Goal: Task Accomplishment & Management: Complete application form

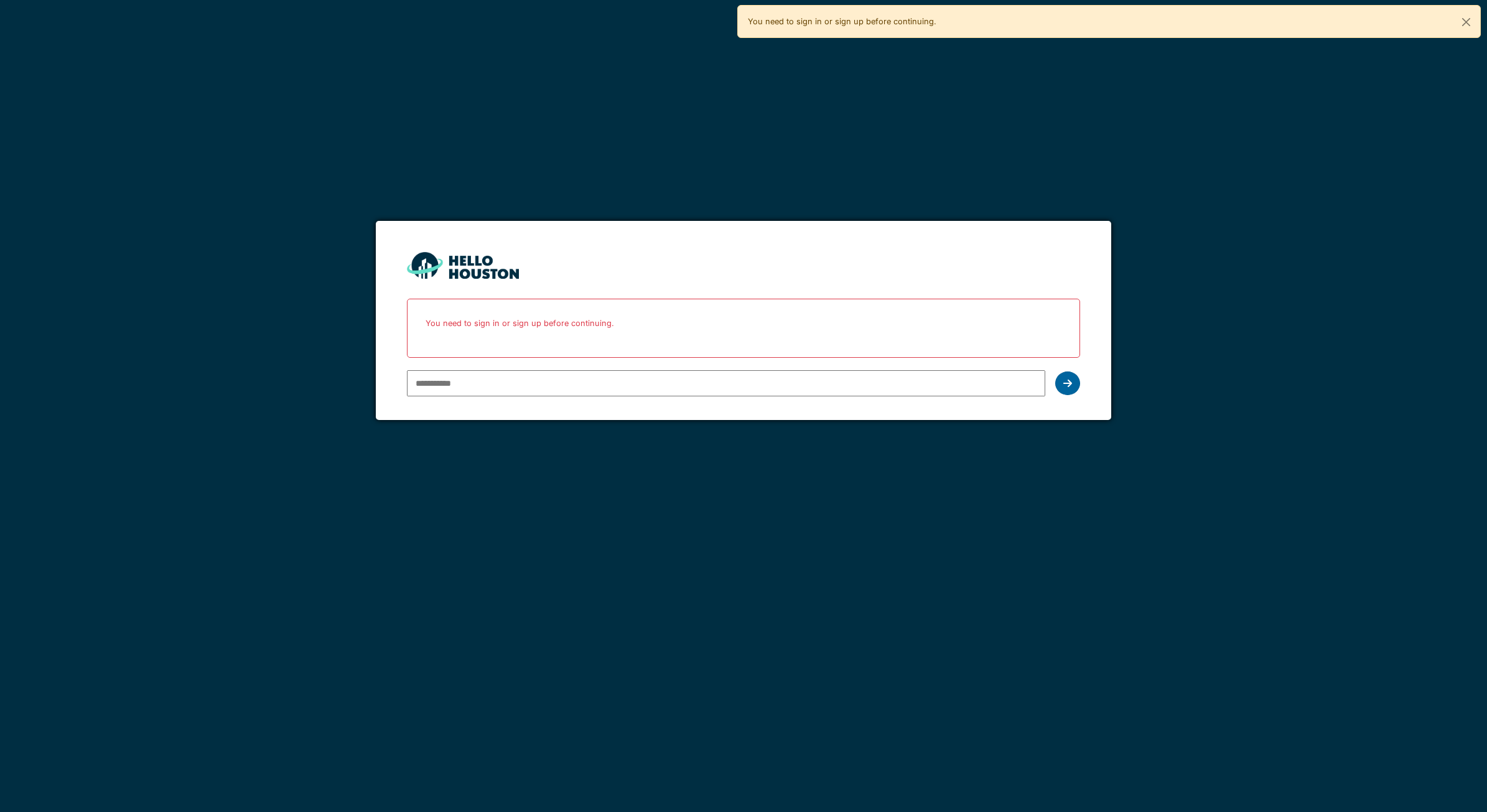
type input "**********"
click at [1068, 378] on div at bounding box center [1068, 383] width 25 height 24
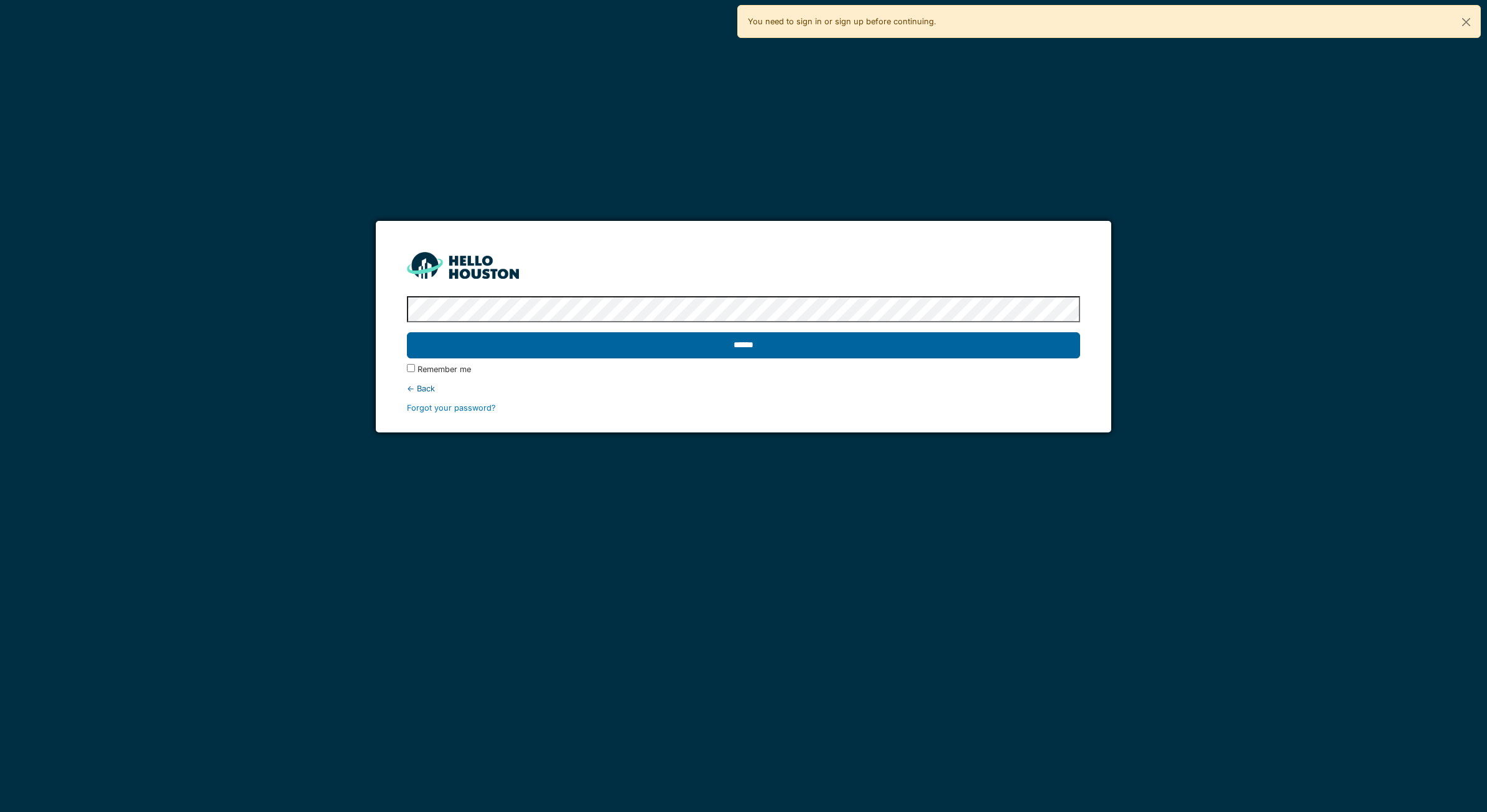
click at [755, 339] on input "******" at bounding box center [744, 345] width 673 height 26
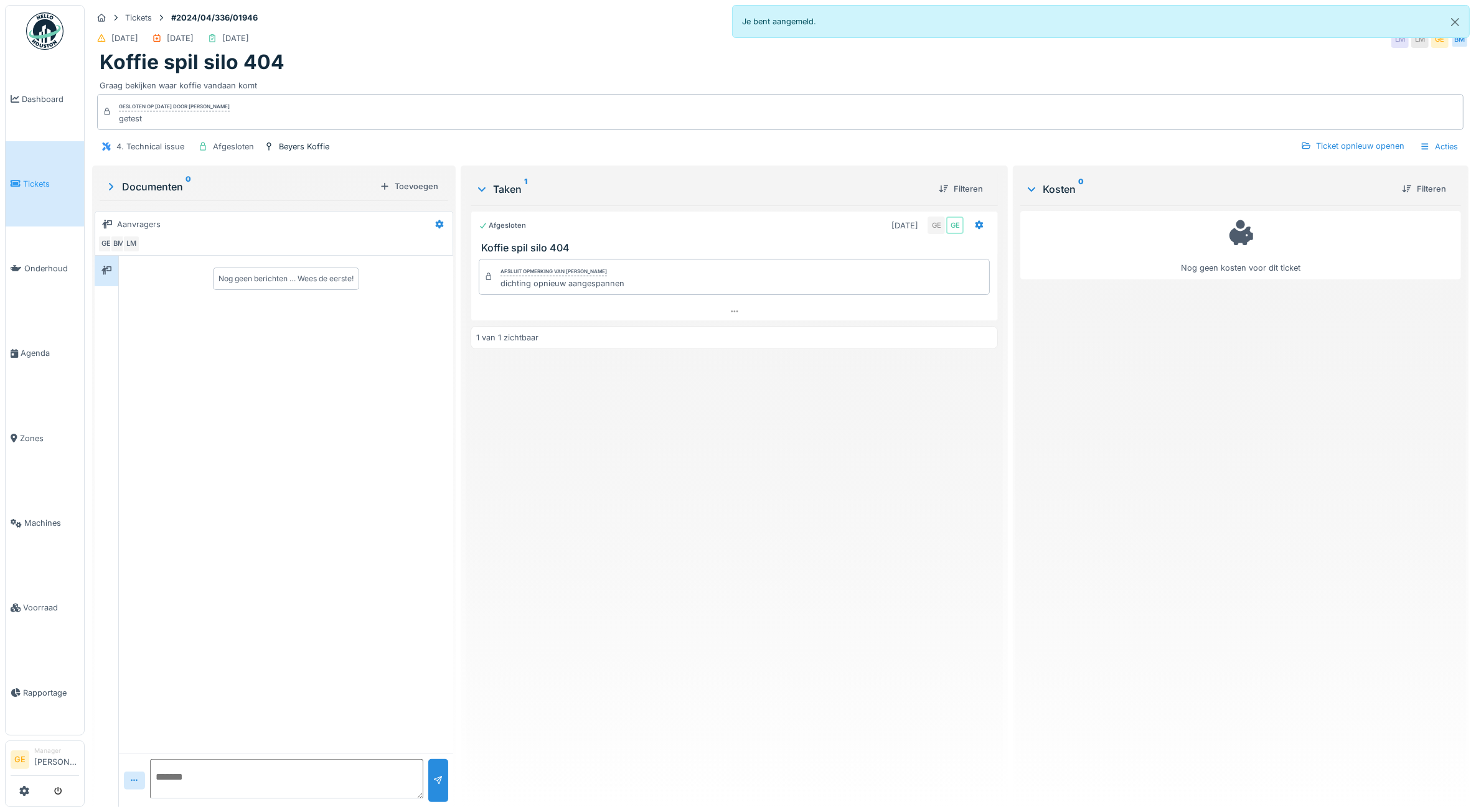
click at [45, 189] on link "Tickets" at bounding box center [45, 183] width 79 height 85
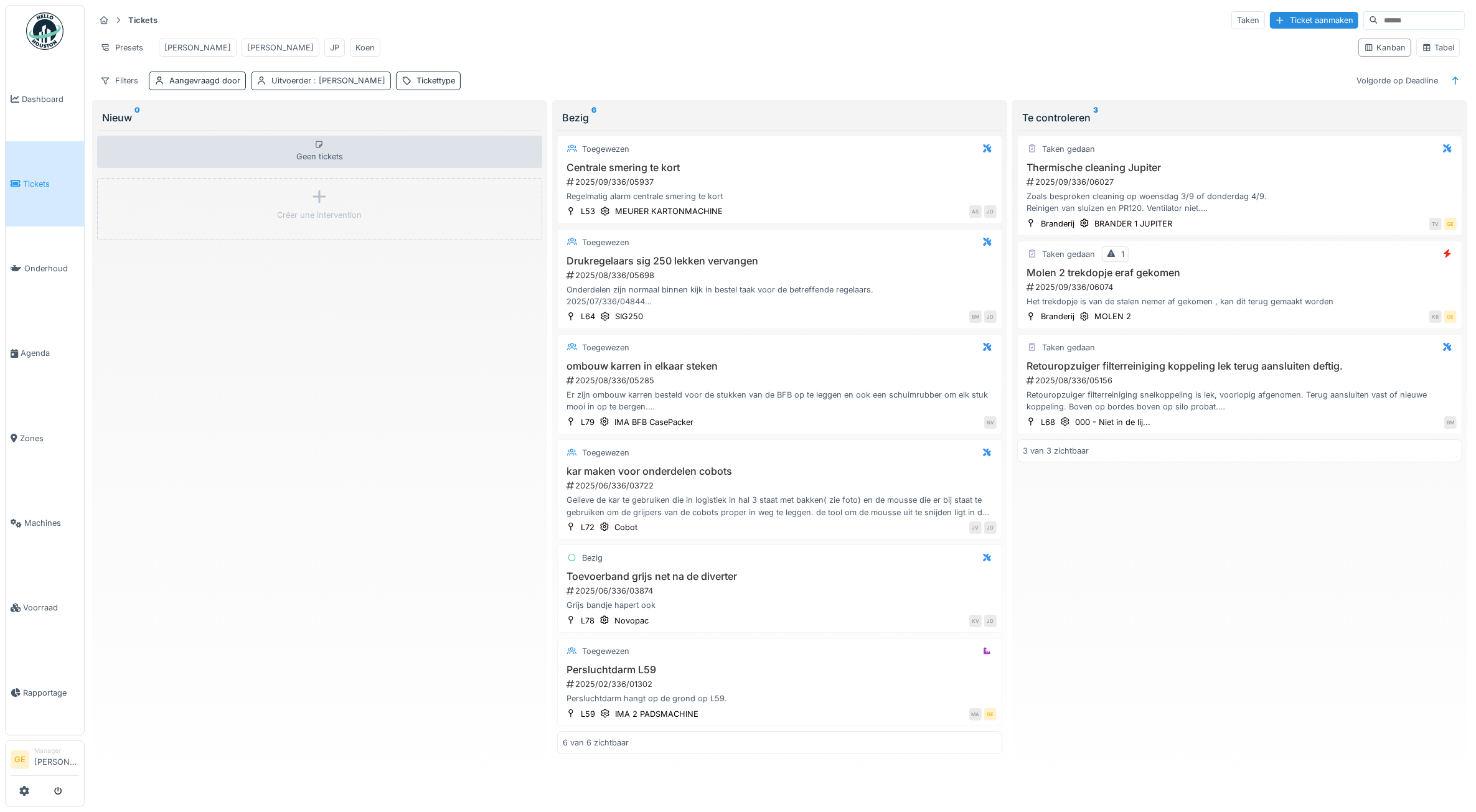
click at [322, 85] on span ": [PERSON_NAME]" at bounding box center [348, 81] width 74 height 9
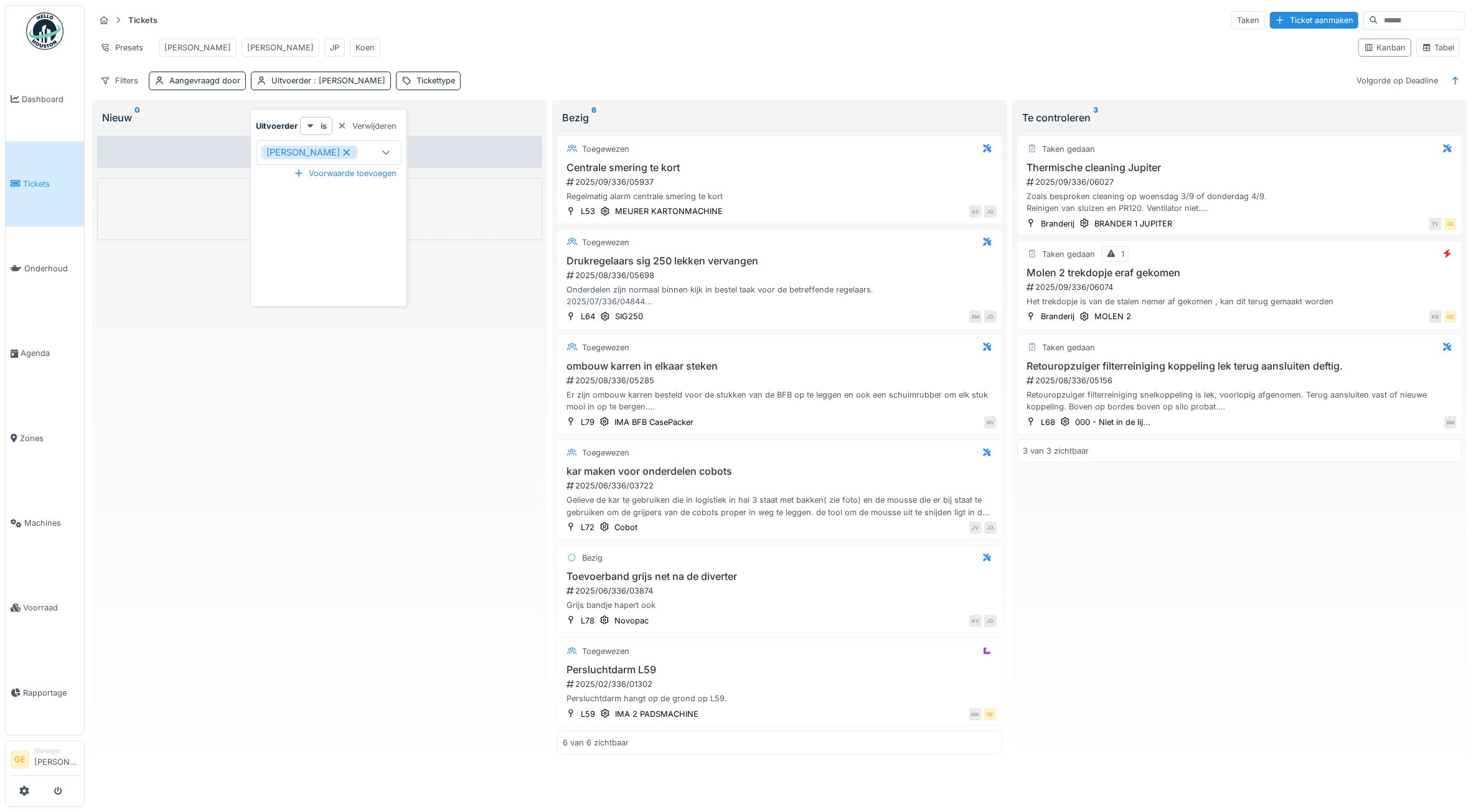
click at [341, 149] on icon at bounding box center [347, 152] width 12 height 9
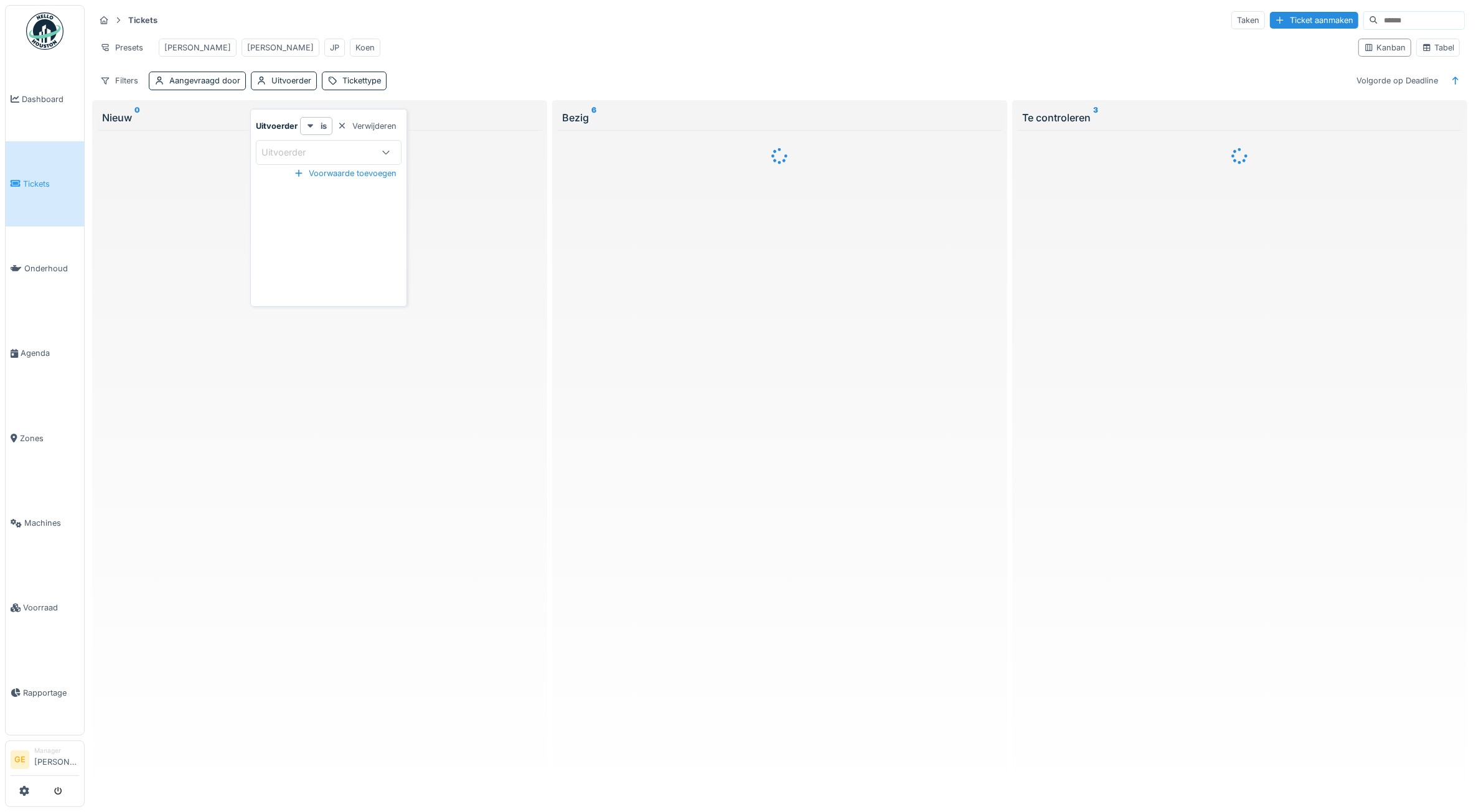
click at [436, 28] on div "Tickets Taken Ticket aanmaken" at bounding box center [779, 20] width 1370 height 20
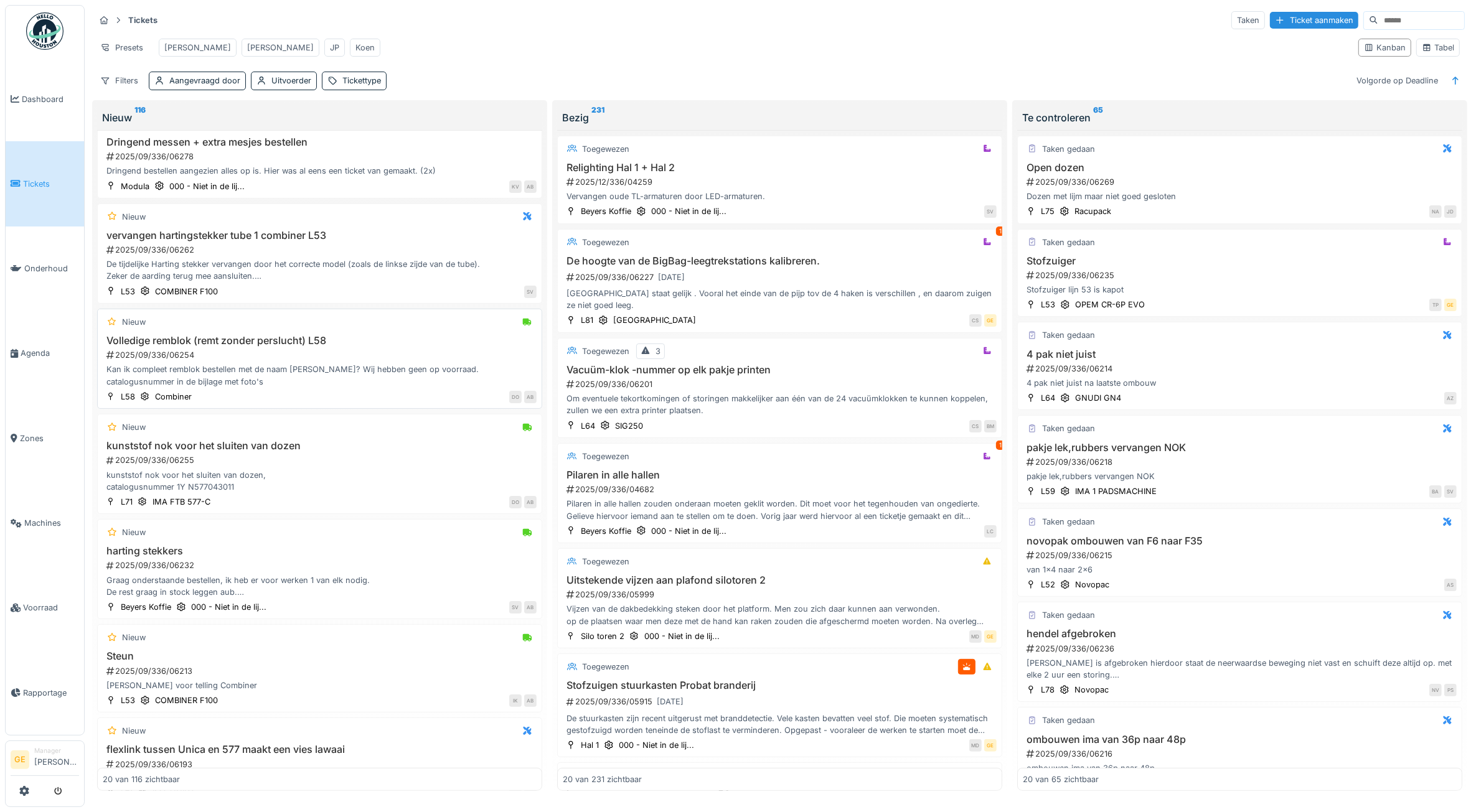
scroll to position [622, 0]
click at [1287, 22] on div "Ticket aanmaken" at bounding box center [1314, 20] width 88 height 17
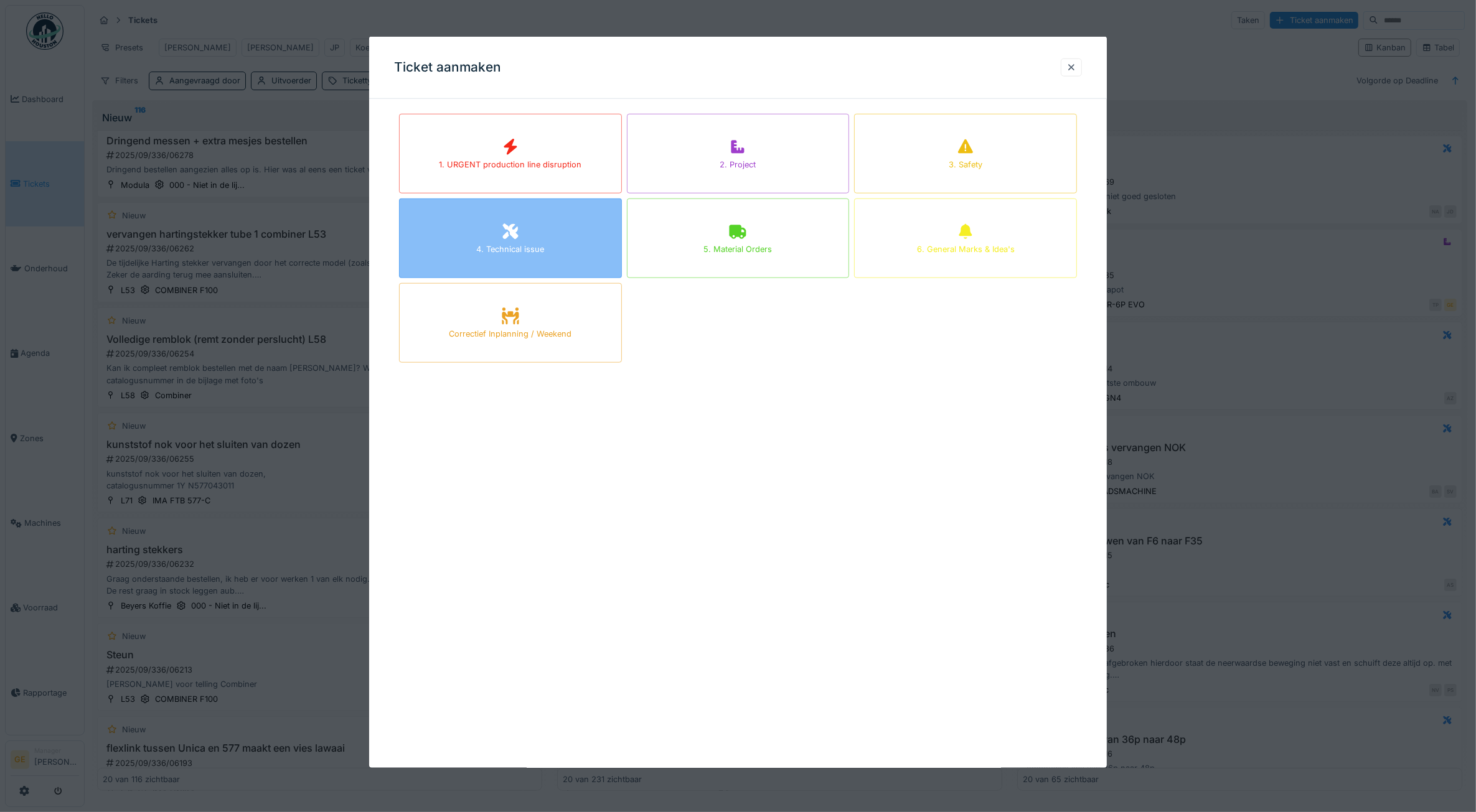
click at [512, 234] on icon at bounding box center [510, 231] width 16 height 16
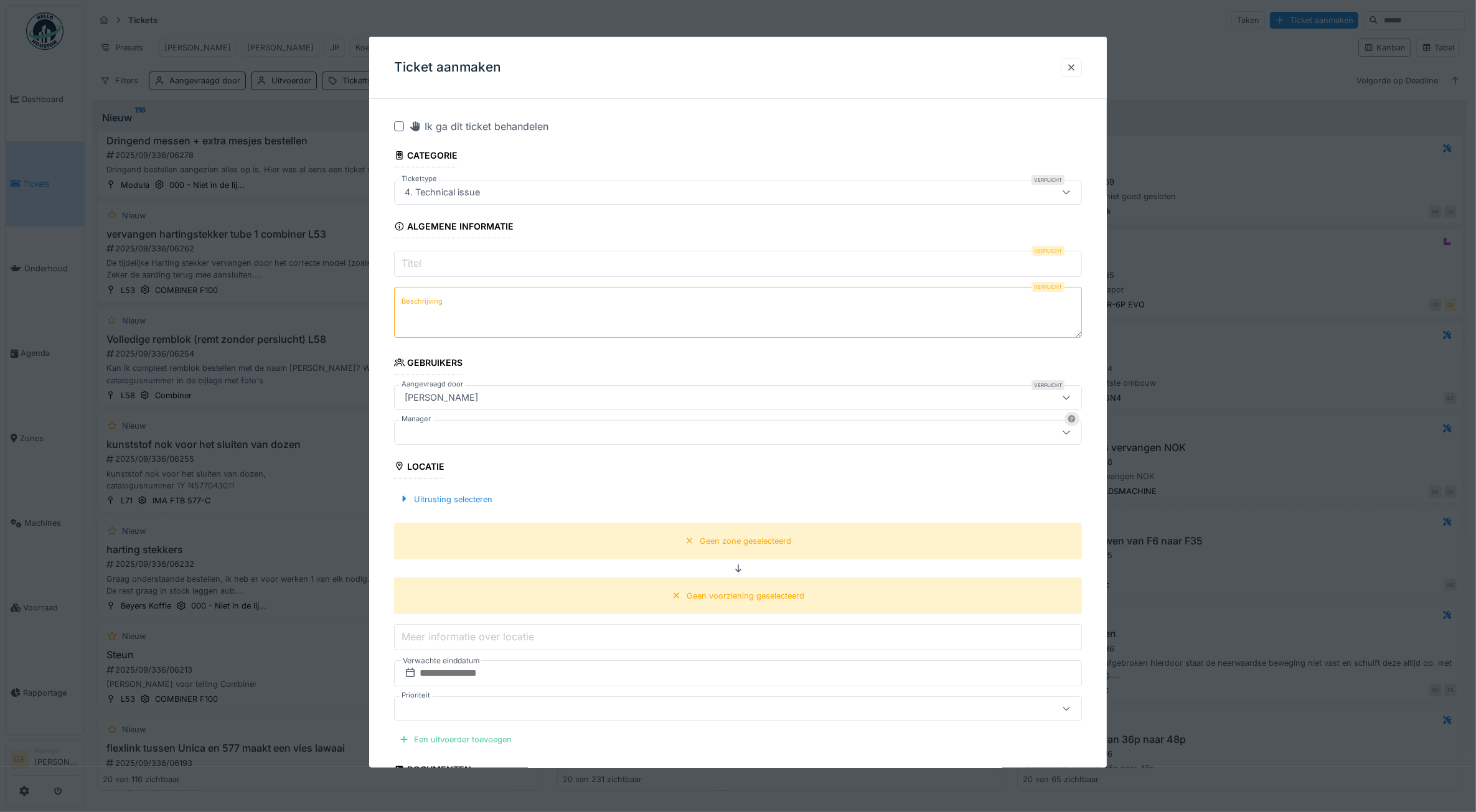
click at [462, 271] on input "Titel" at bounding box center [738, 264] width 688 height 26
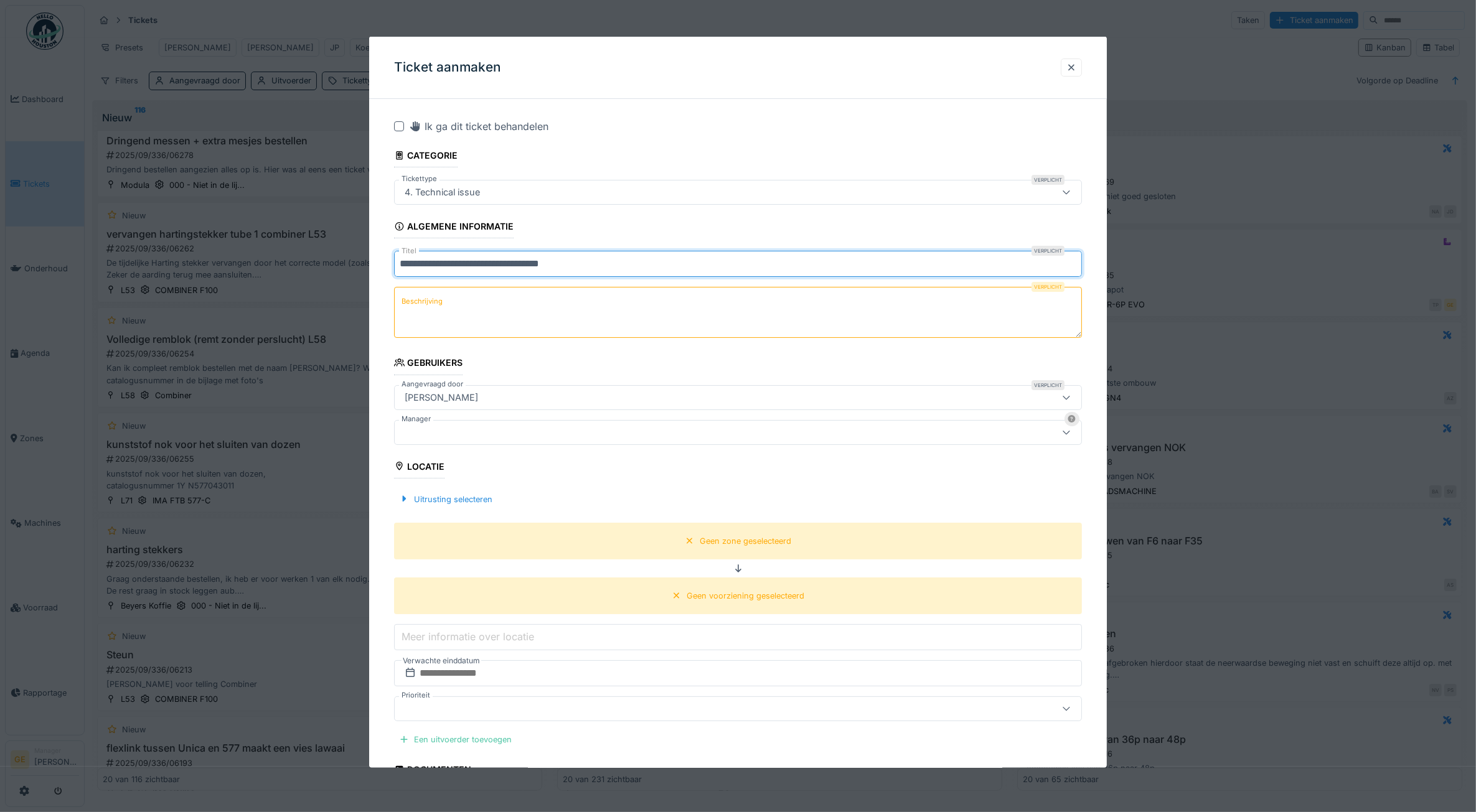
type input "**********"
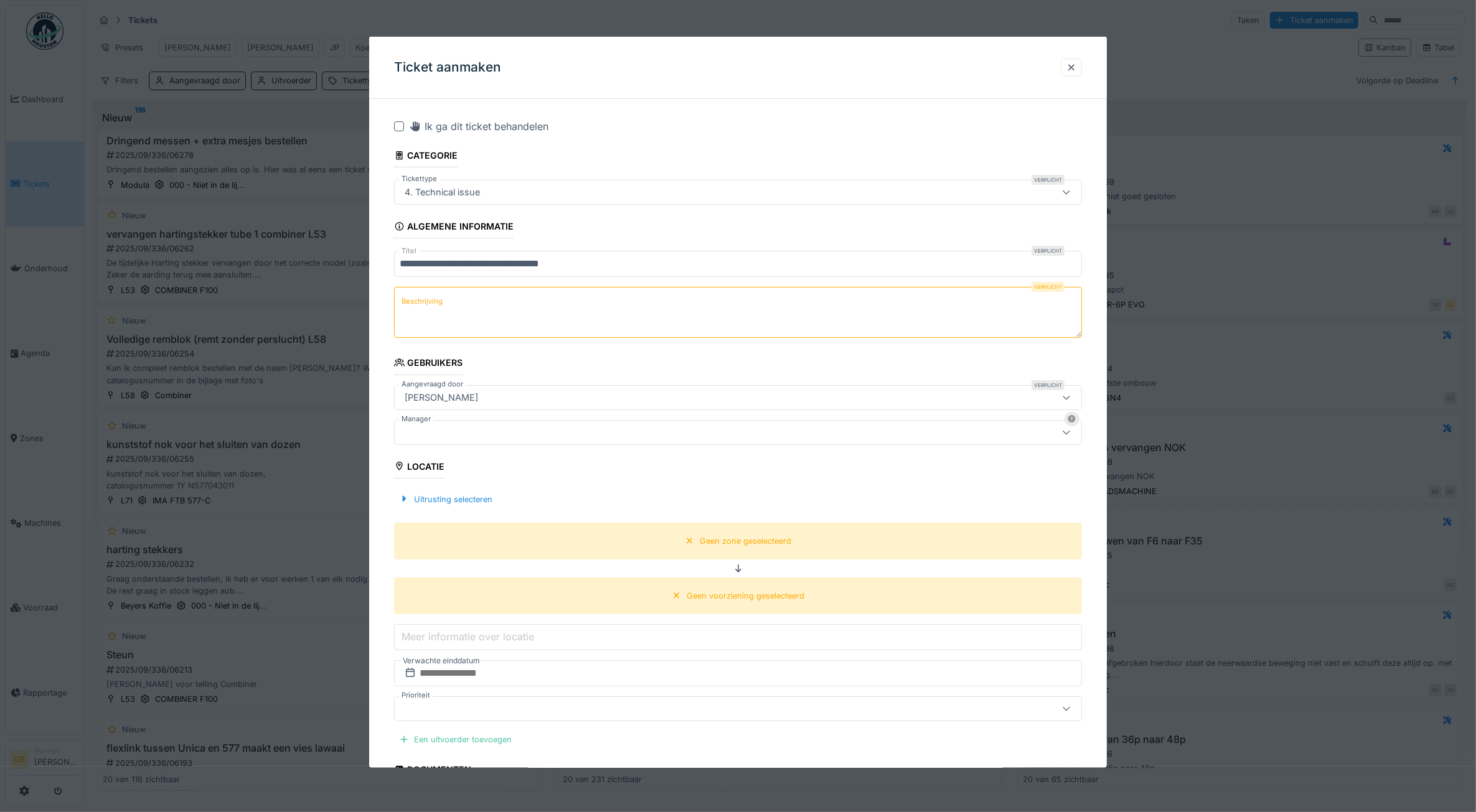
click at [449, 302] on textarea "Beschrijving" at bounding box center [738, 312] width 688 height 51
type textarea "**********"
click at [425, 430] on div at bounding box center [699, 431] width 599 height 14
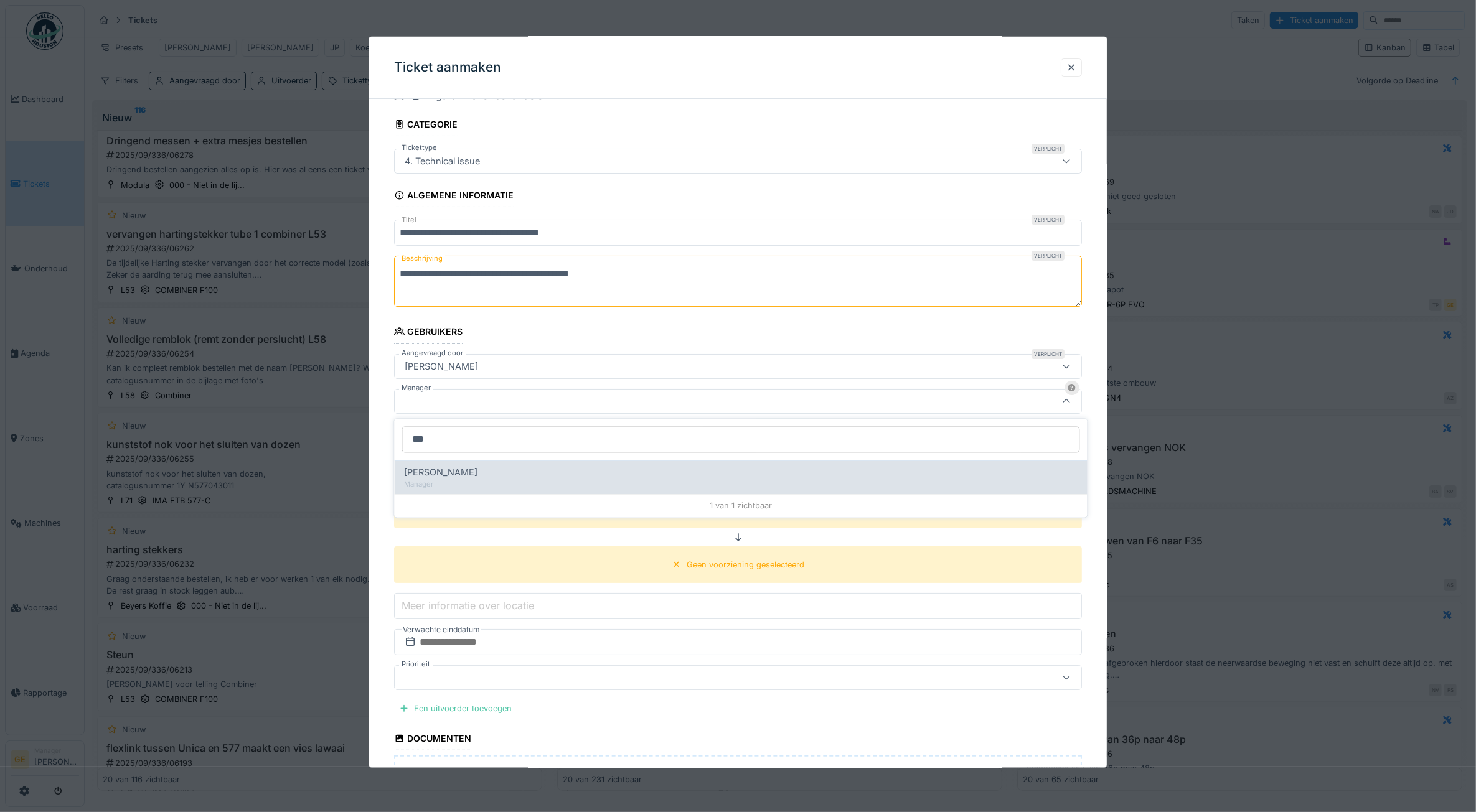
type input "***"
click at [449, 467] on span "[PERSON_NAME]" at bounding box center [441, 473] width 73 height 14
type input "****"
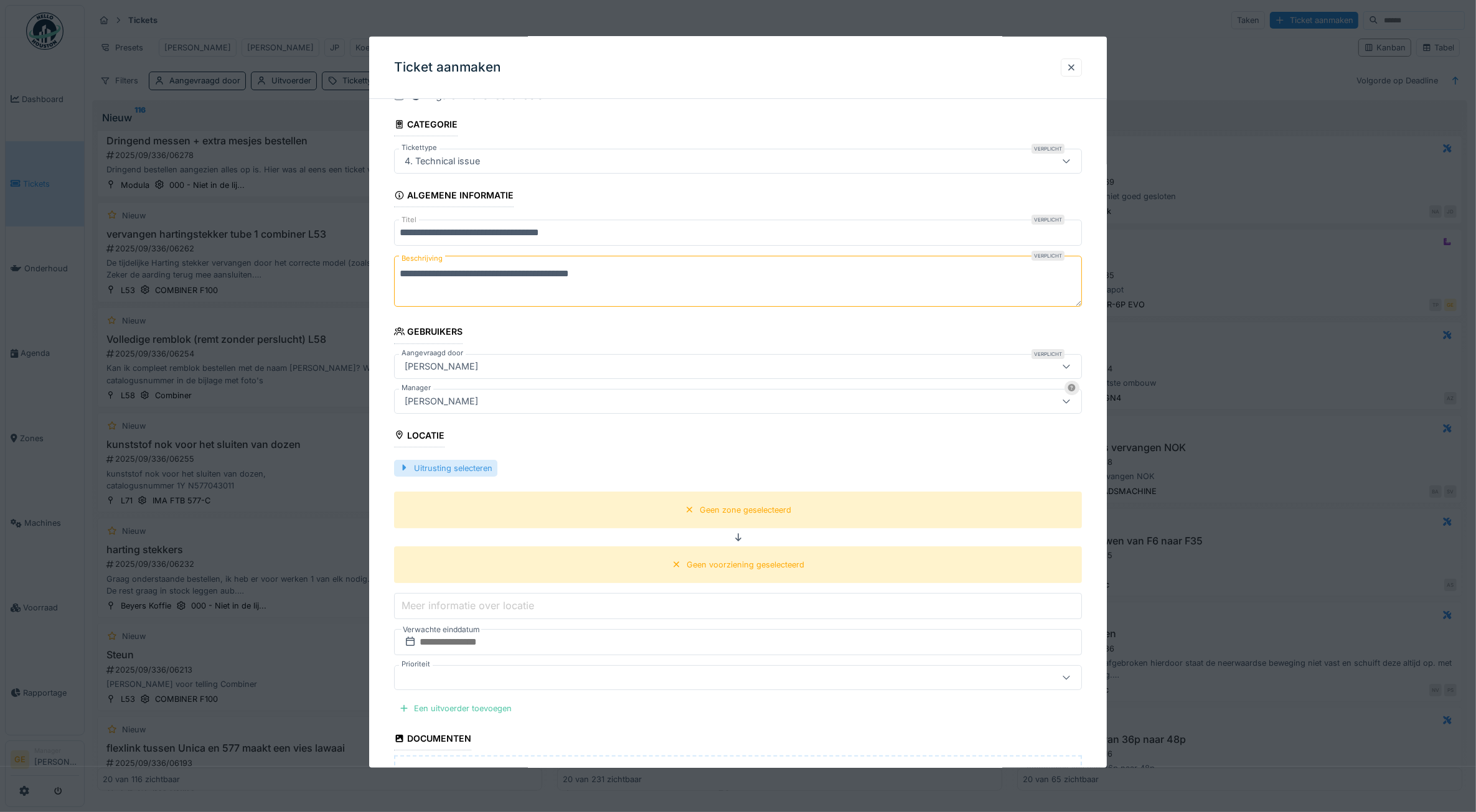
click at [450, 475] on div "Uitrusting selecteren" at bounding box center [446, 467] width 103 height 17
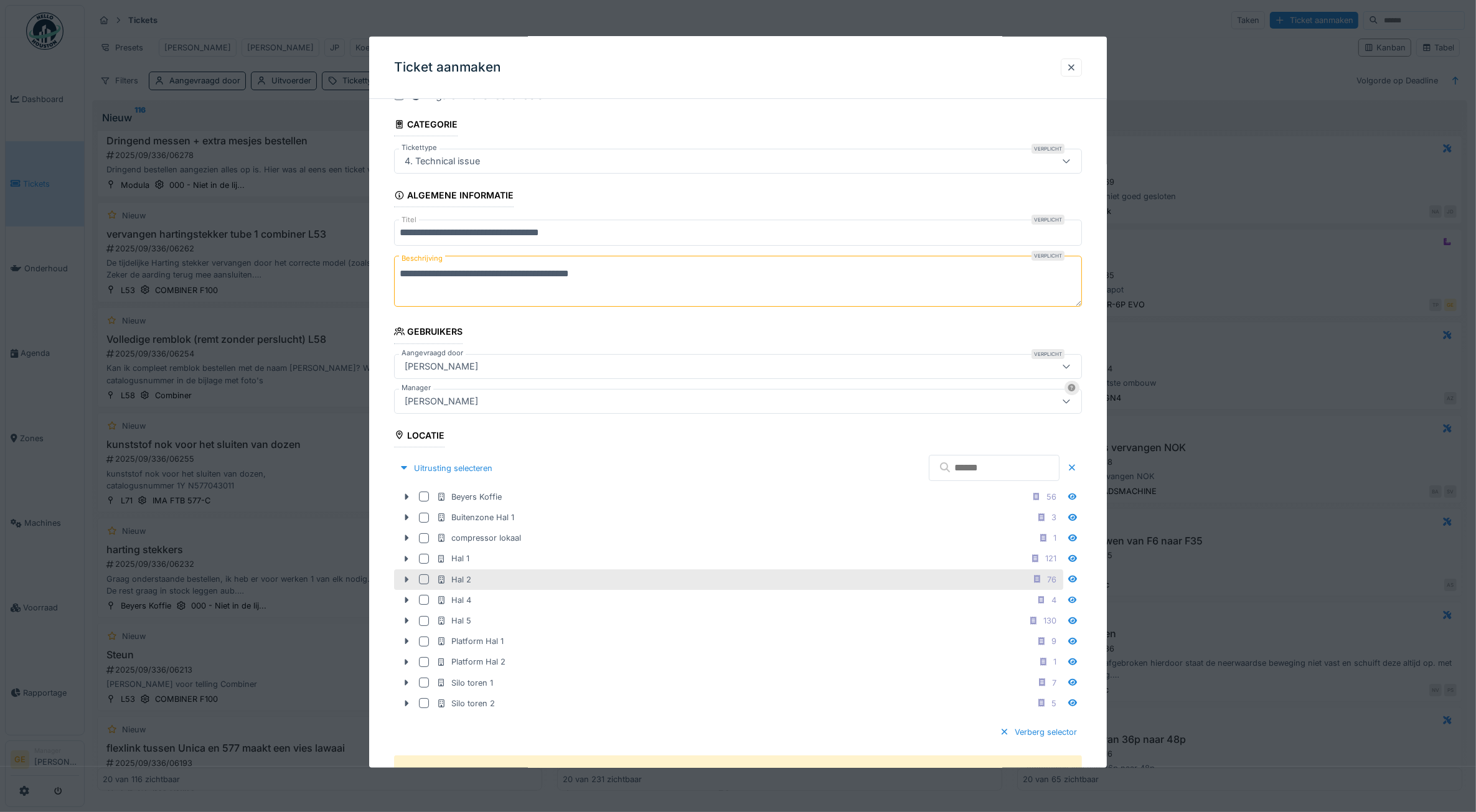
click at [409, 583] on icon at bounding box center [406, 579] width 10 height 8
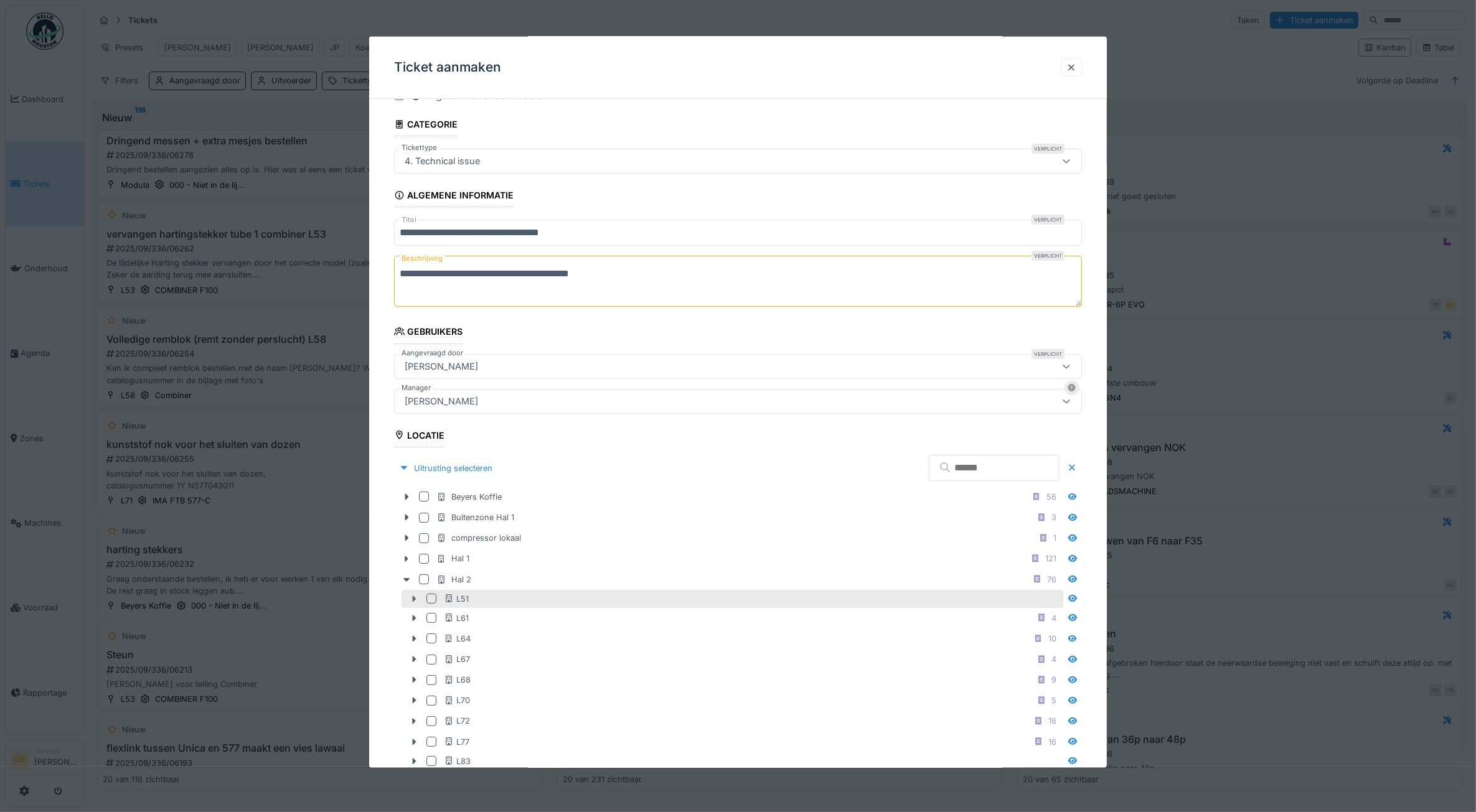
click at [415, 602] on icon at bounding box center [414, 598] width 10 height 8
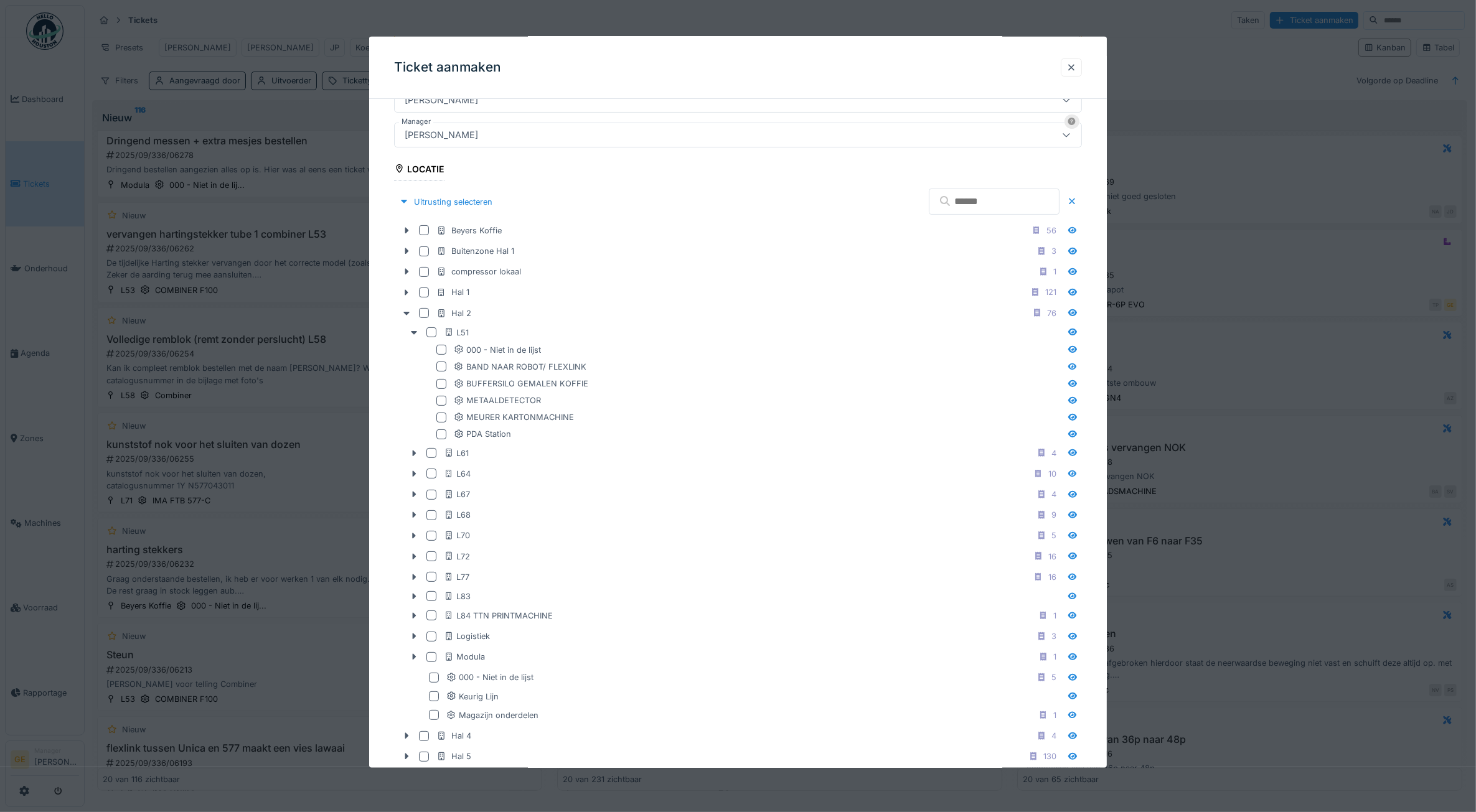
scroll to position [342, 0]
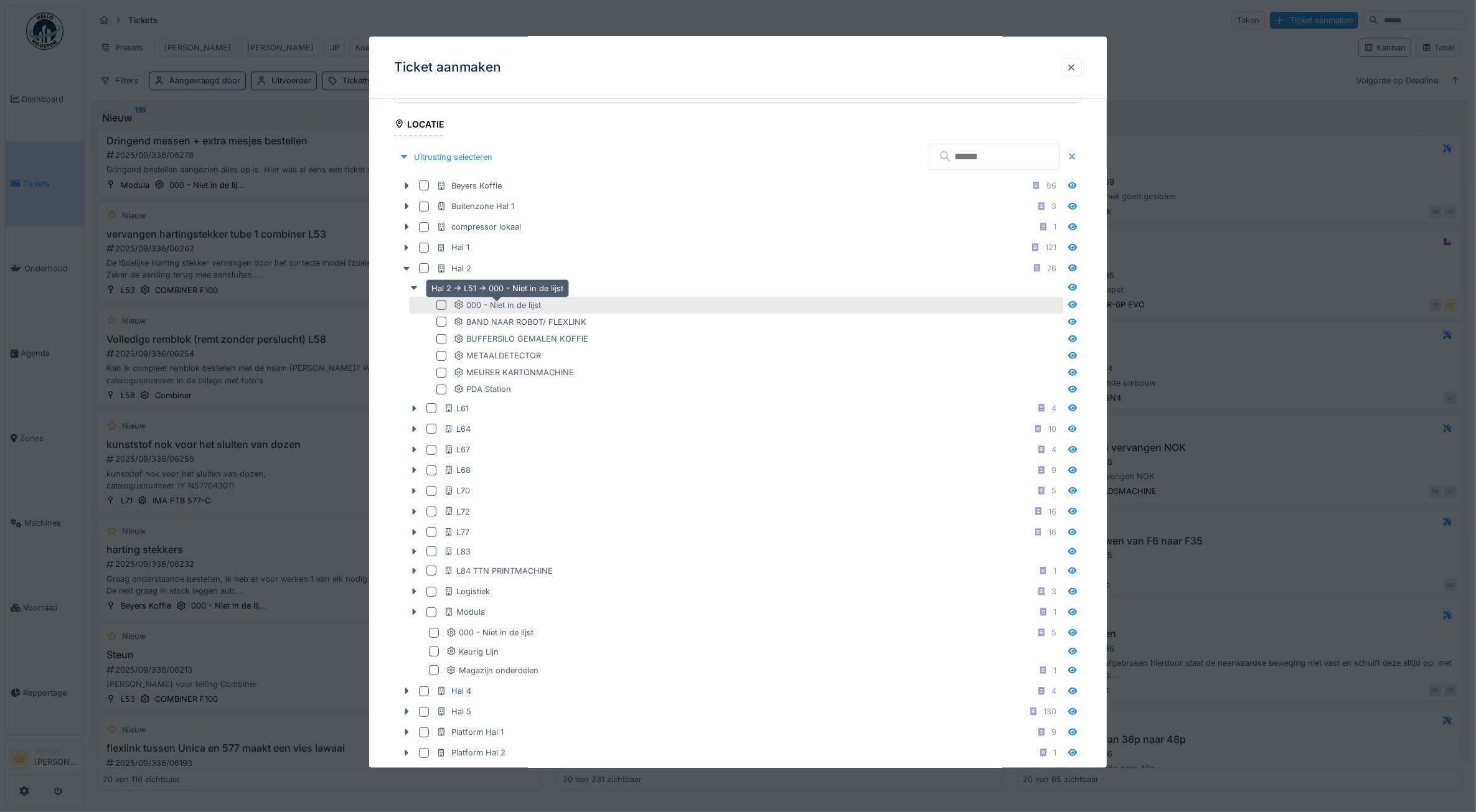
click at [493, 308] on div "000 - Niet in de lijst" at bounding box center [497, 304] width 87 height 12
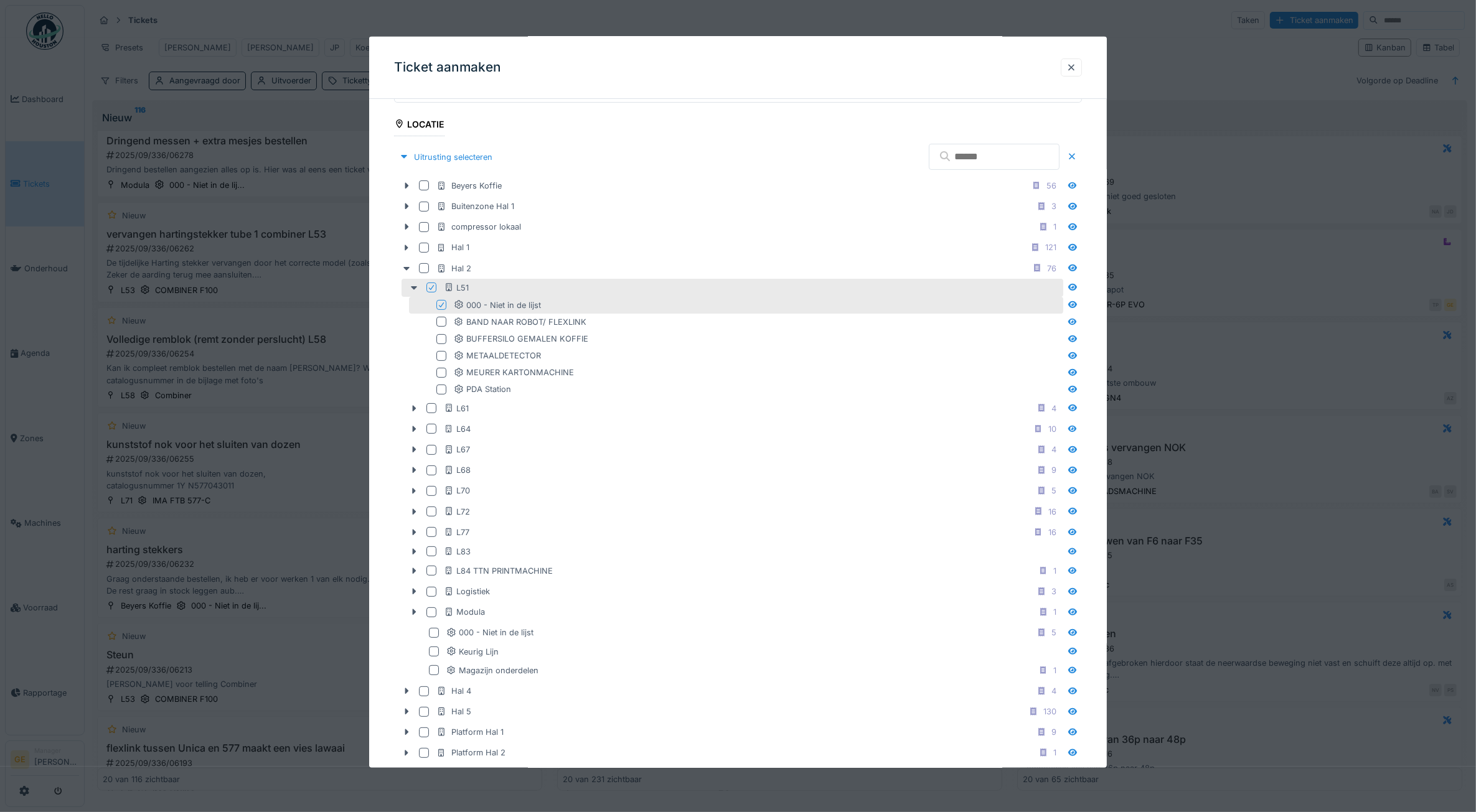
click at [531, 117] on fieldset "**********" at bounding box center [738, 560] width 688 height 1587
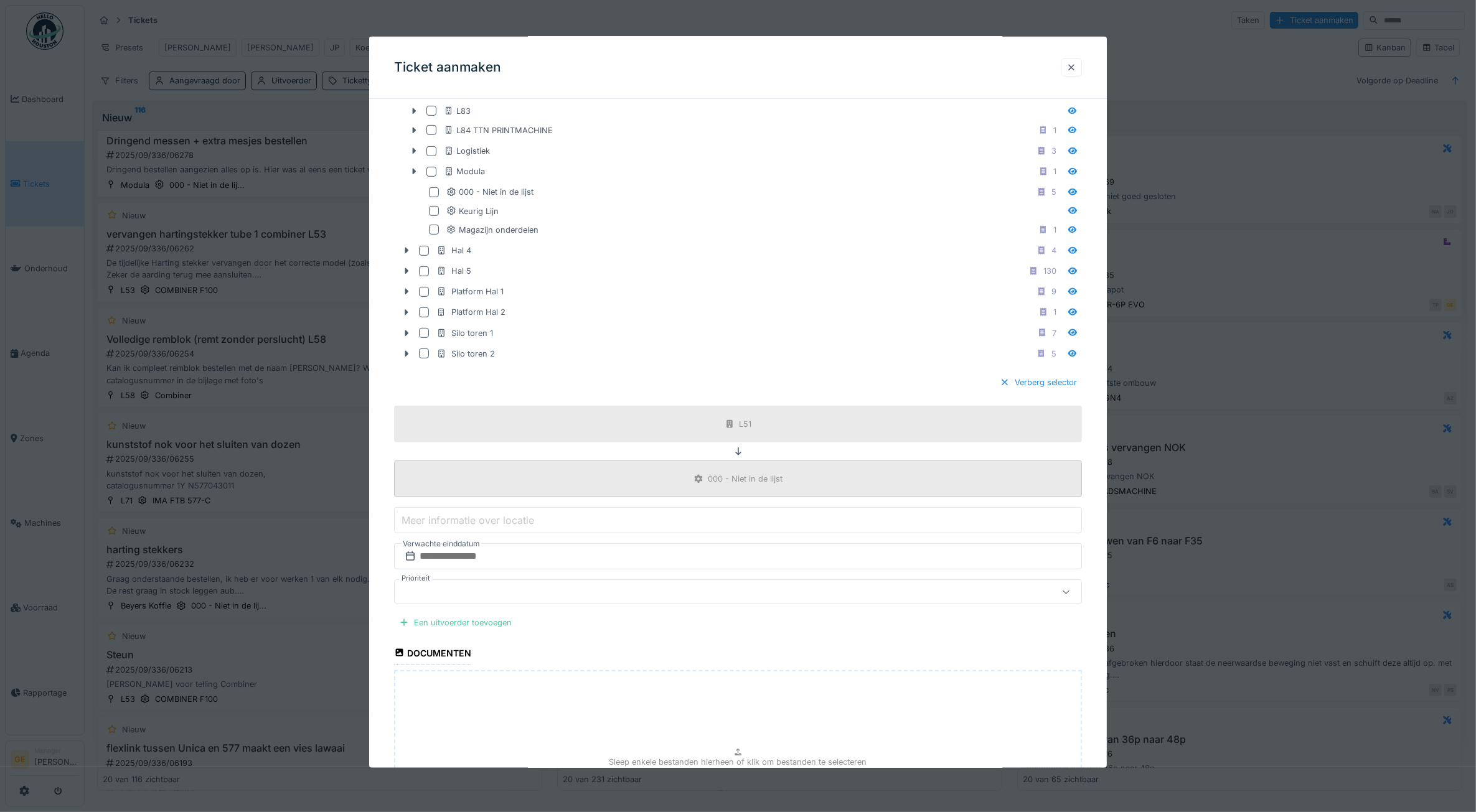
scroll to position [809, 0]
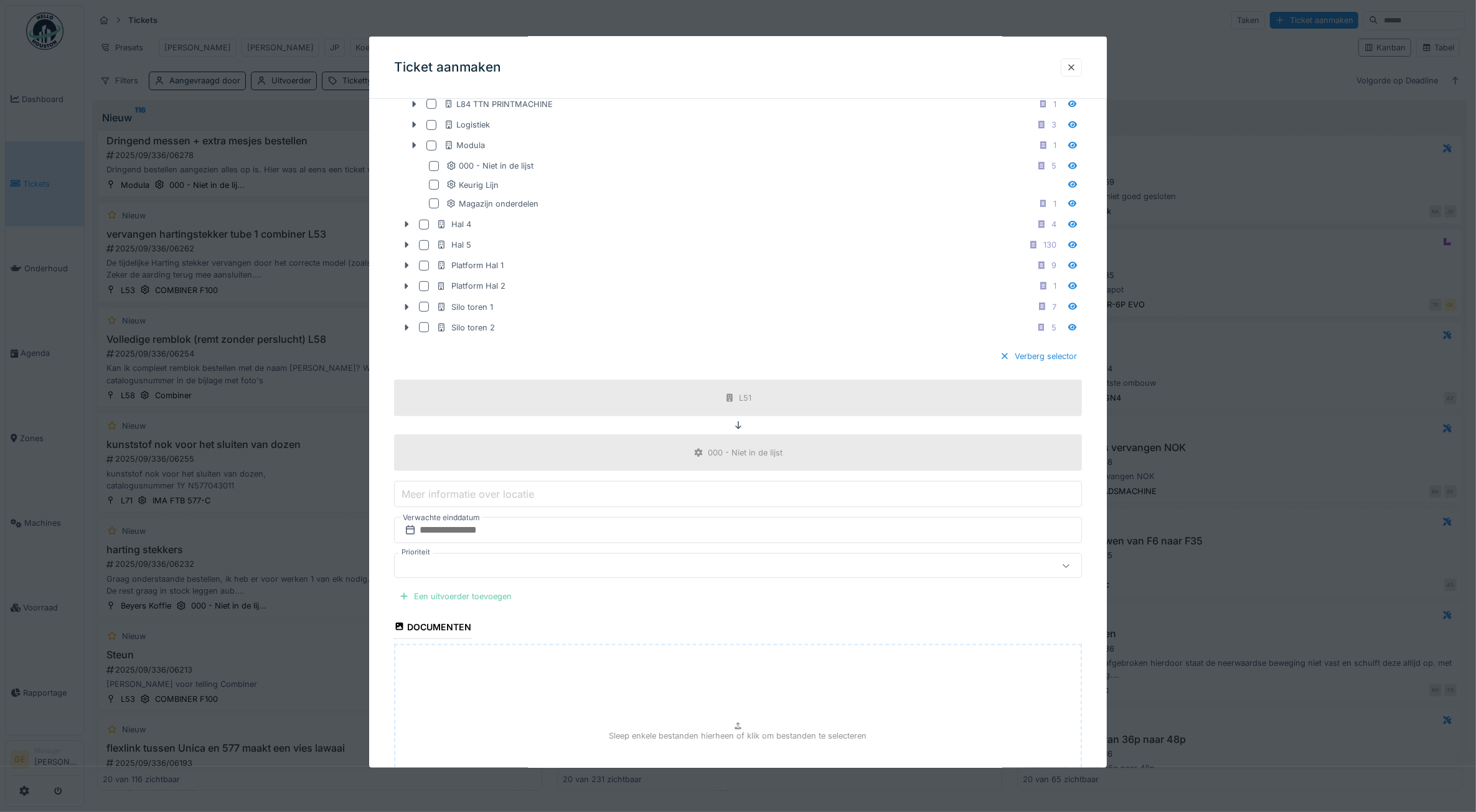
click at [485, 605] on div "Een uitvoerder toevoegen" at bounding box center [455, 596] width 123 height 17
click at [451, 670] on div "Jouw gebruikers" at bounding box center [444, 665] width 88 height 14
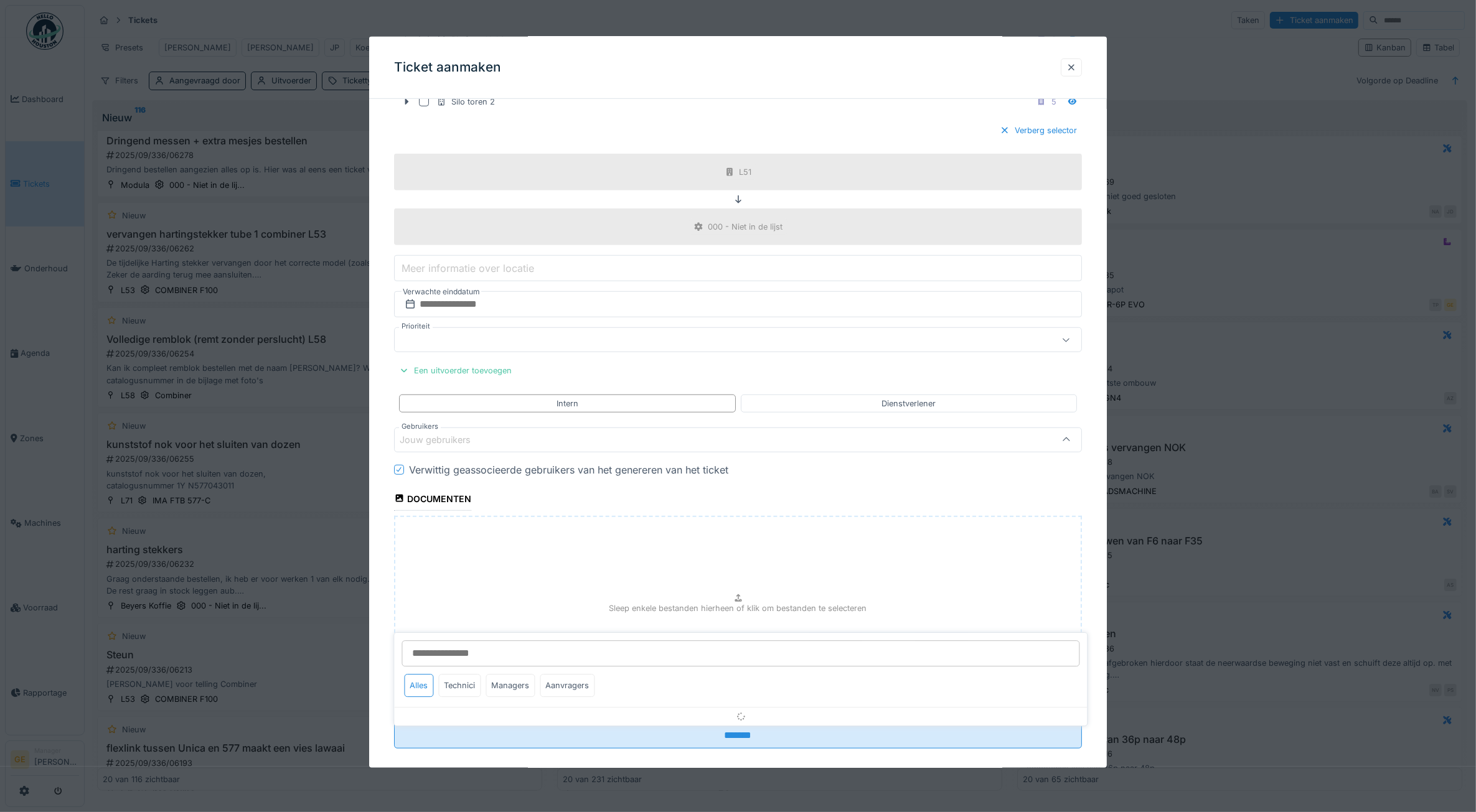
scroll to position [1060, 0]
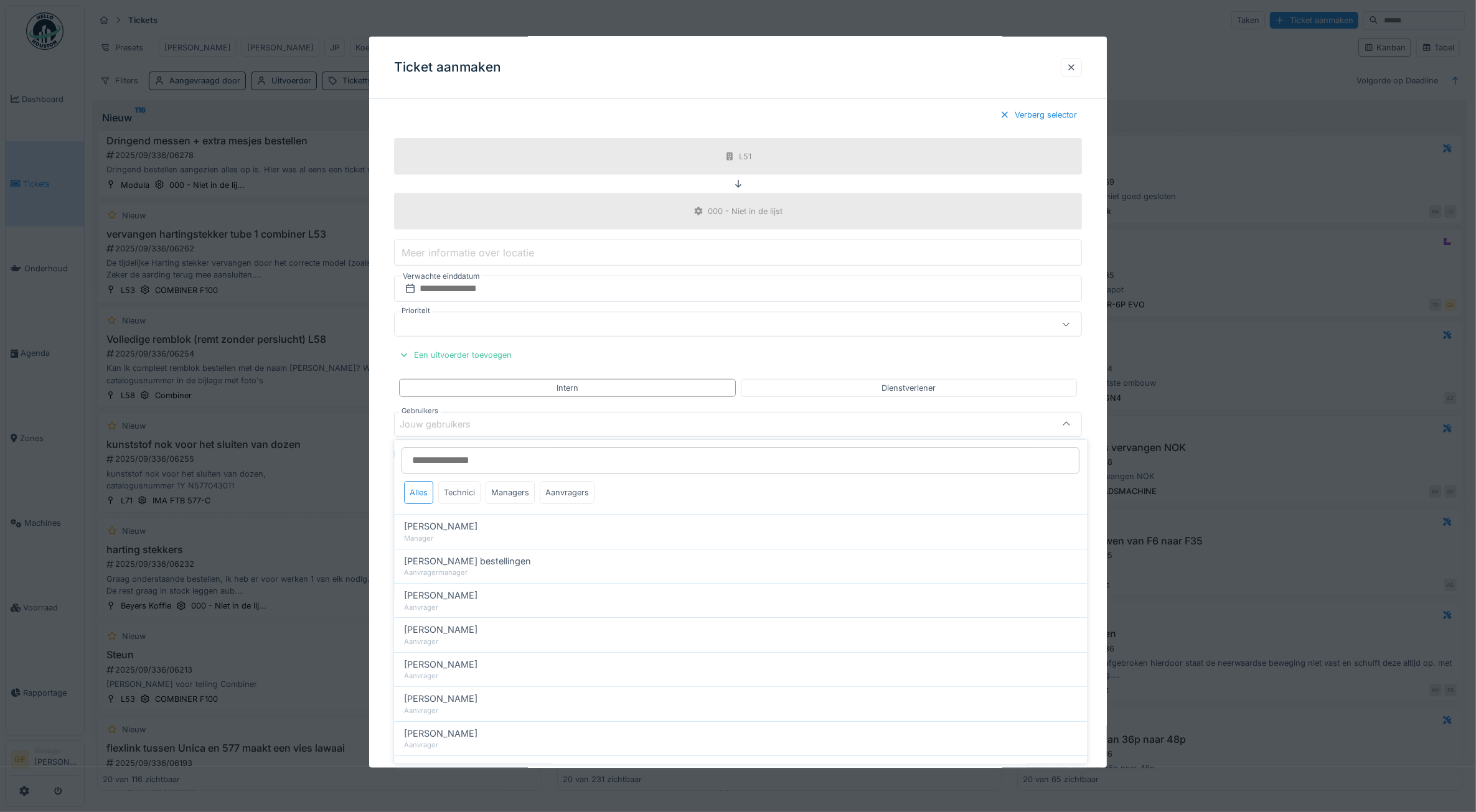
click at [471, 493] on div "Technici" at bounding box center [460, 492] width 42 height 23
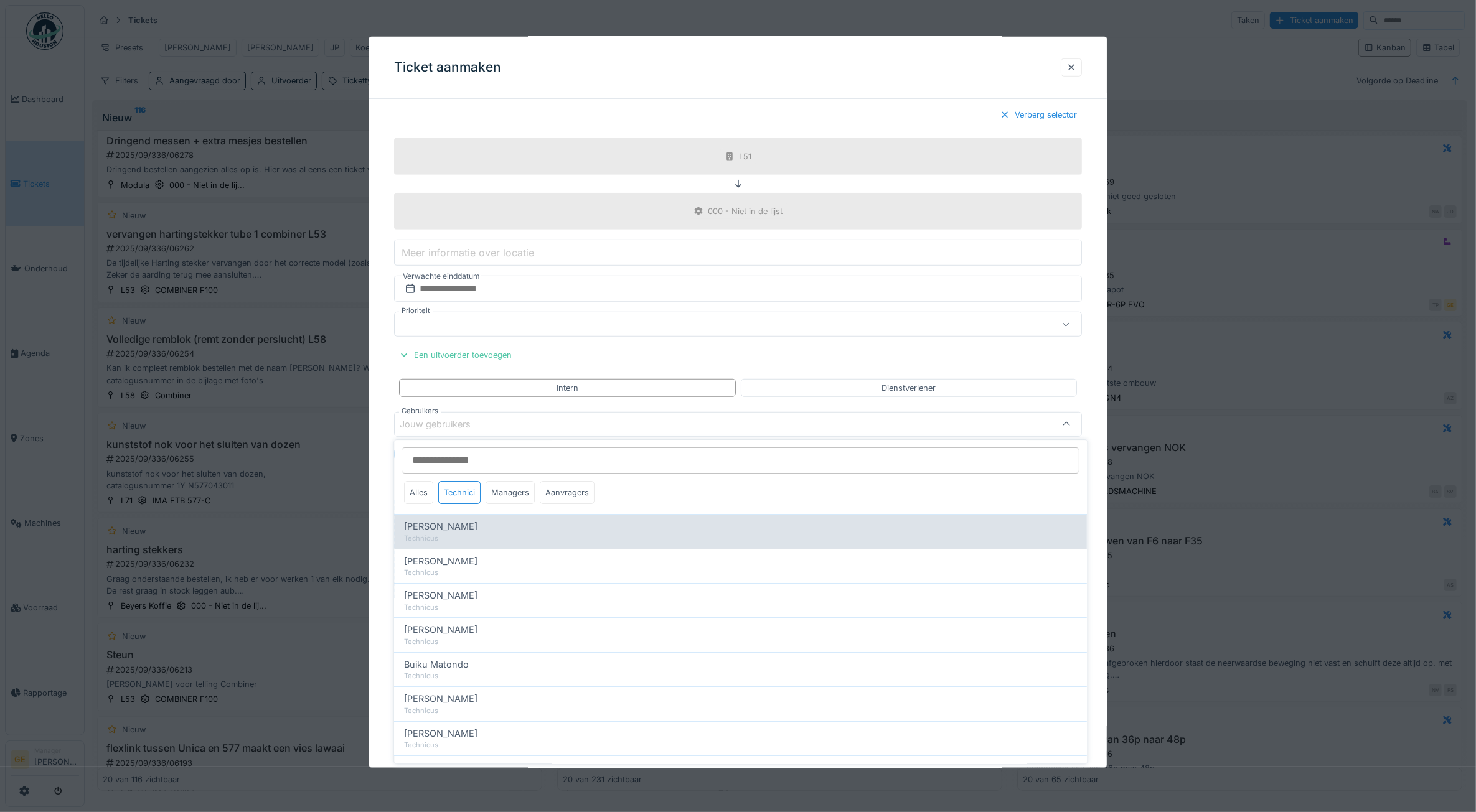
click at [453, 523] on span "Adrian Kostera" at bounding box center [441, 526] width 73 height 14
type input "*****"
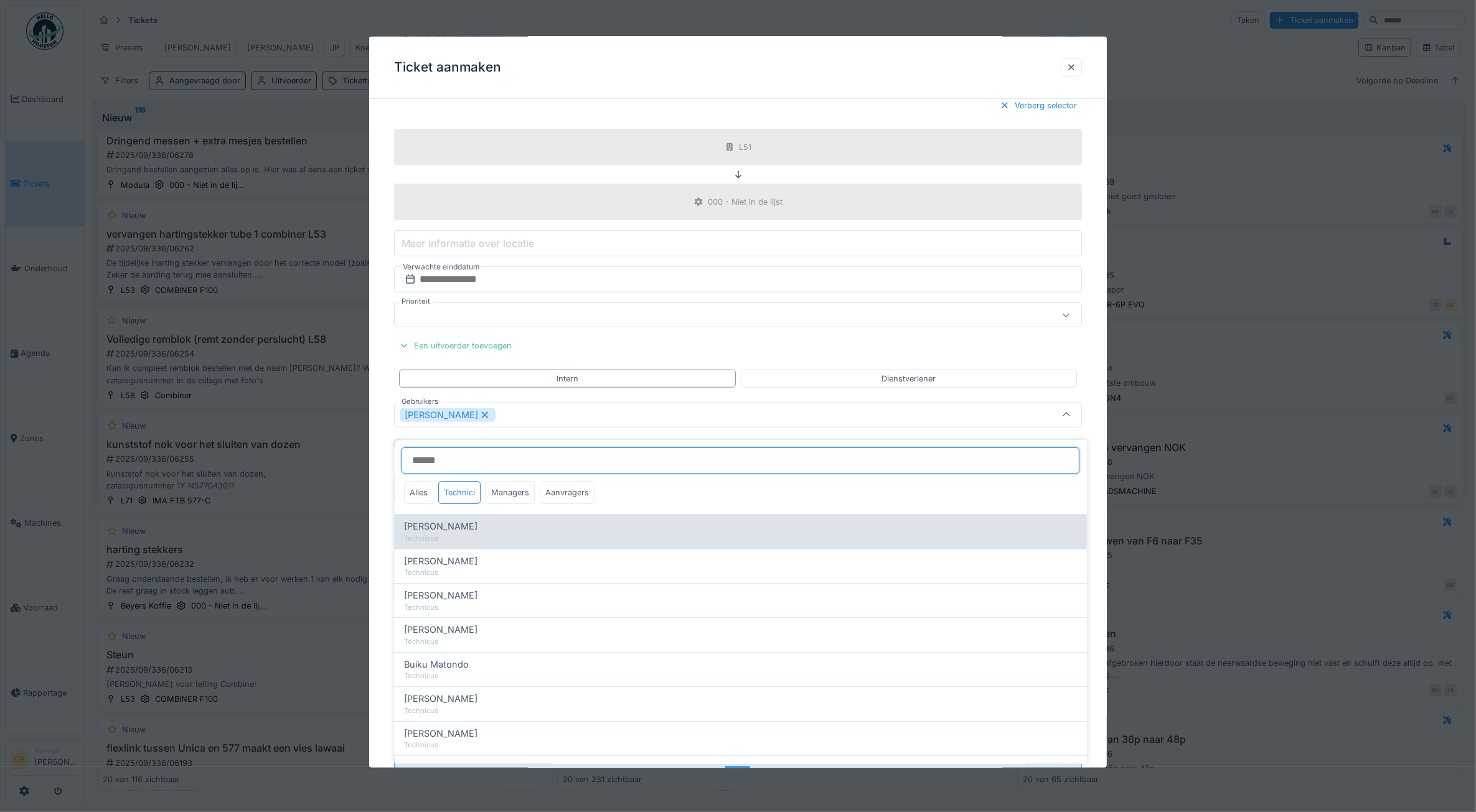
scroll to position [1081, 0]
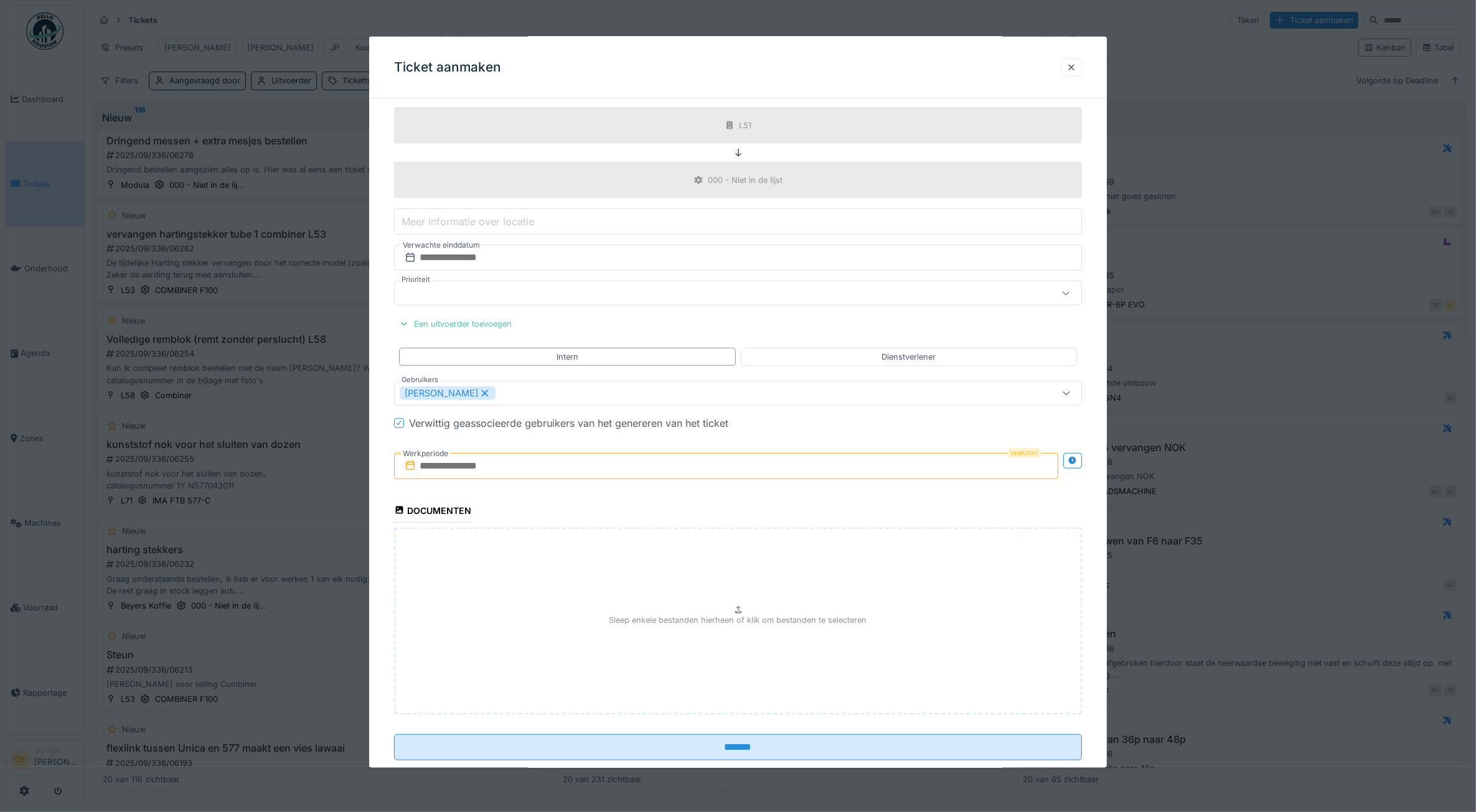
click at [484, 478] on input "text" at bounding box center [727, 465] width 665 height 26
click at [722, 577] on div "11" at bounding box center [729, 568] width 17 height 18
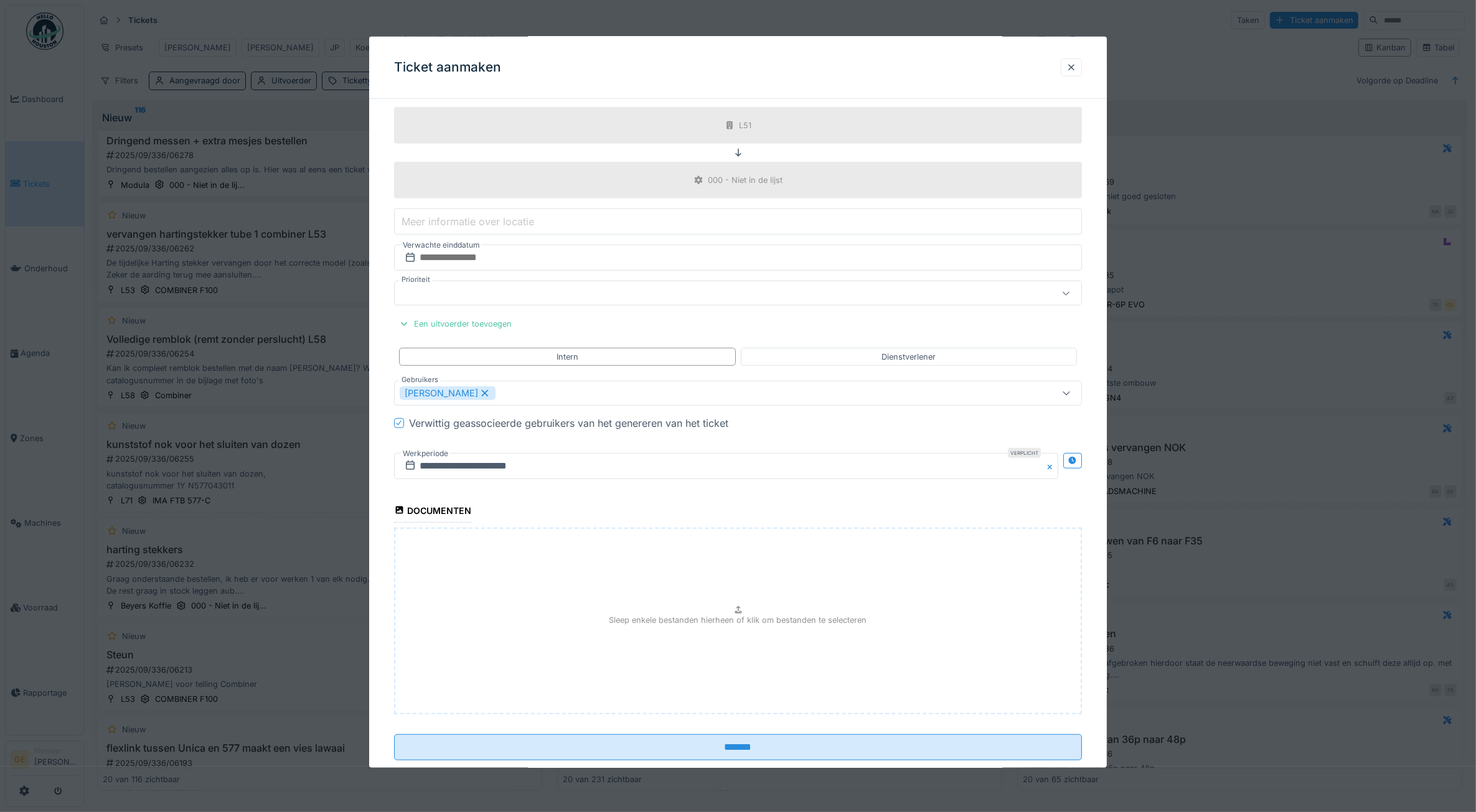
click at [530, 596] on div "Sleep enkele bestanden hierheen of klik om bestanden te selecteren" at bounding box center [738, 621] width 688 height 187
type input "**********"
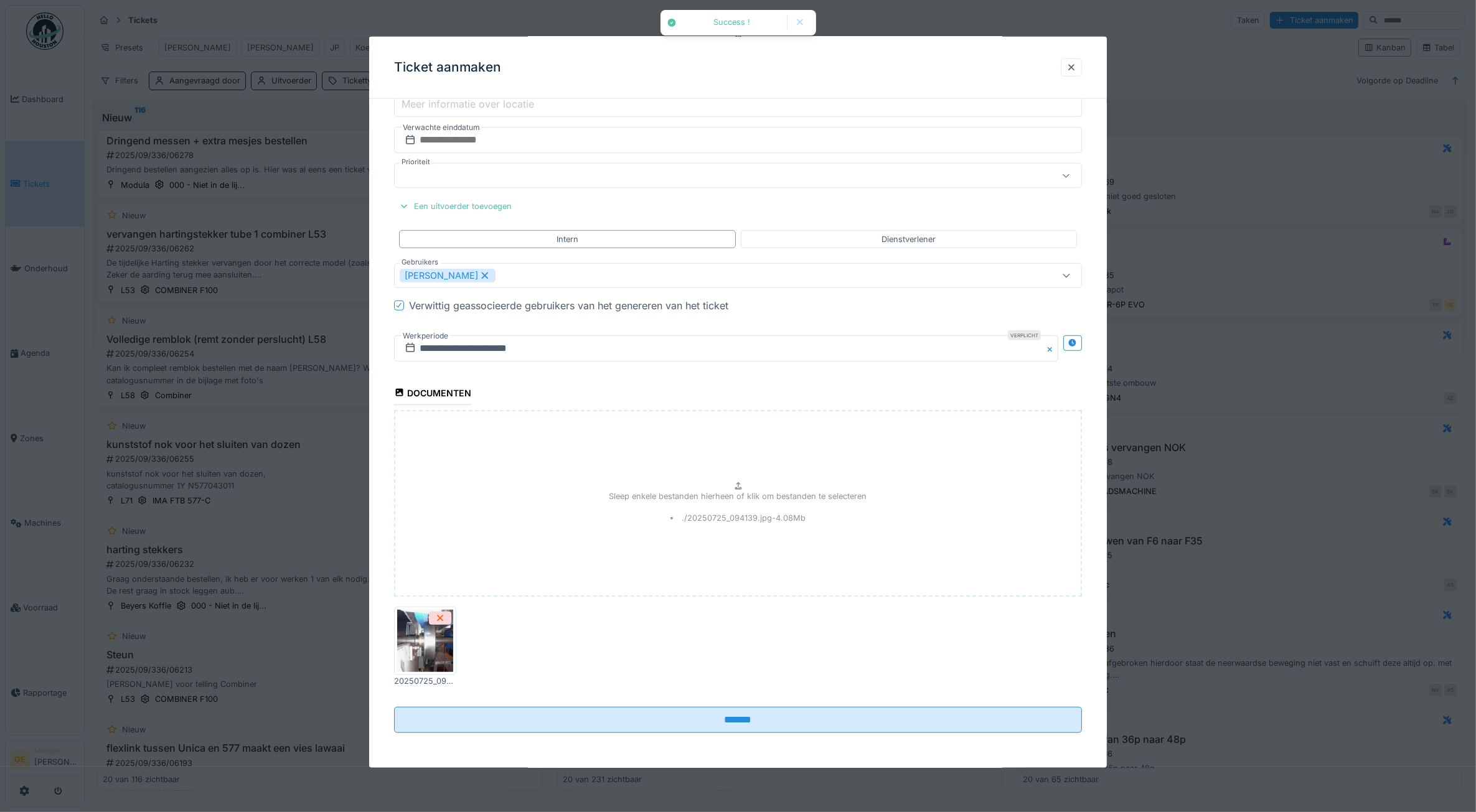
scroll to position [1209, 0]
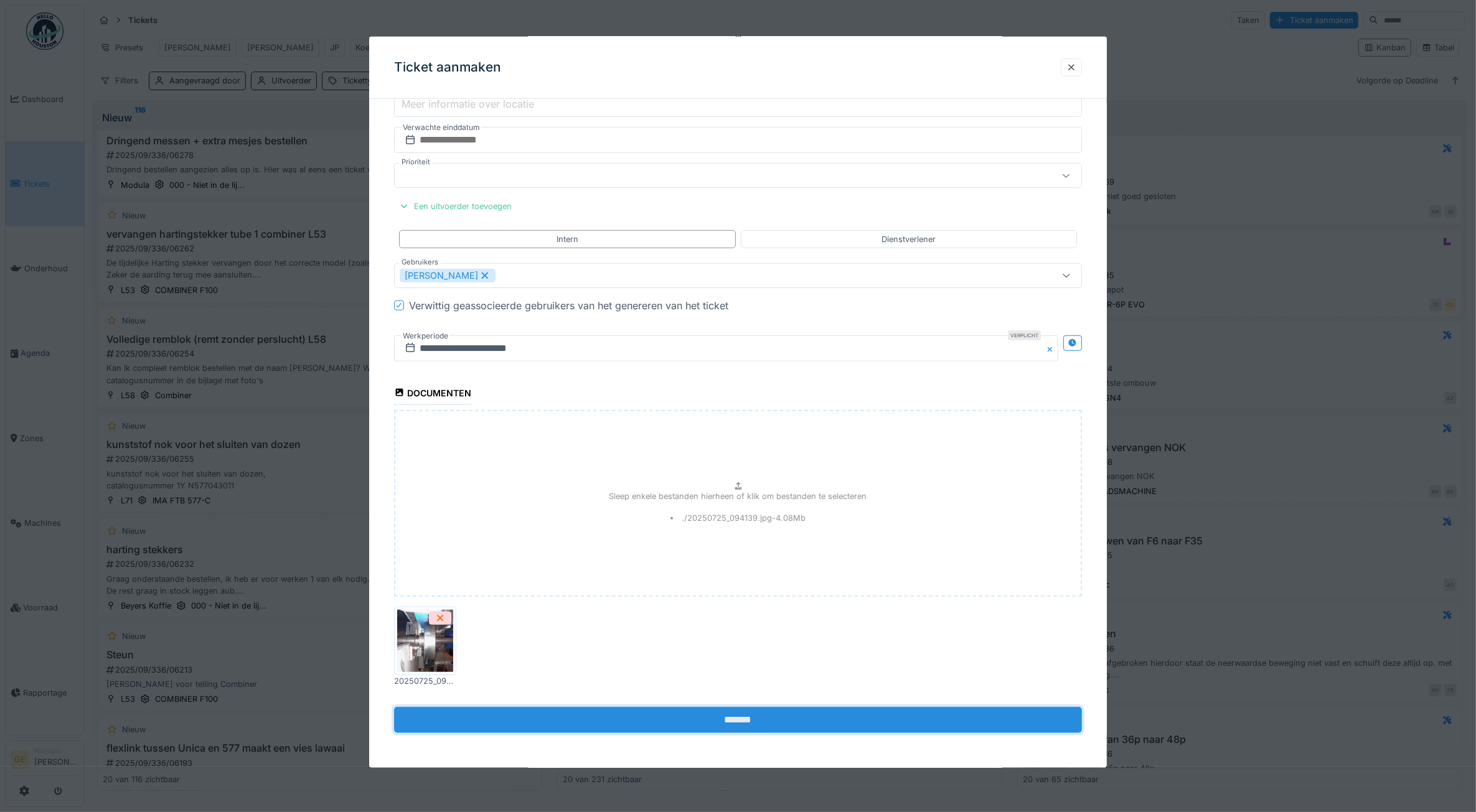
click at [601, 714] on input "*******" at bounding box center [738, 720] width 688 height 26
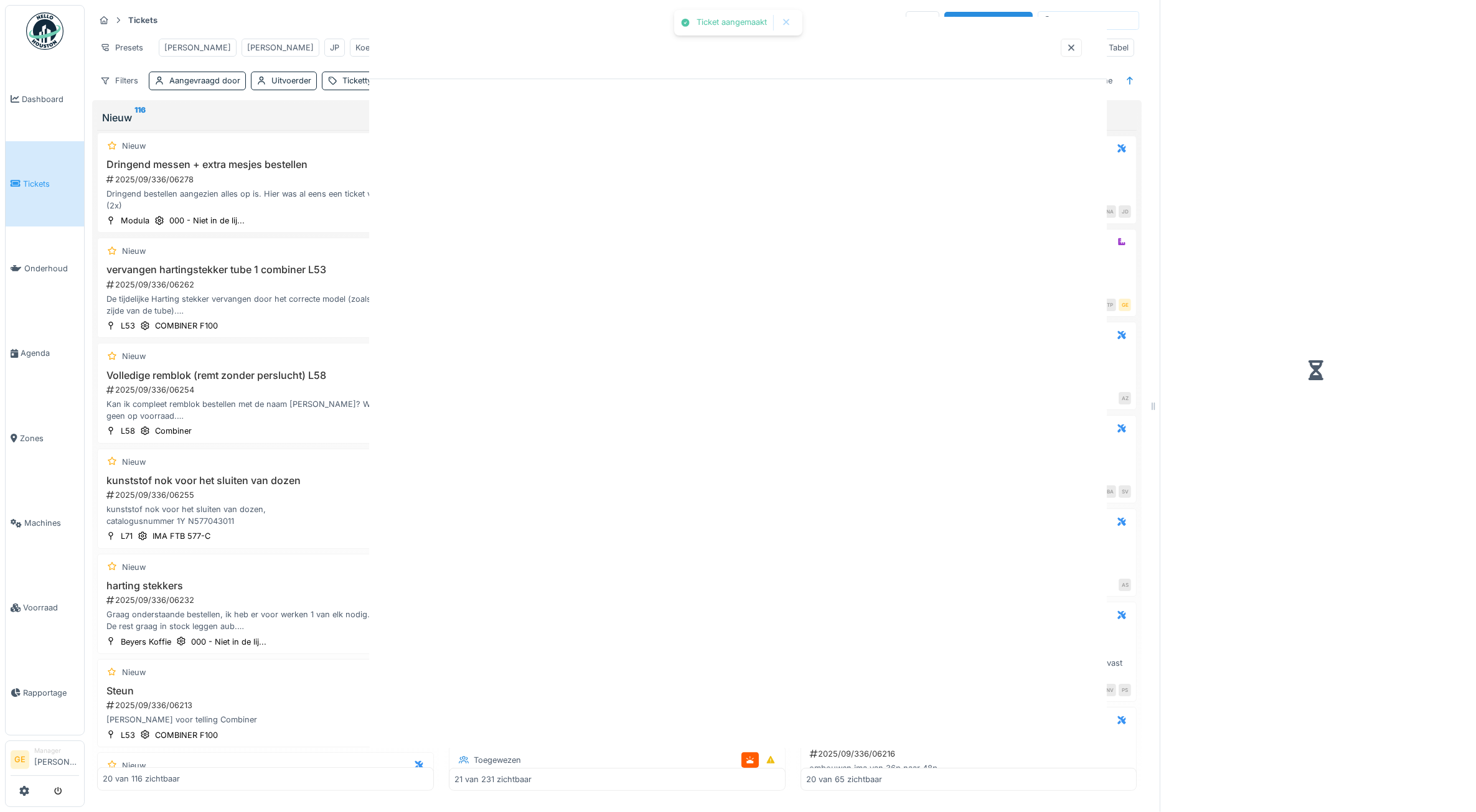
scroll to position [646, 0]
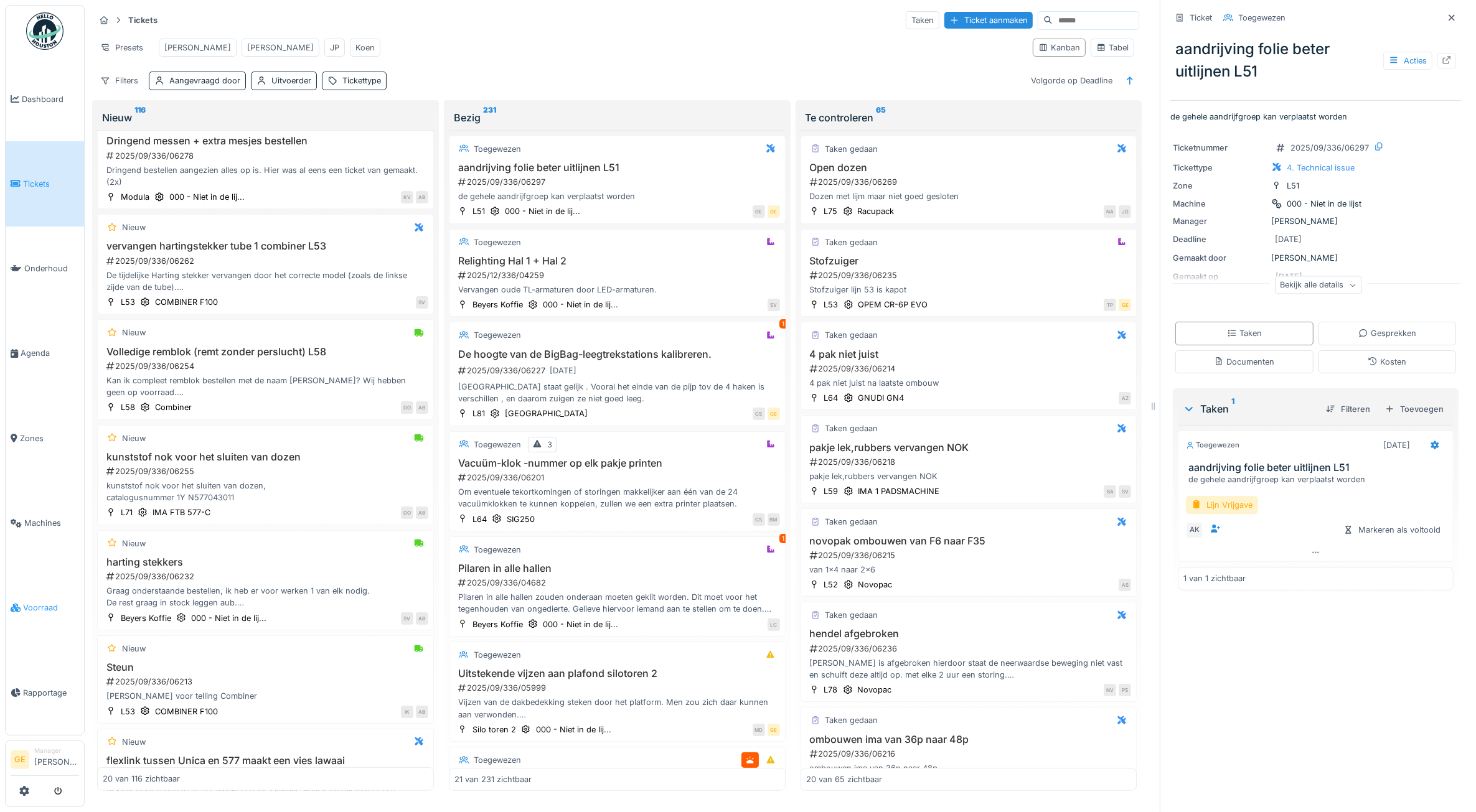
click at [26, 614] on link "Voorraad" at bounding box center [45, 608] width 79 height 85
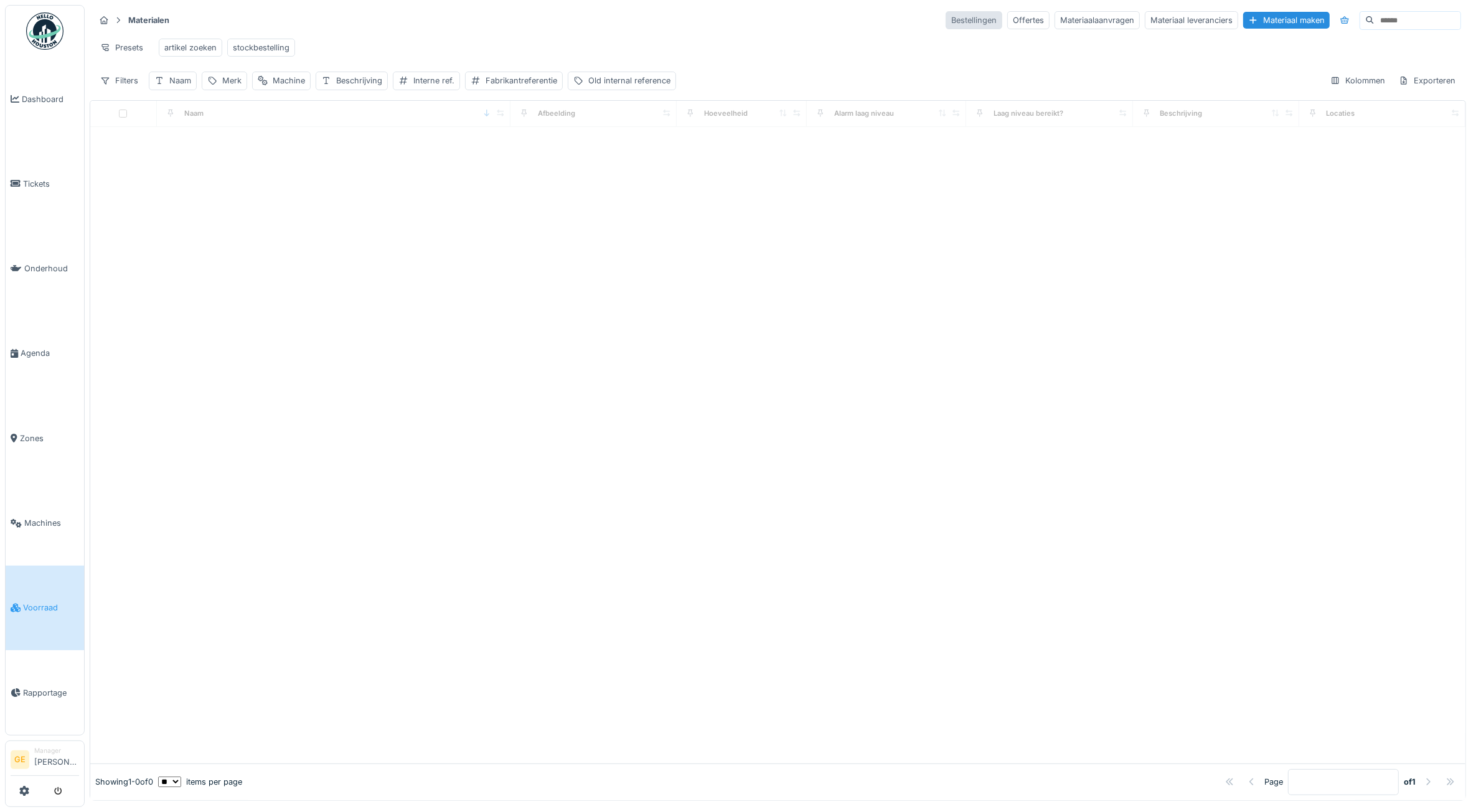
click at [945, 17] on div "Bestellingen" at bounding box center [973, 20] width 56 height 18
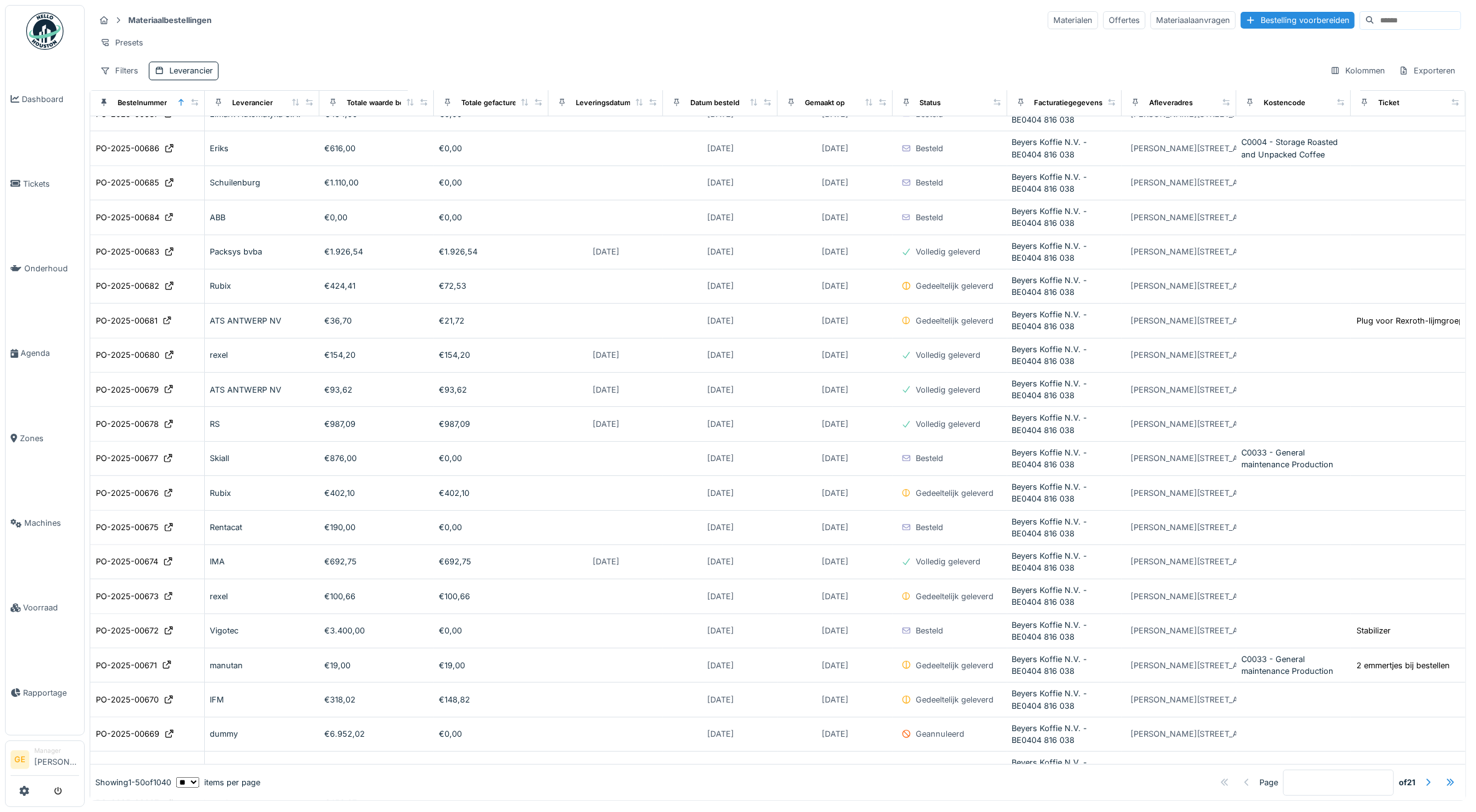
scroll to position [1119, 0]
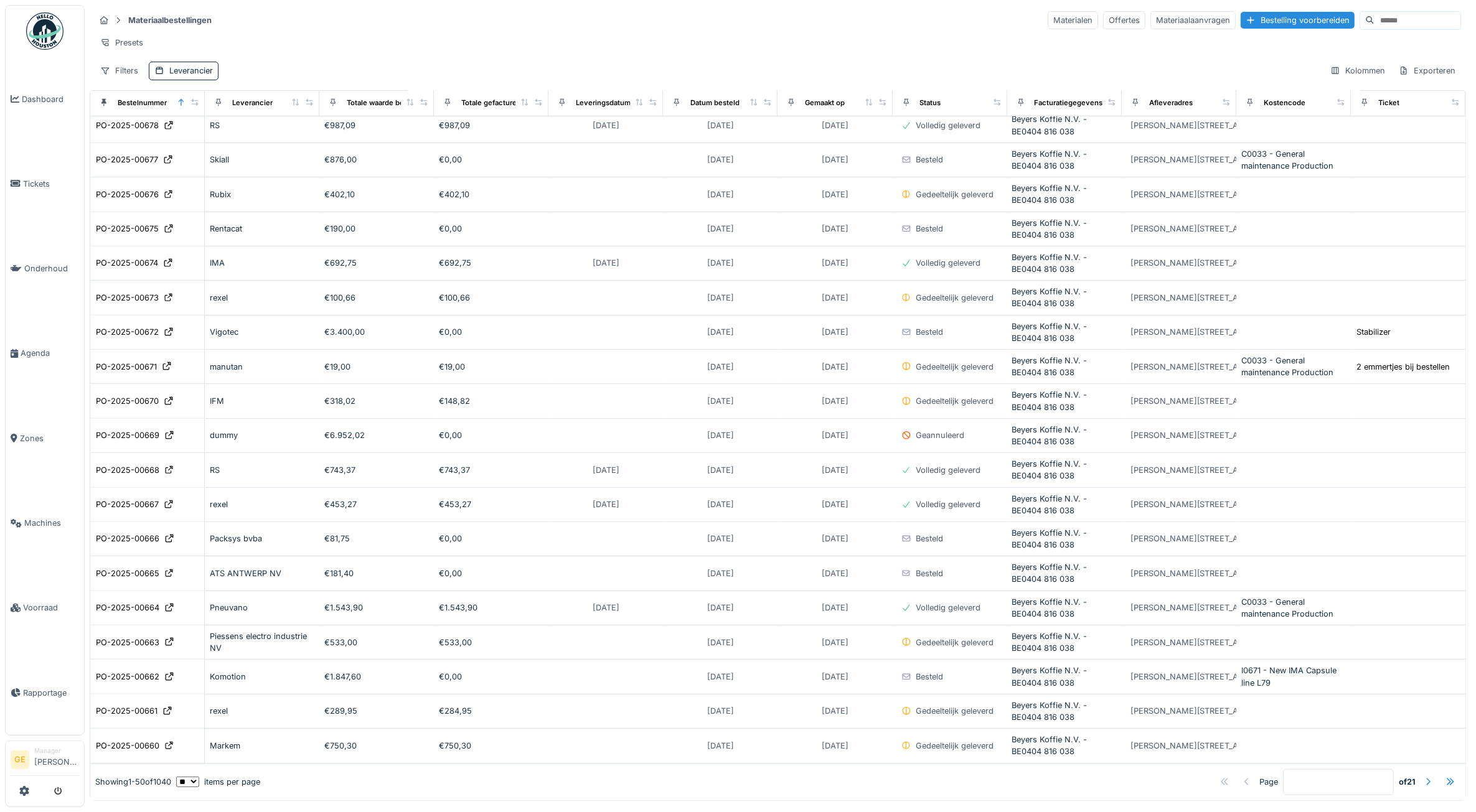
click at [1423, 776] on div at bounding box center [1428, 781] width 10 height 12
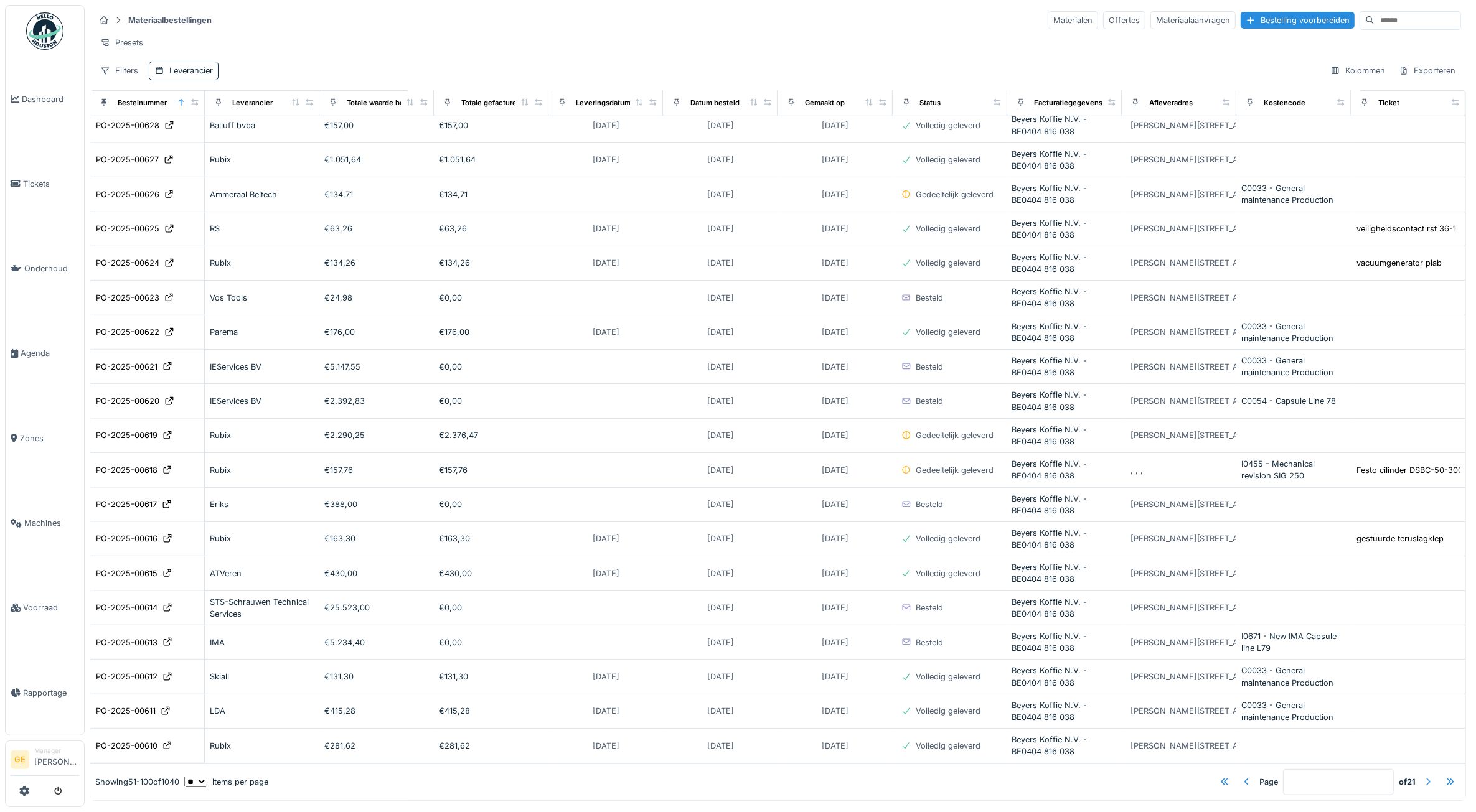
click at [1423, 776] on div at bounding box center [1428, 781] width 10 height 12
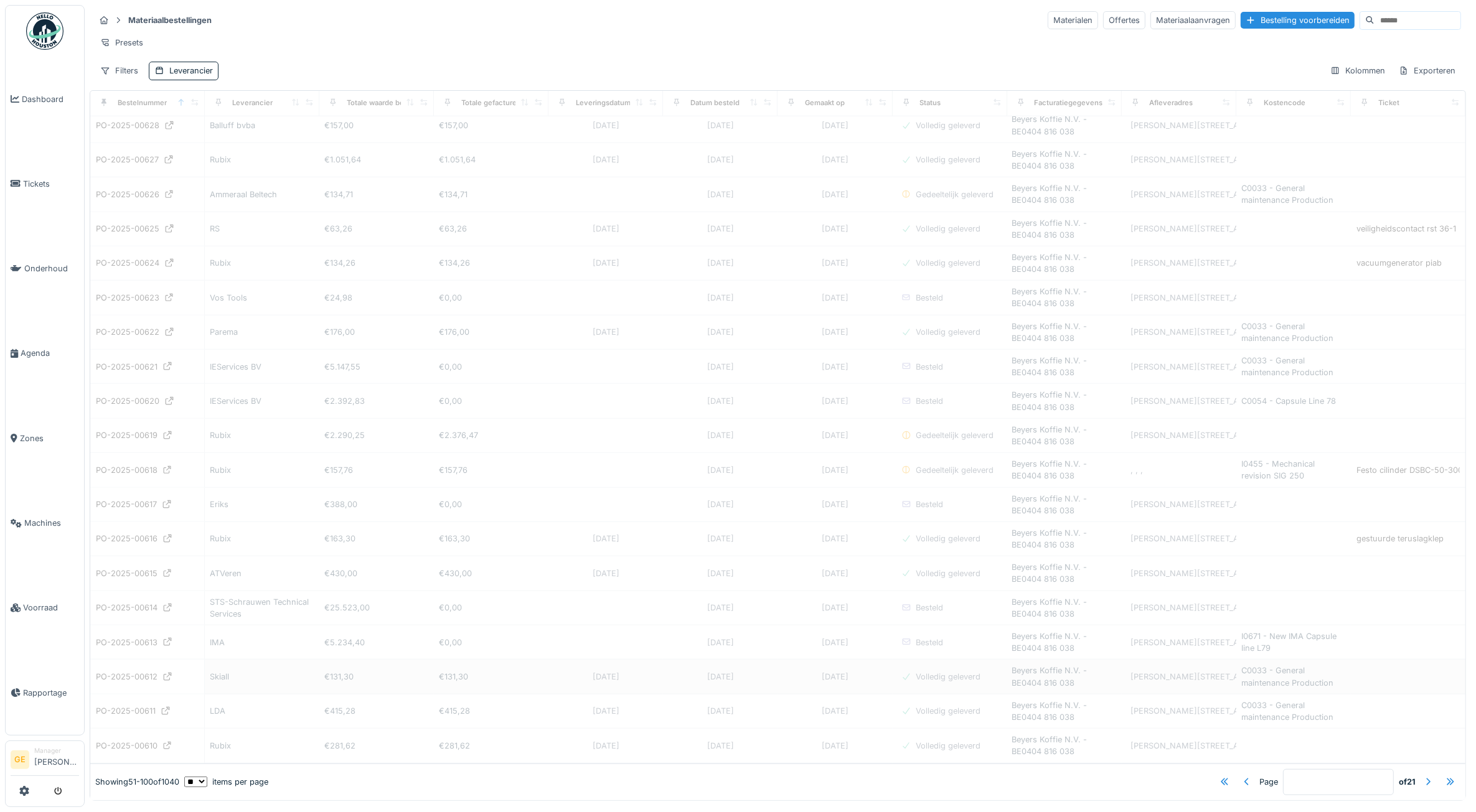
type input "*"
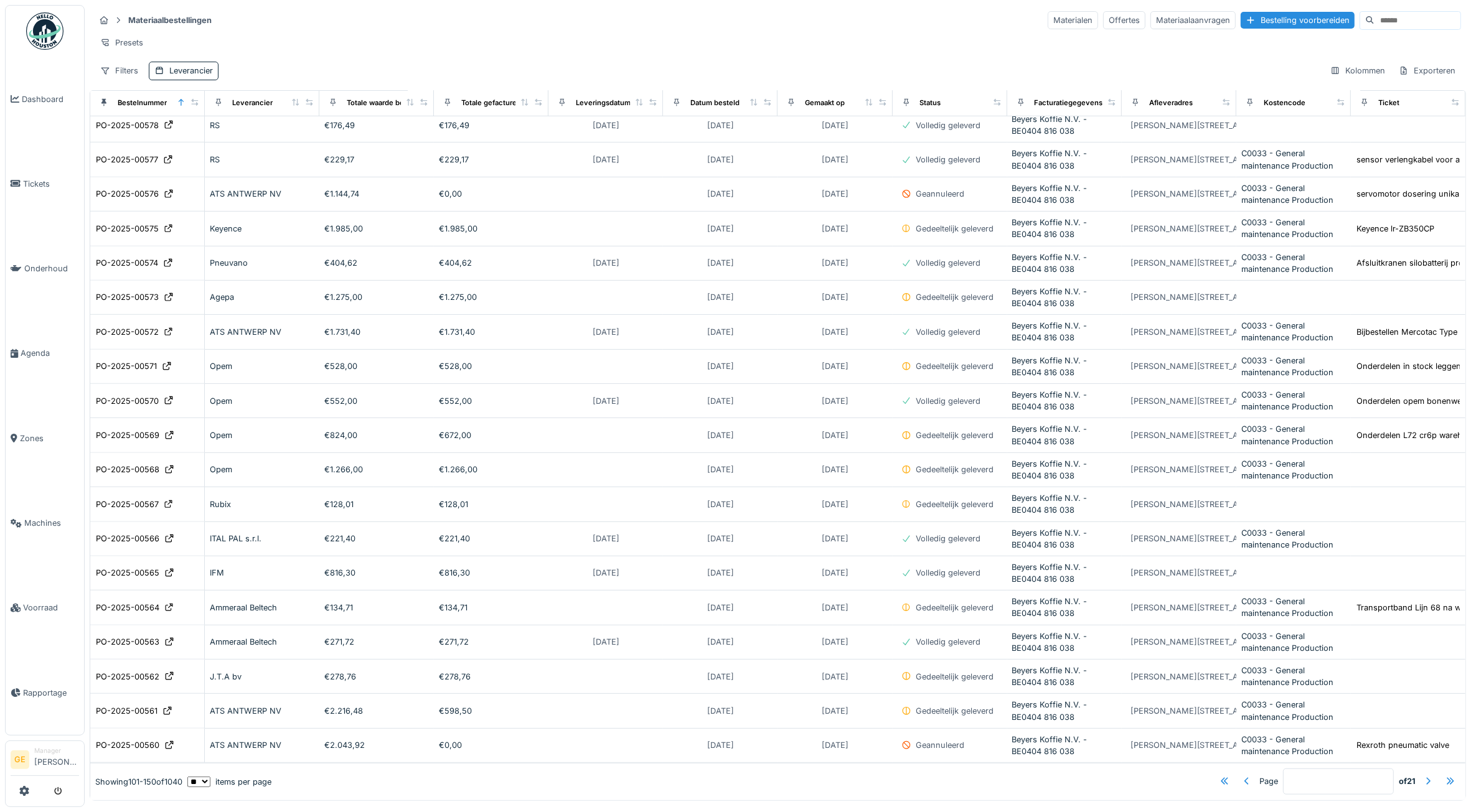
scroll to position [1103, 0]
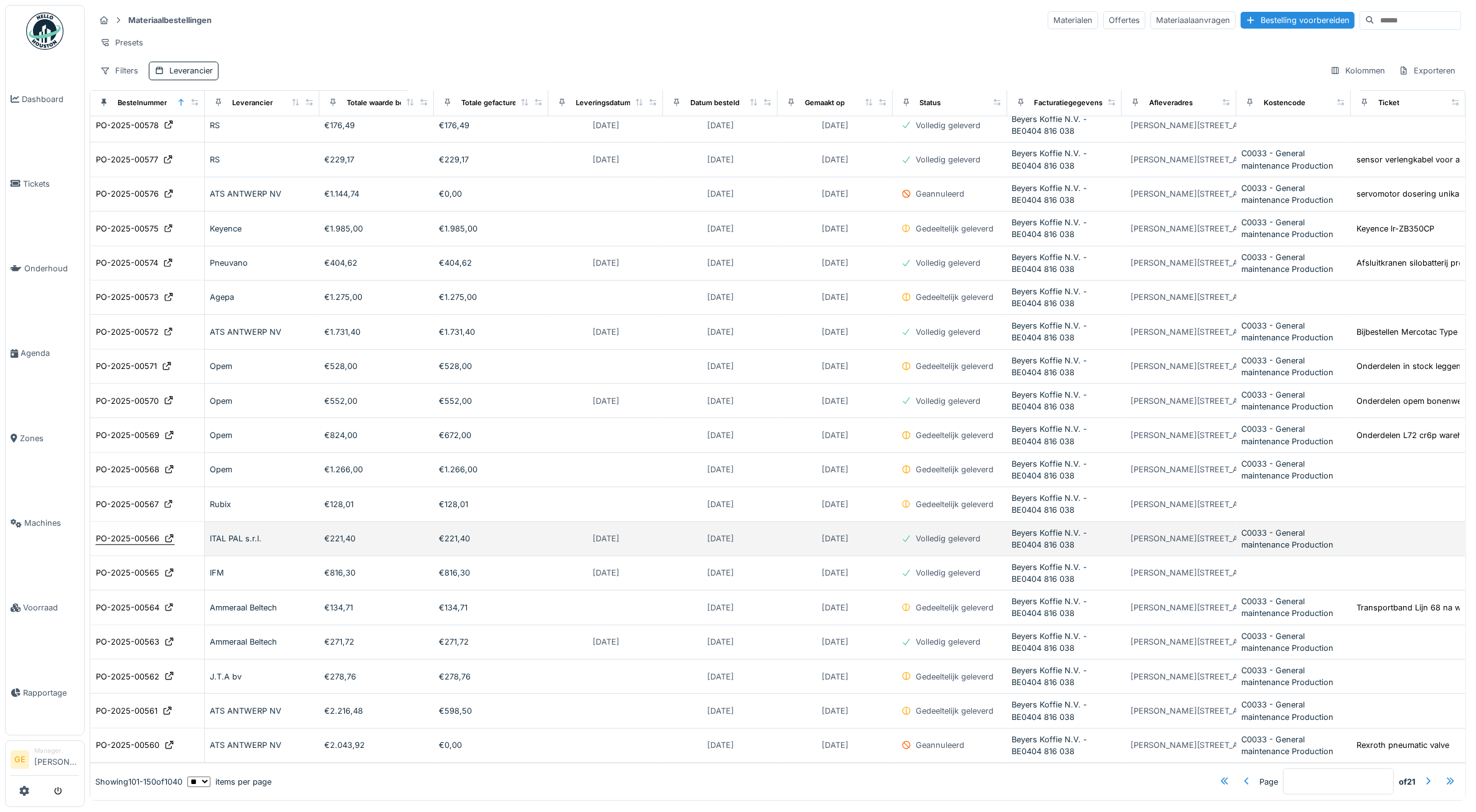
click at [128, 533] on div "PO-2025-00566" at bounding box center [128, 538] width 64 height 12
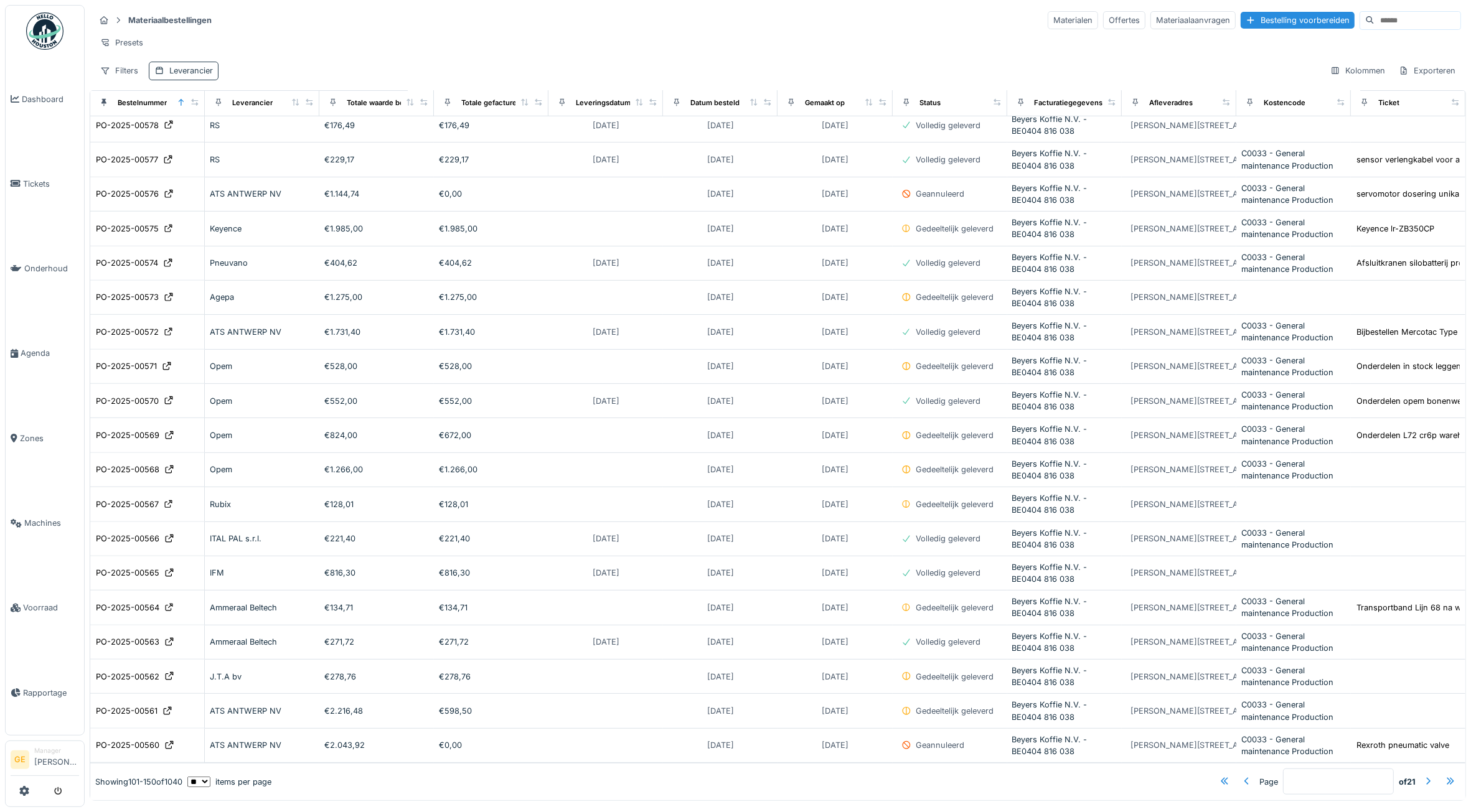
click at [197, 77] on div "Leverancier" at bounding box center [191, 70] width 43 height 12
click at [222, 137] on div "Leverancier" at bounding box center [193, 142] width 66 height 14
type input "*****"
click at [290, 79] on div "Filters Leverancier Kolommen Exporteren" at bounding box center [777, 71] width 1366 height 18
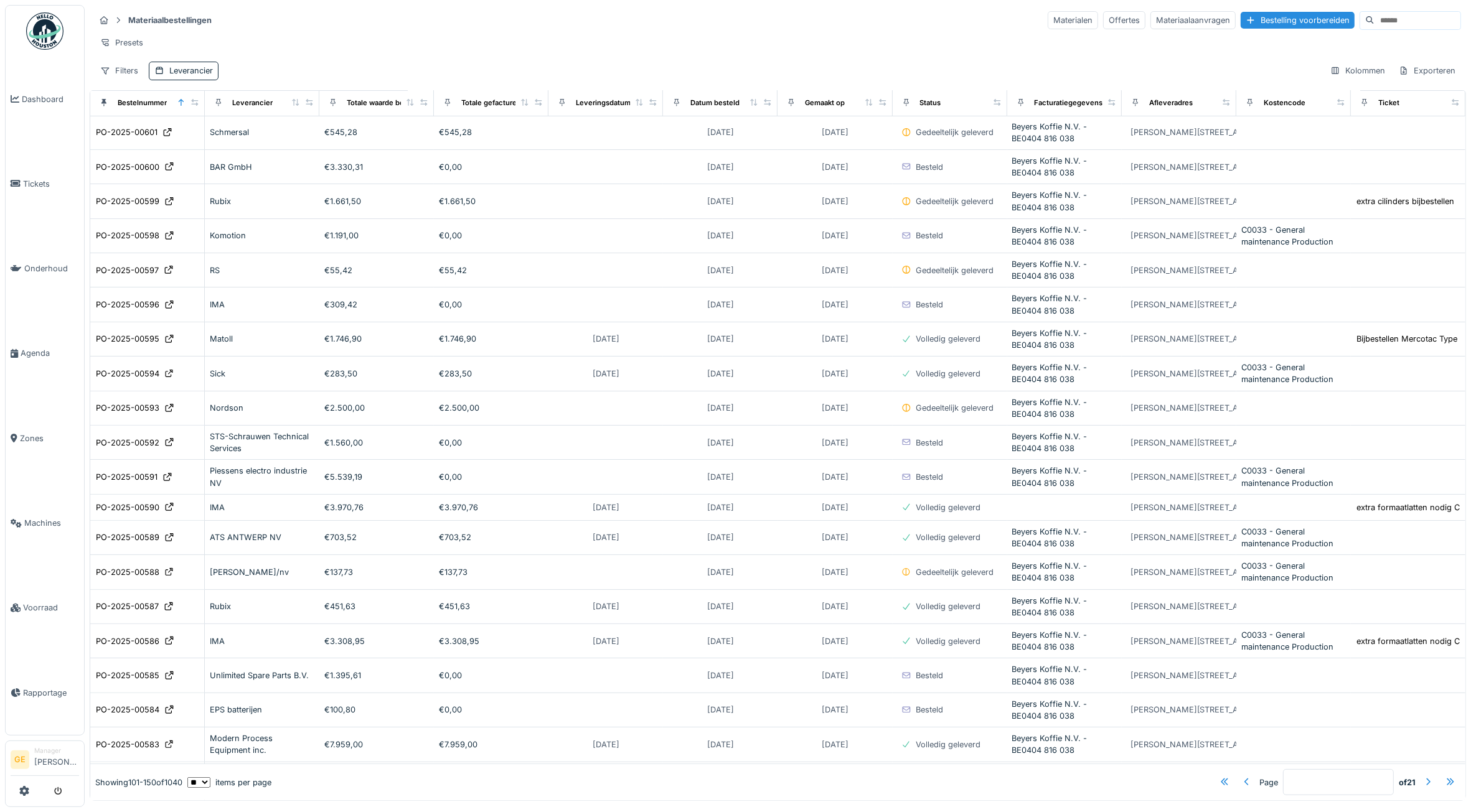
scroll to position [248, 0]
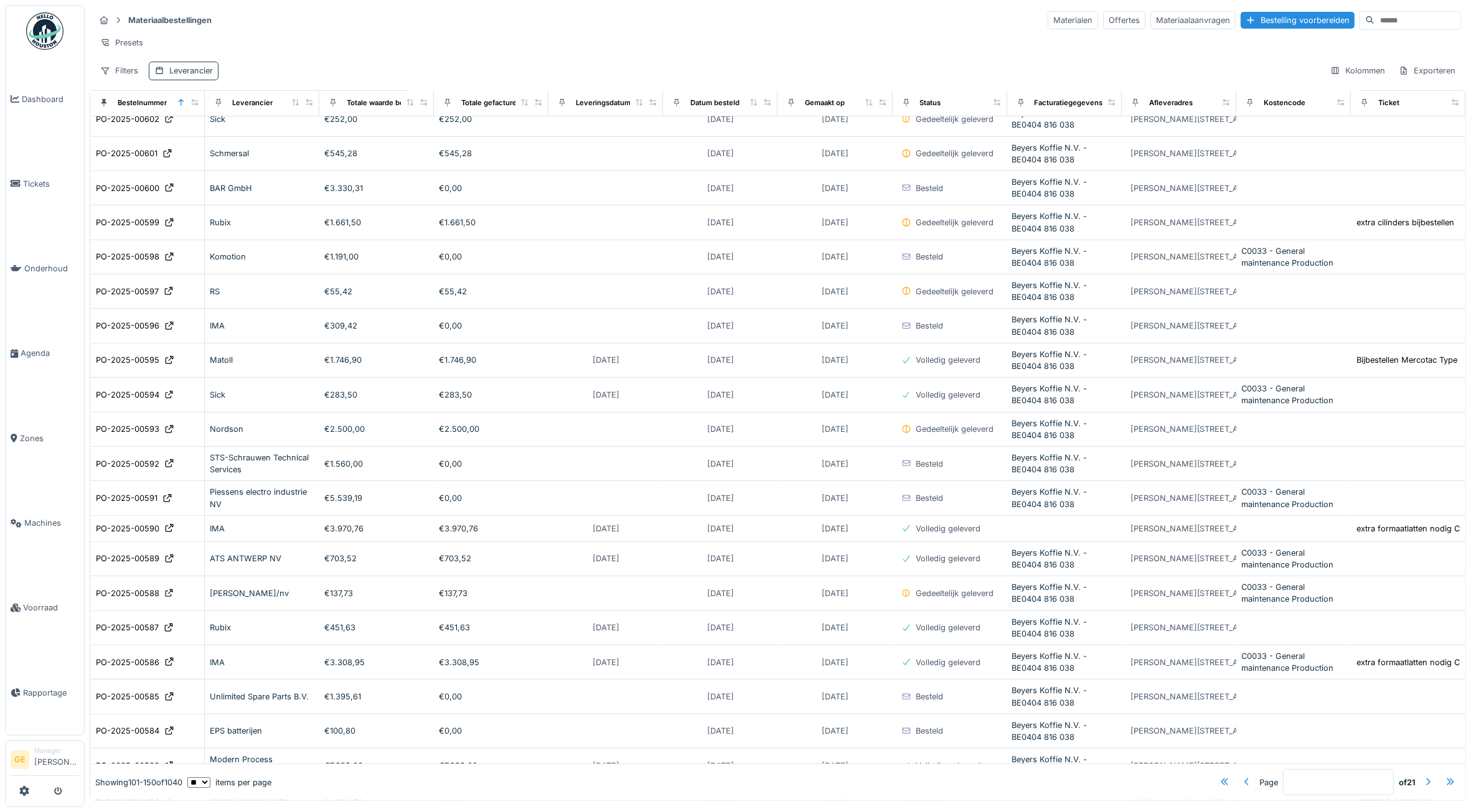
click at [197, 77] on div "Leverancier" at bounding box center [191, 70] width 43 height 12
click at [213, 139] on div "Leverancier" at bounding box center [193, 142] width 66 height 14
type input "***"
click at [189, 227] on div "Setec" at bounding box center [230, 238] width 154 height 25
type input "****"
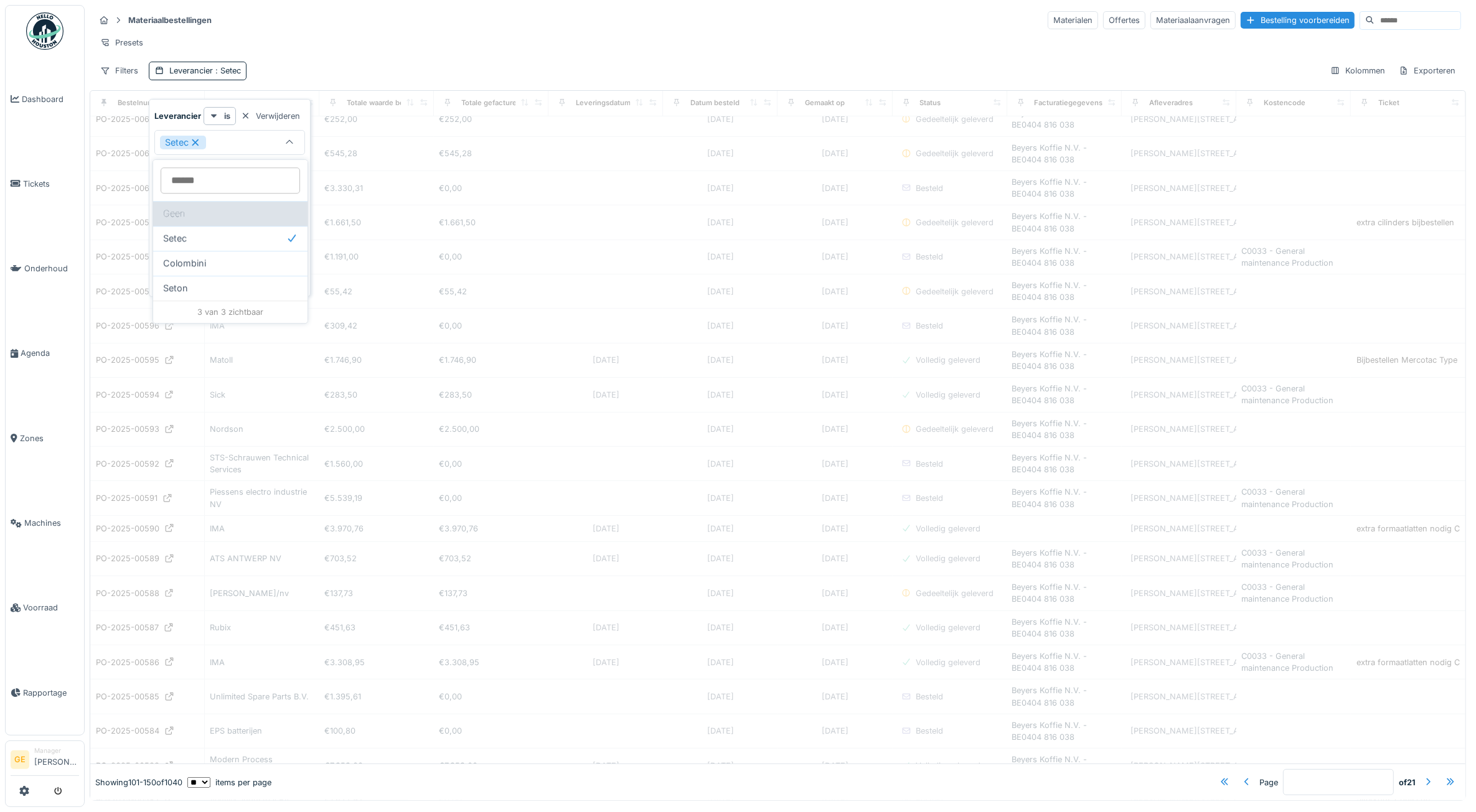
type input "*"
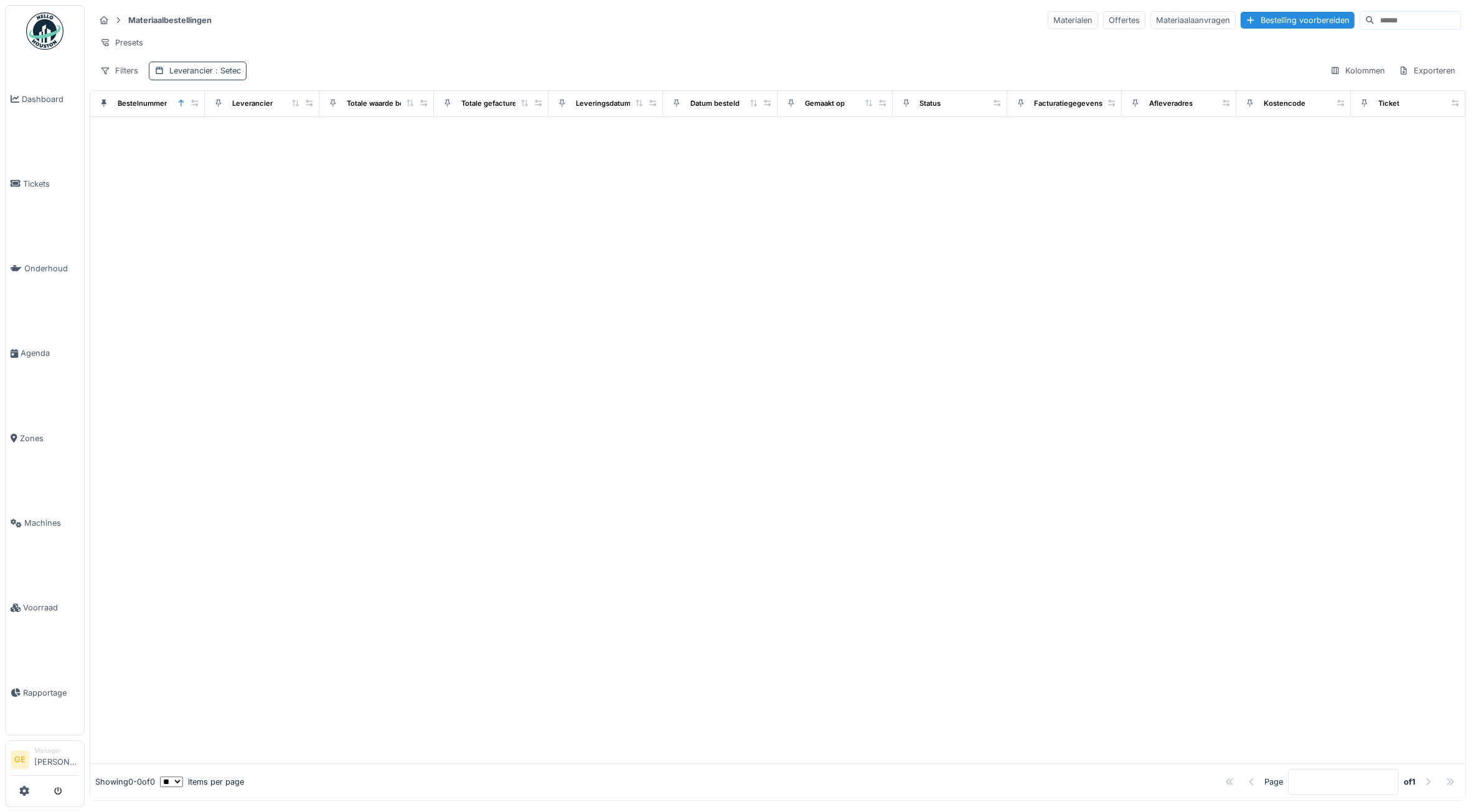
click at [229, 77] on div "Leverancier : Setec" at bounding box center [204, 70] width 71 height 12
click at [193, 140] on icon at bounding box center [195, 142] width 7 height 7
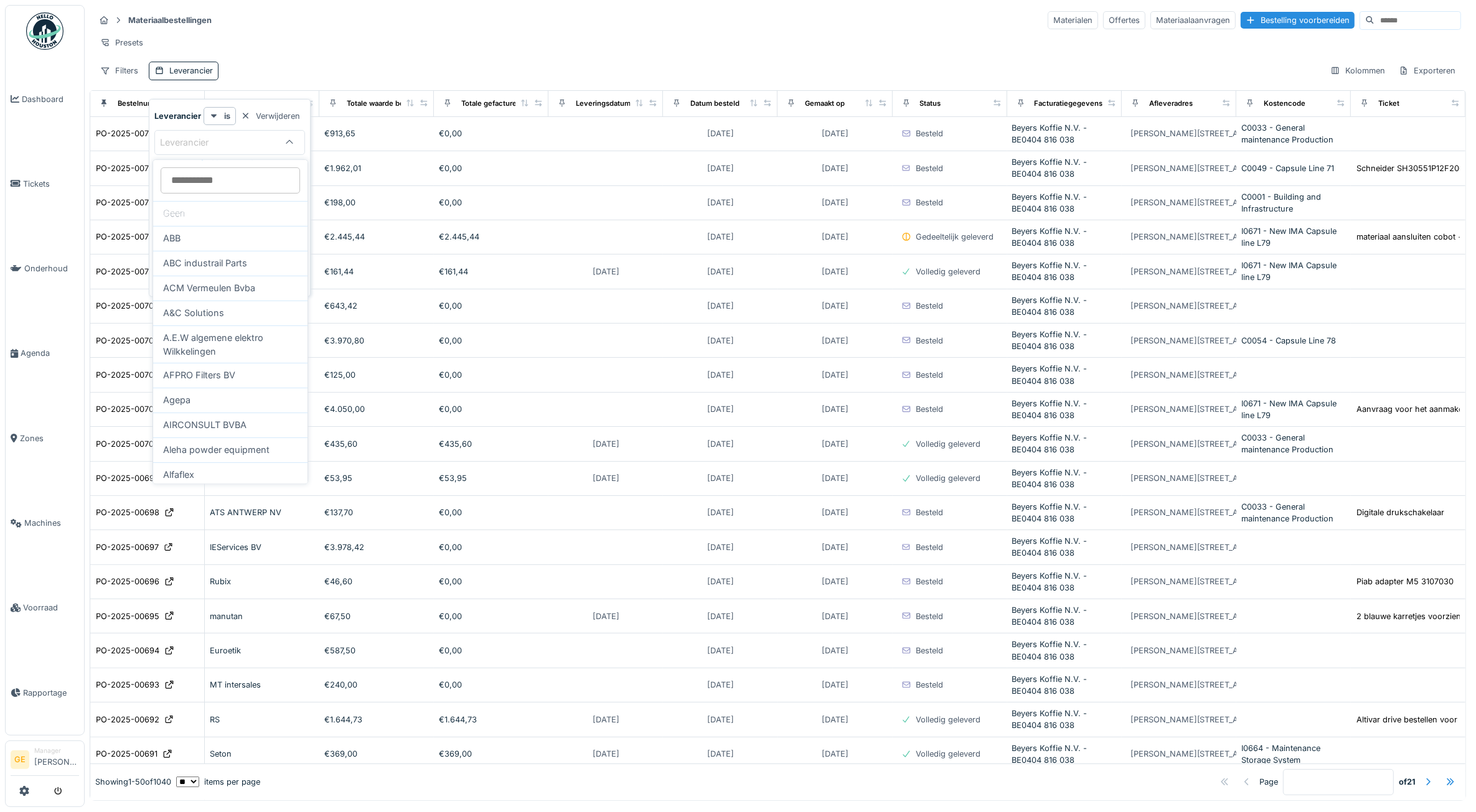
click at [305, 52] on div "Presets" at bounding box center [777, 43] width 1366 height 18
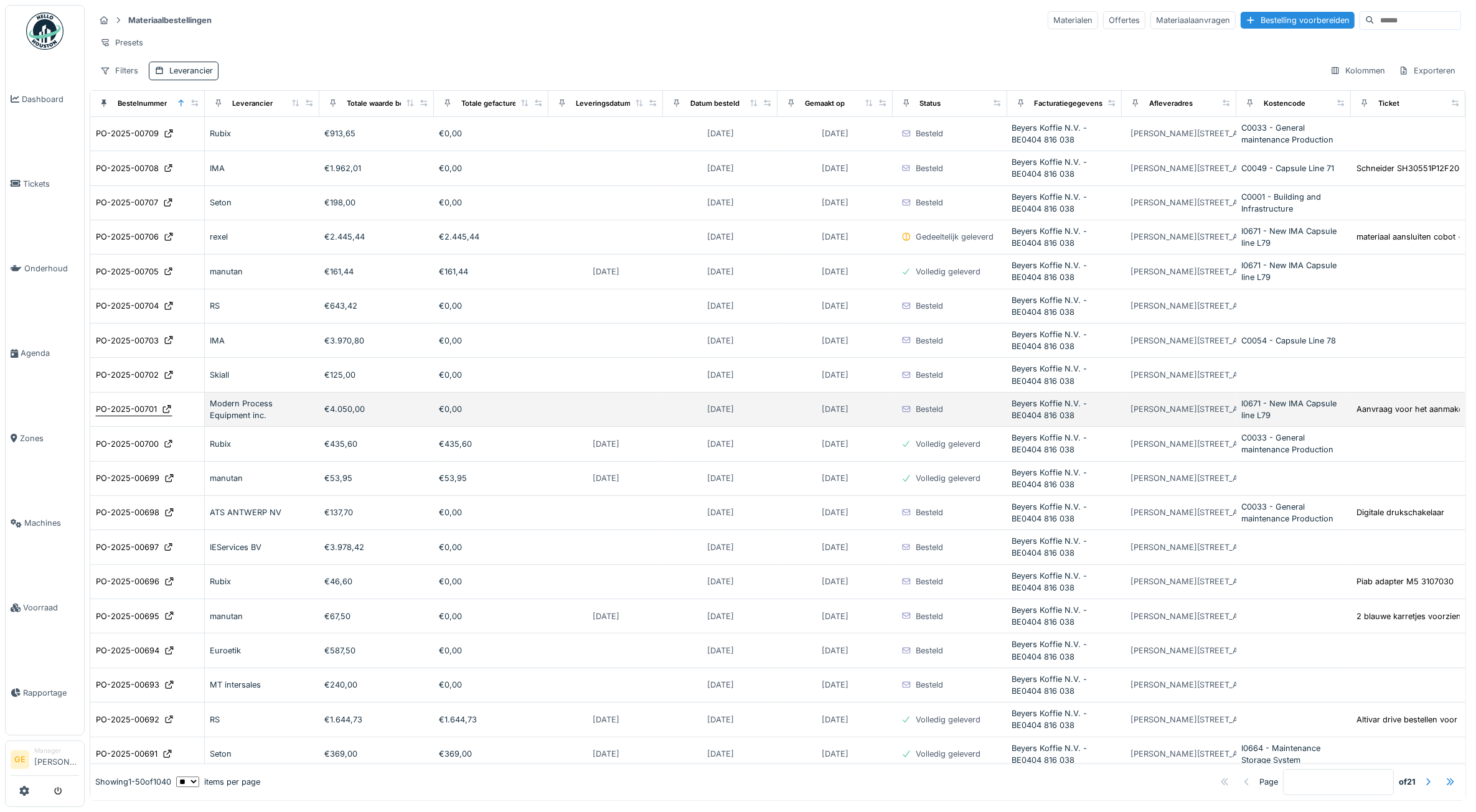
click at [151, 415] on div "PO-2025-00701" at bounding box center [126, 408] width 61 height 12
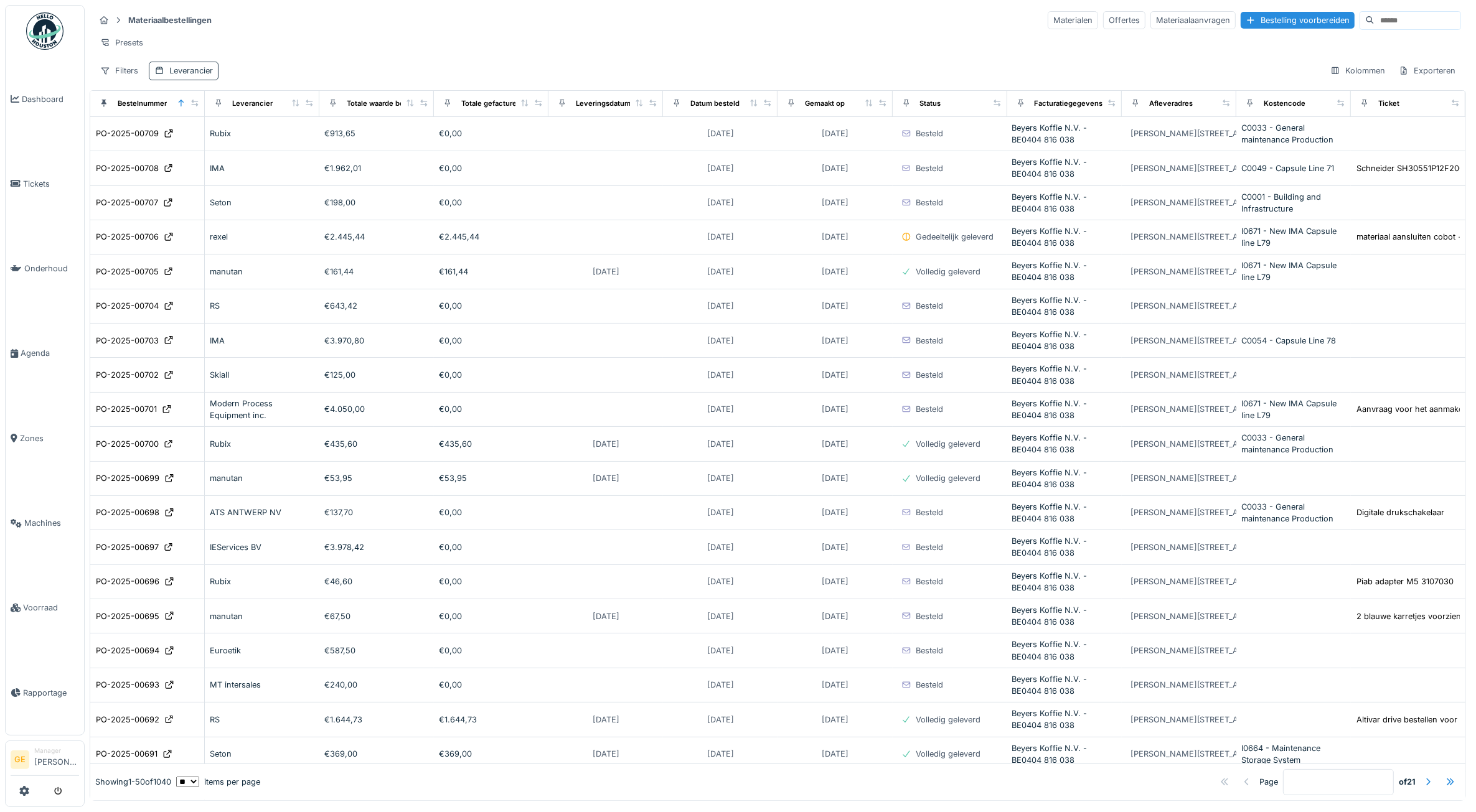
click at [194, 77] on div "Leverancier" at bounding box center [191, 70] width 43 height 12
click at [204, 139] on div "Leverancier" at bounding box center [193, 142] width 66 height 14
type input "******"
click at [235, 237] on div "Markem" at bounding box center [230, 238] width 134 height 14
type input "****"
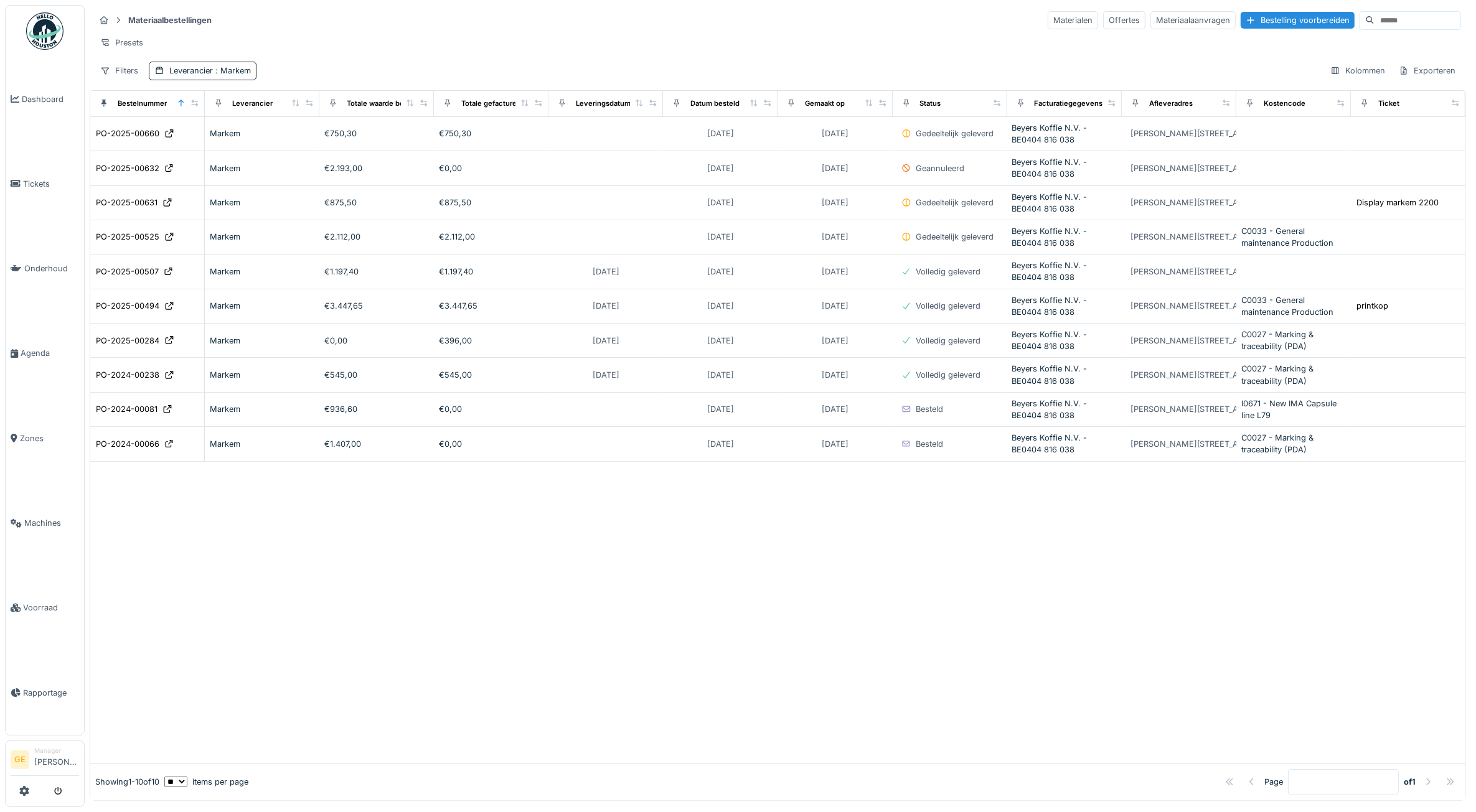
click at [409, 45] on div "Presets" at bounding box center [777, 43] width 1366 height 18
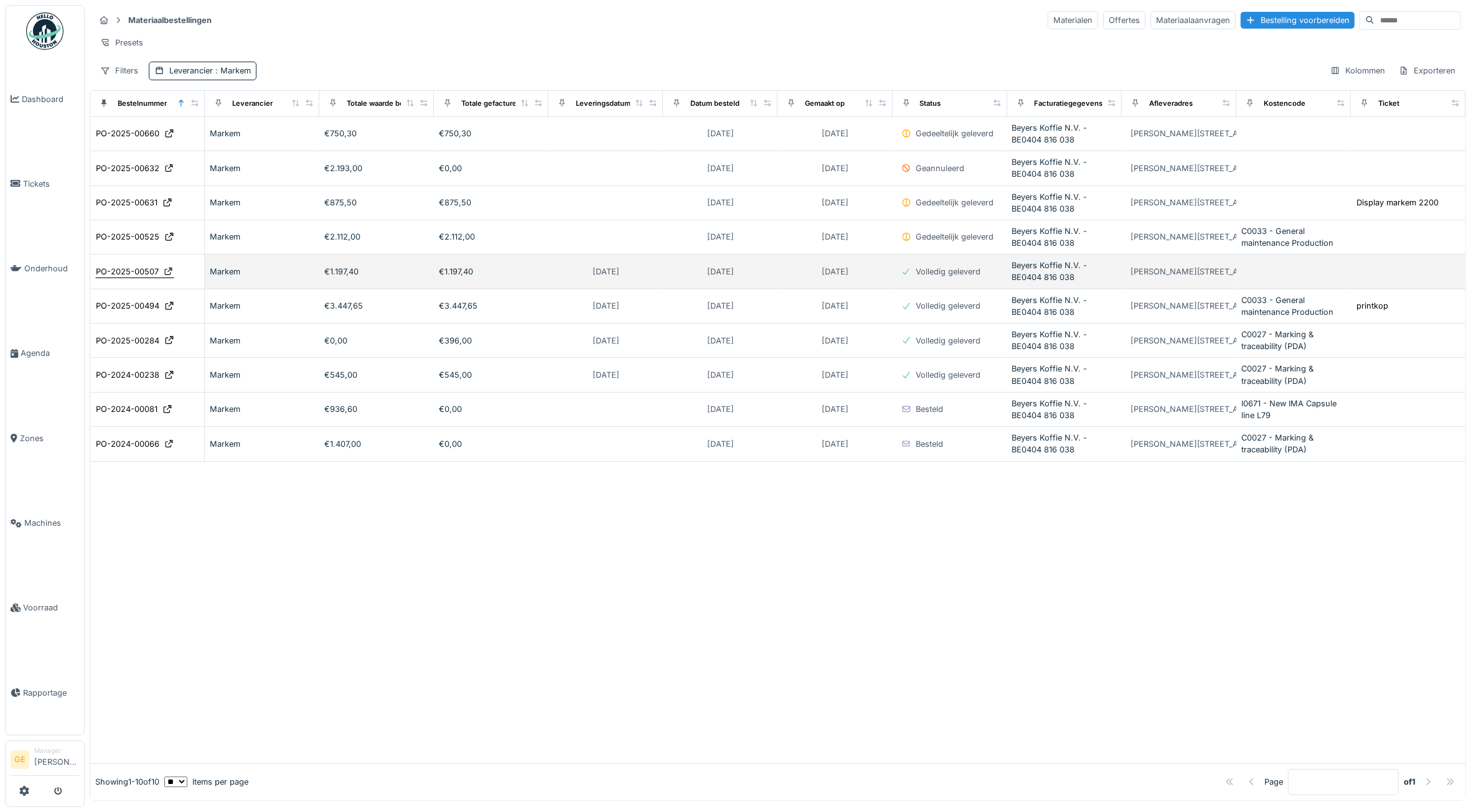
click at [149, 277] on div "PO-2025-00507" at bounding box center [127, 271] width 63 height 12
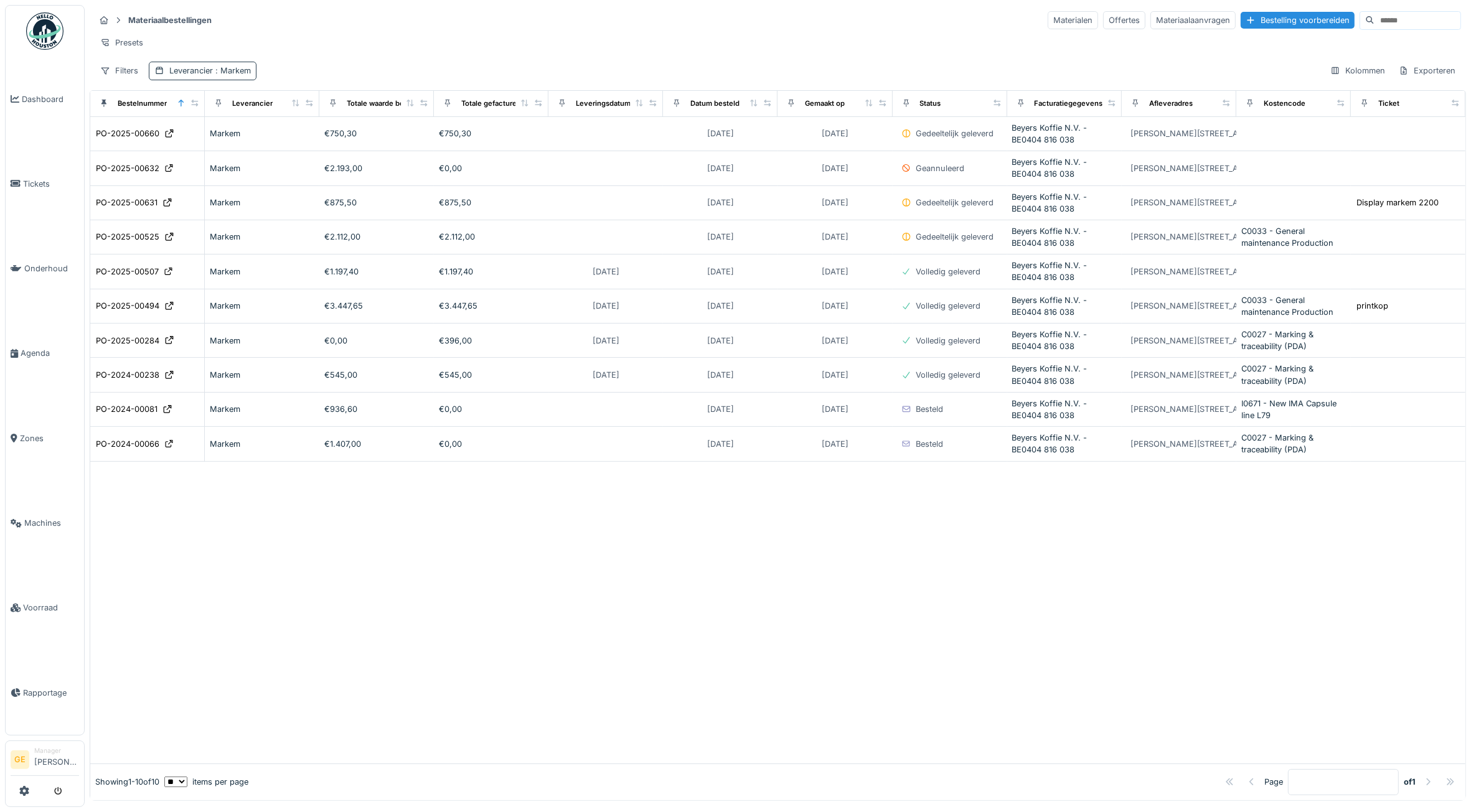
click at [232, 75] on span ": Markem" at bounding box center [232, 71] width 38 height 9
click at [208, 140] on icon at bounding box center [206, 142] width 7 height 7
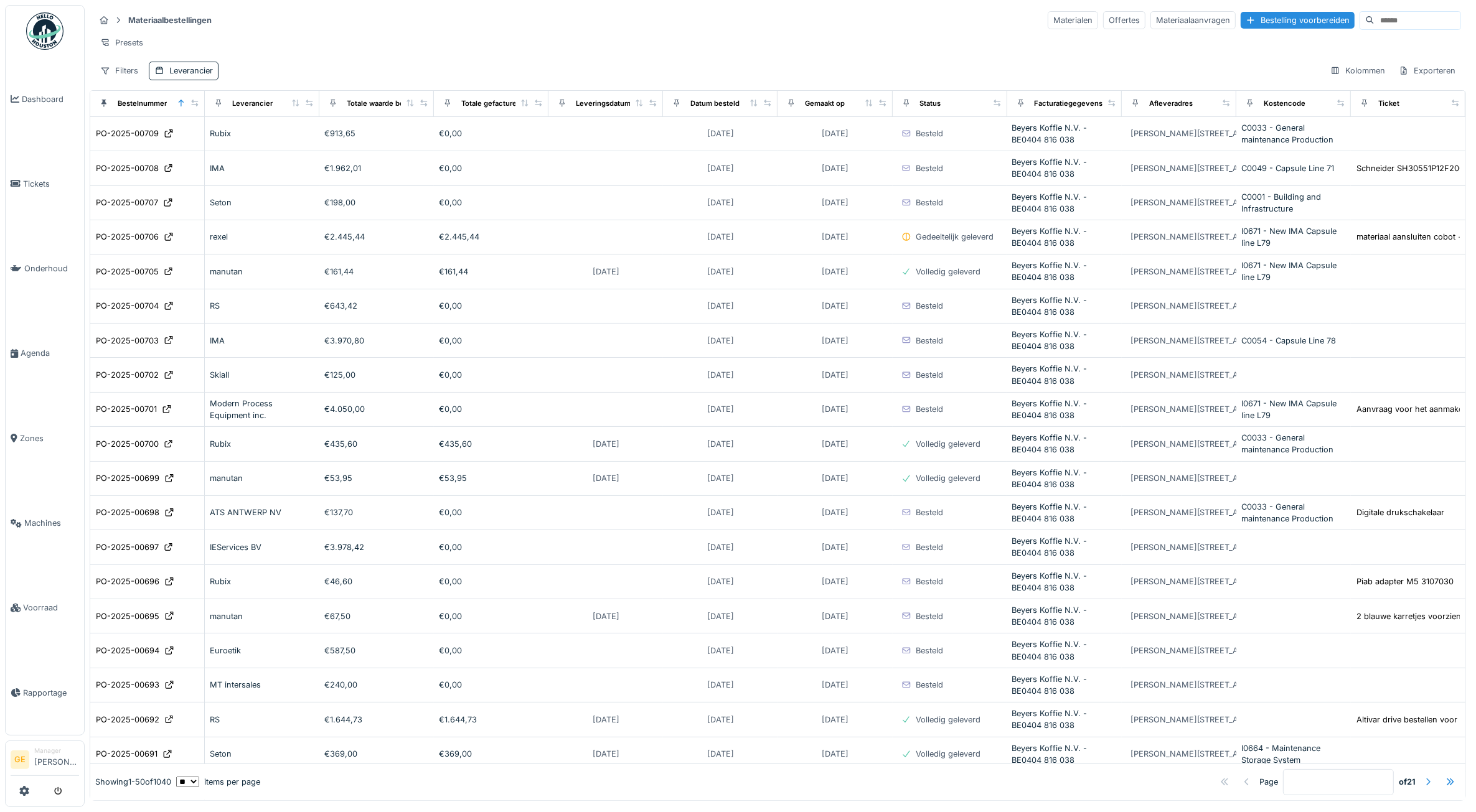
click at [1423, 776] on div at bounding box center [1428, 781] width 10 height 12
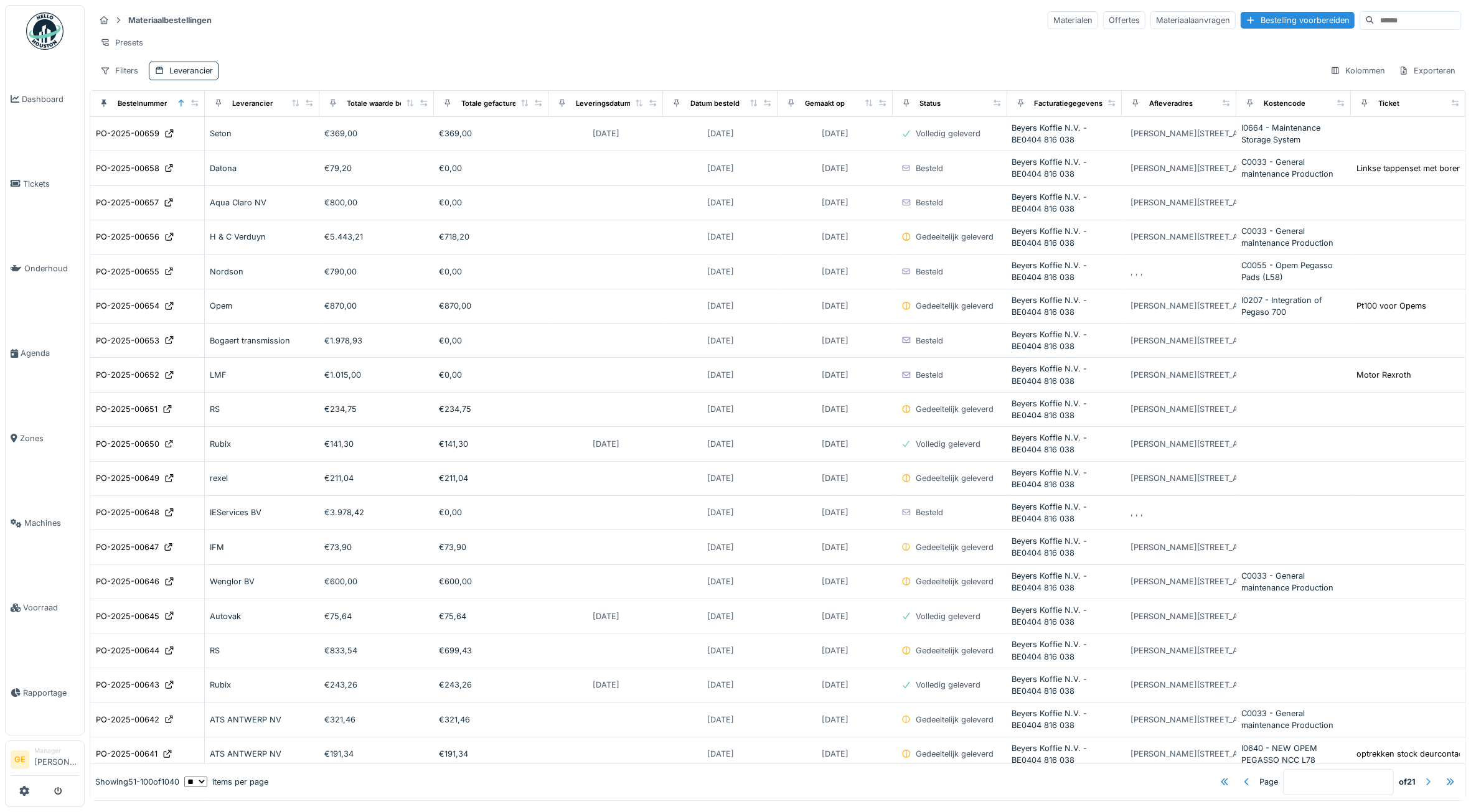
click at [1423, 776] on div at bounding box center [1428, 781] width 10 height 12
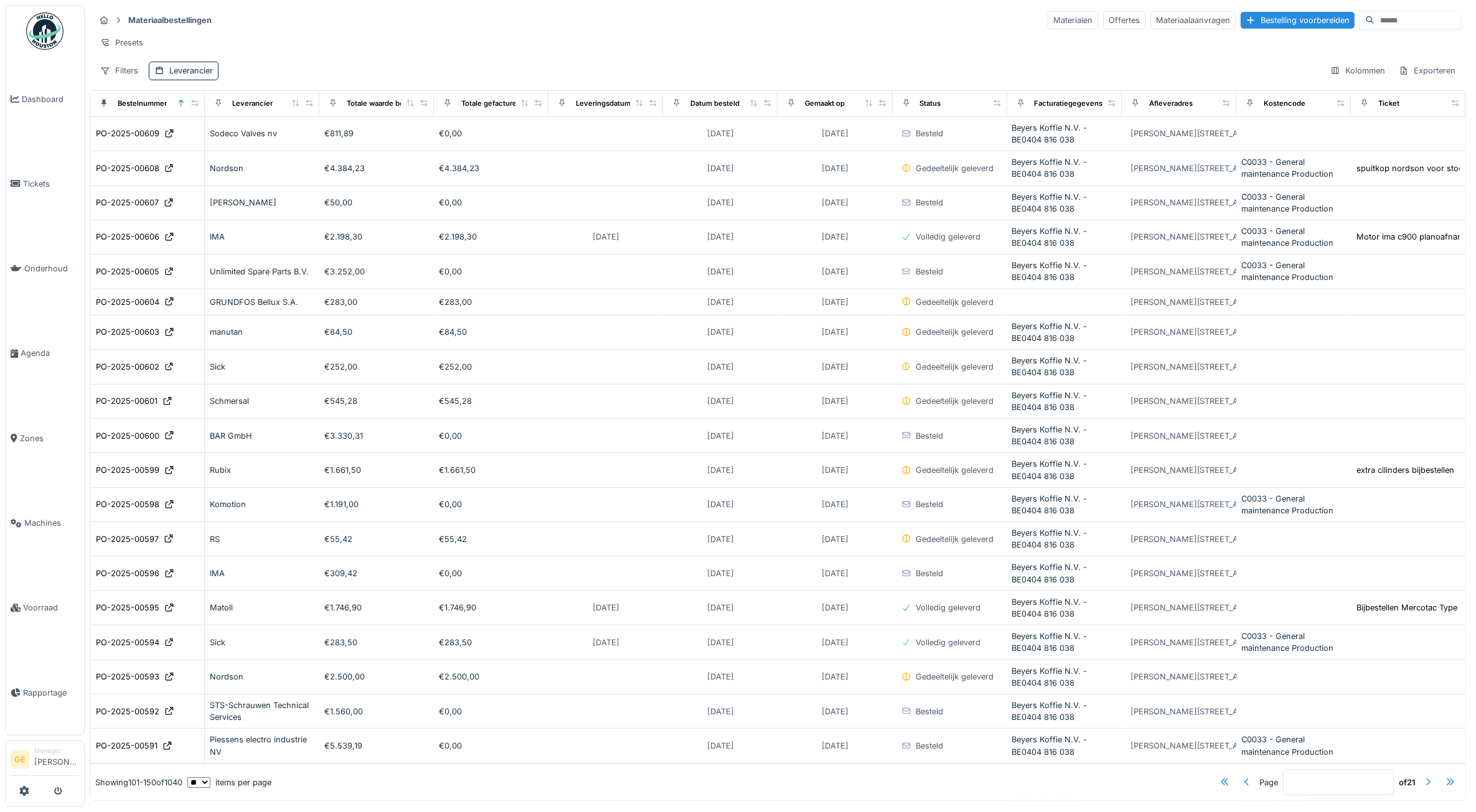
click at [1423, 776] on div at bounding box center [1428, 781] width 10 height 12
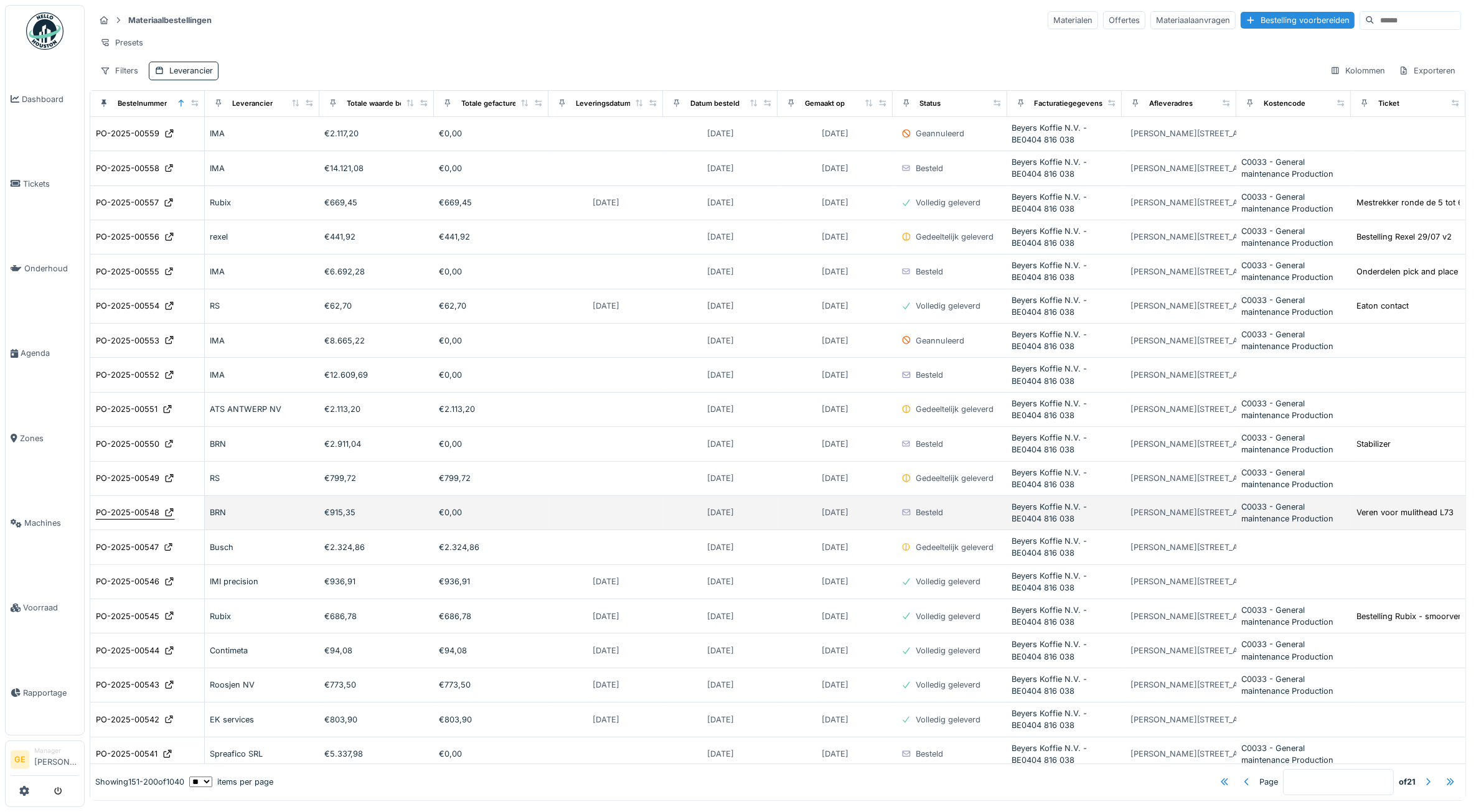
click at [126, 518] on div "PO-2025-00548" at bounding box center [128, 512] width 64 height 12
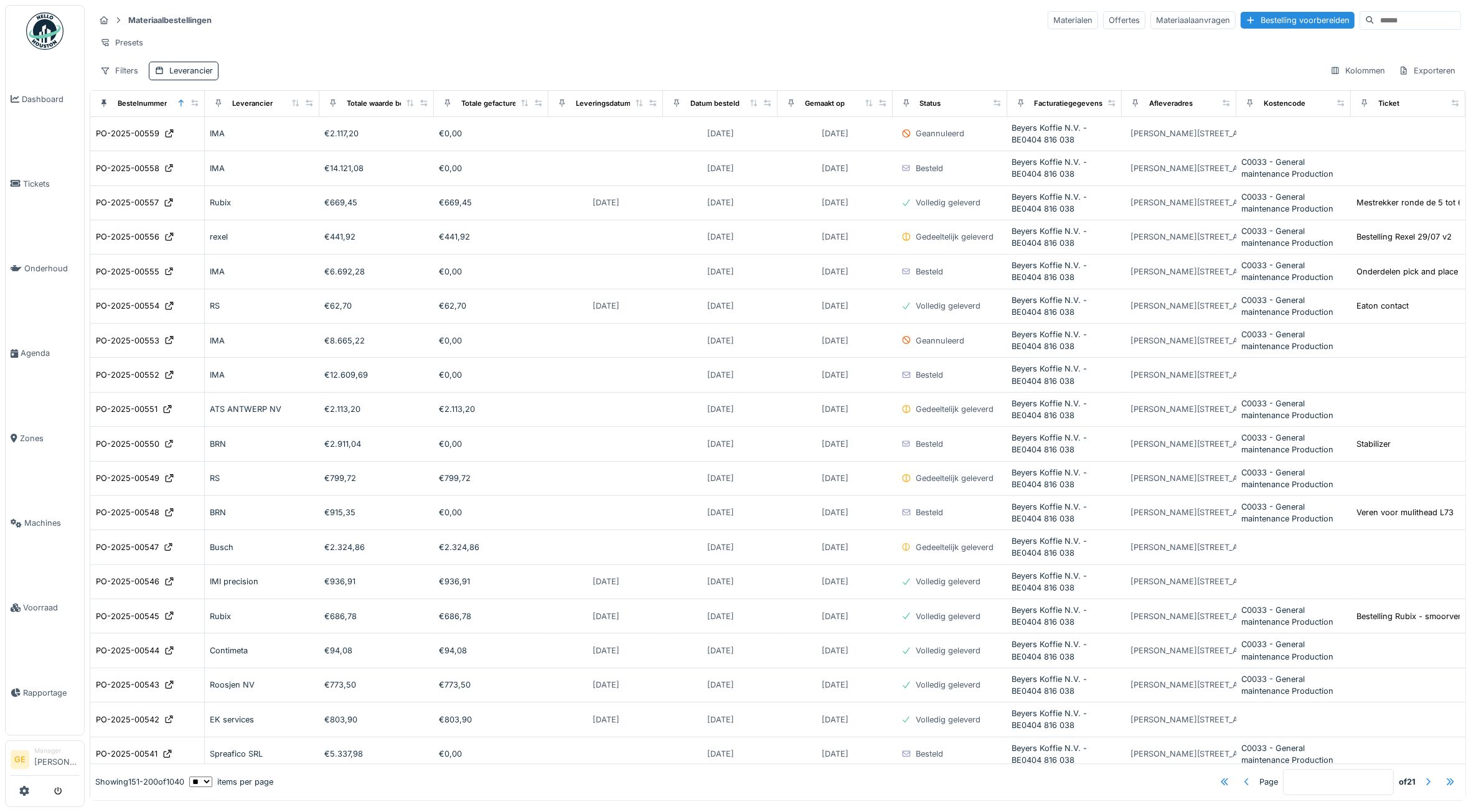
click at [1242, 776] on div at bounding box center [1247, 781] width 10 height 12
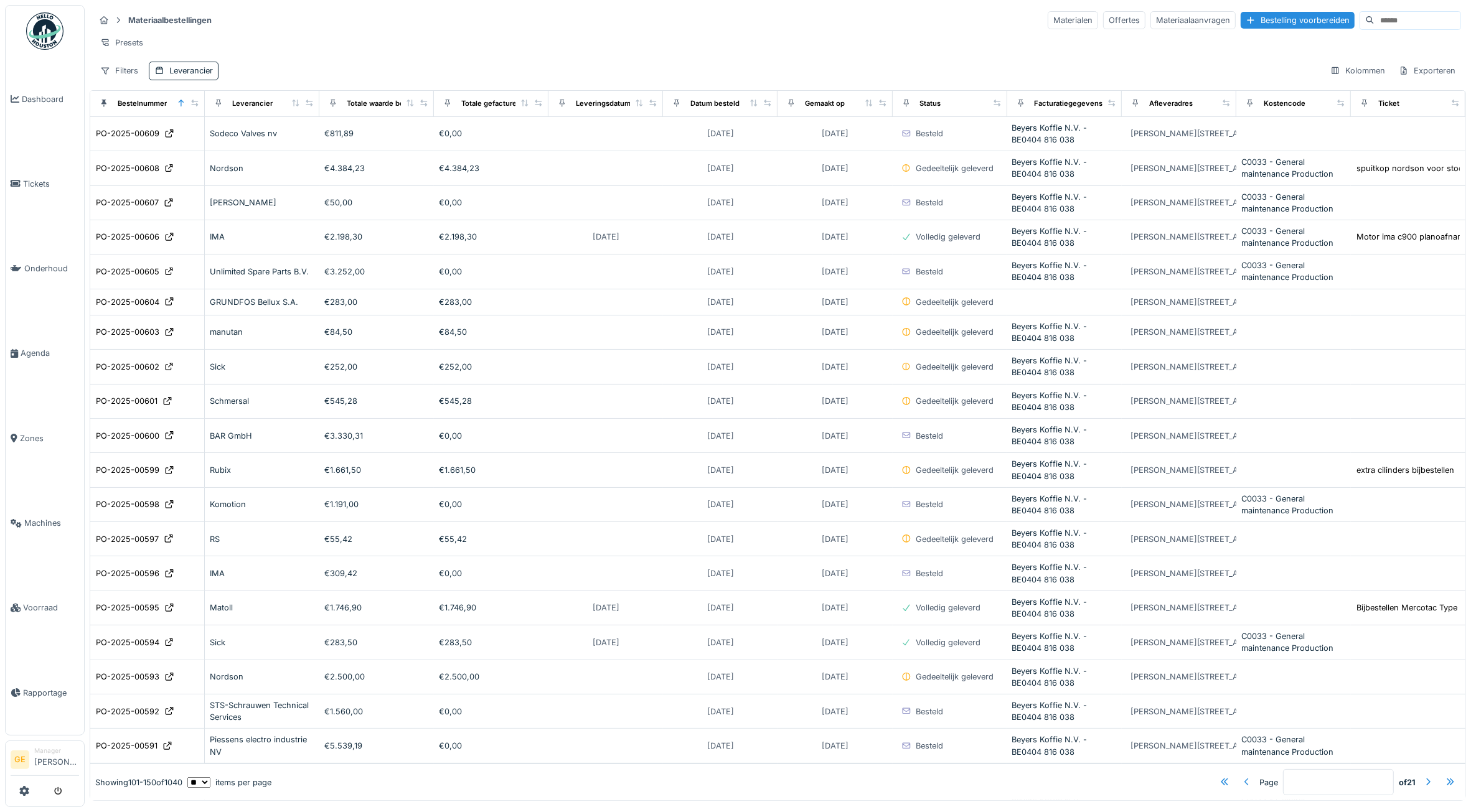
click at [1242, 776] on div at bounding box center [1247, 781] width 10 height 12
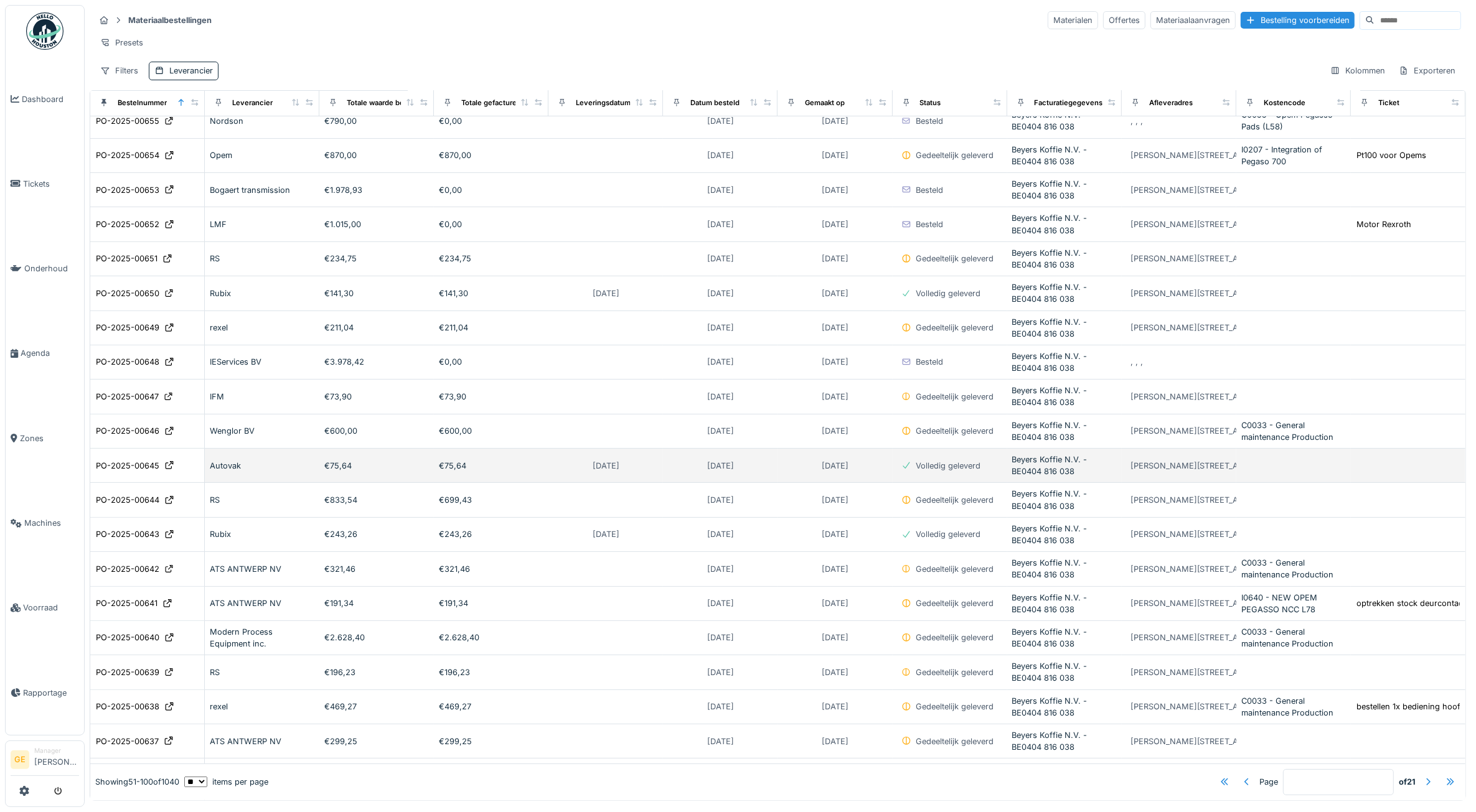
scroll to position [155, 0]
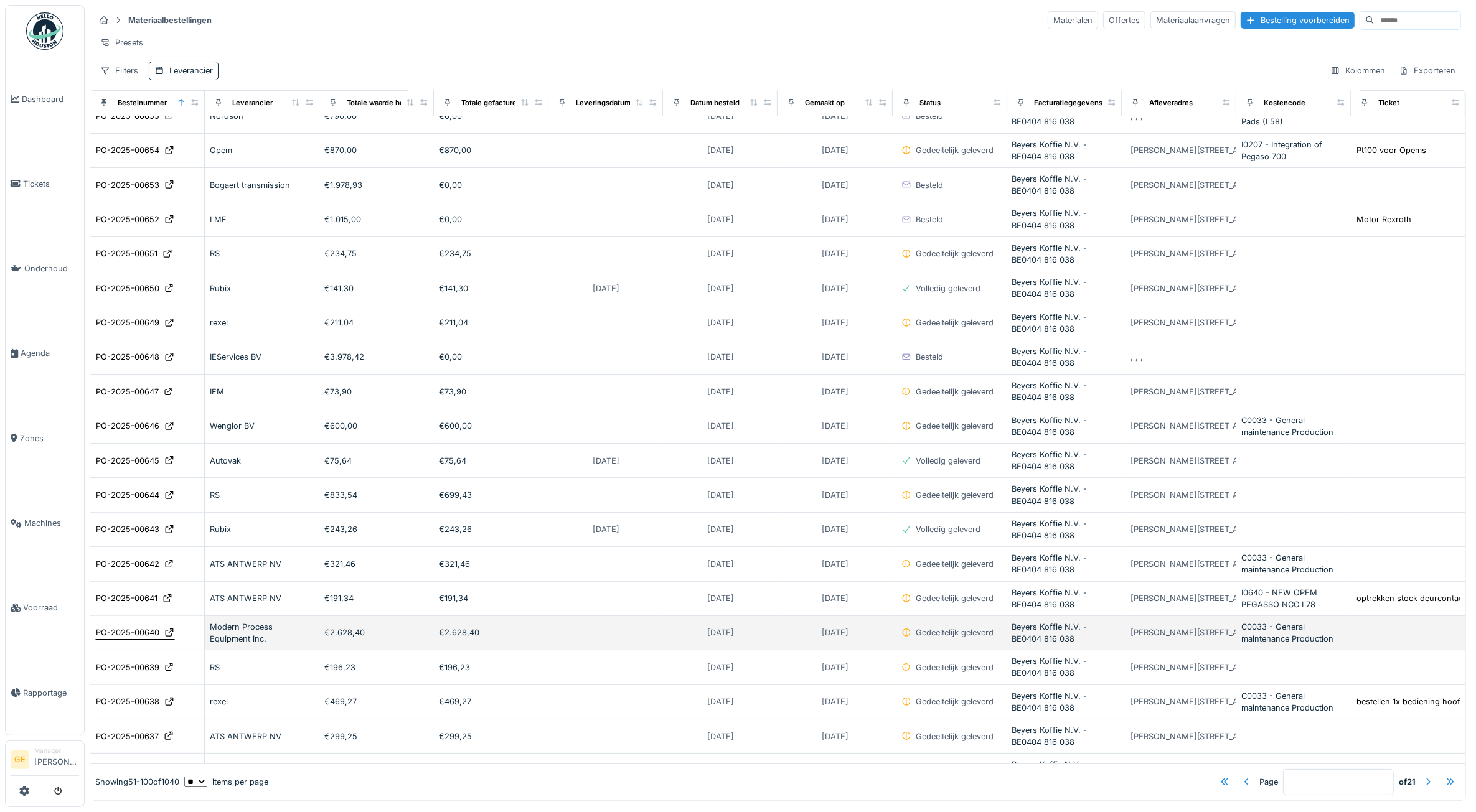
click at [147, 638] on div "PO-2025-00640" at bounding box center [128, 632] width 64 height 12
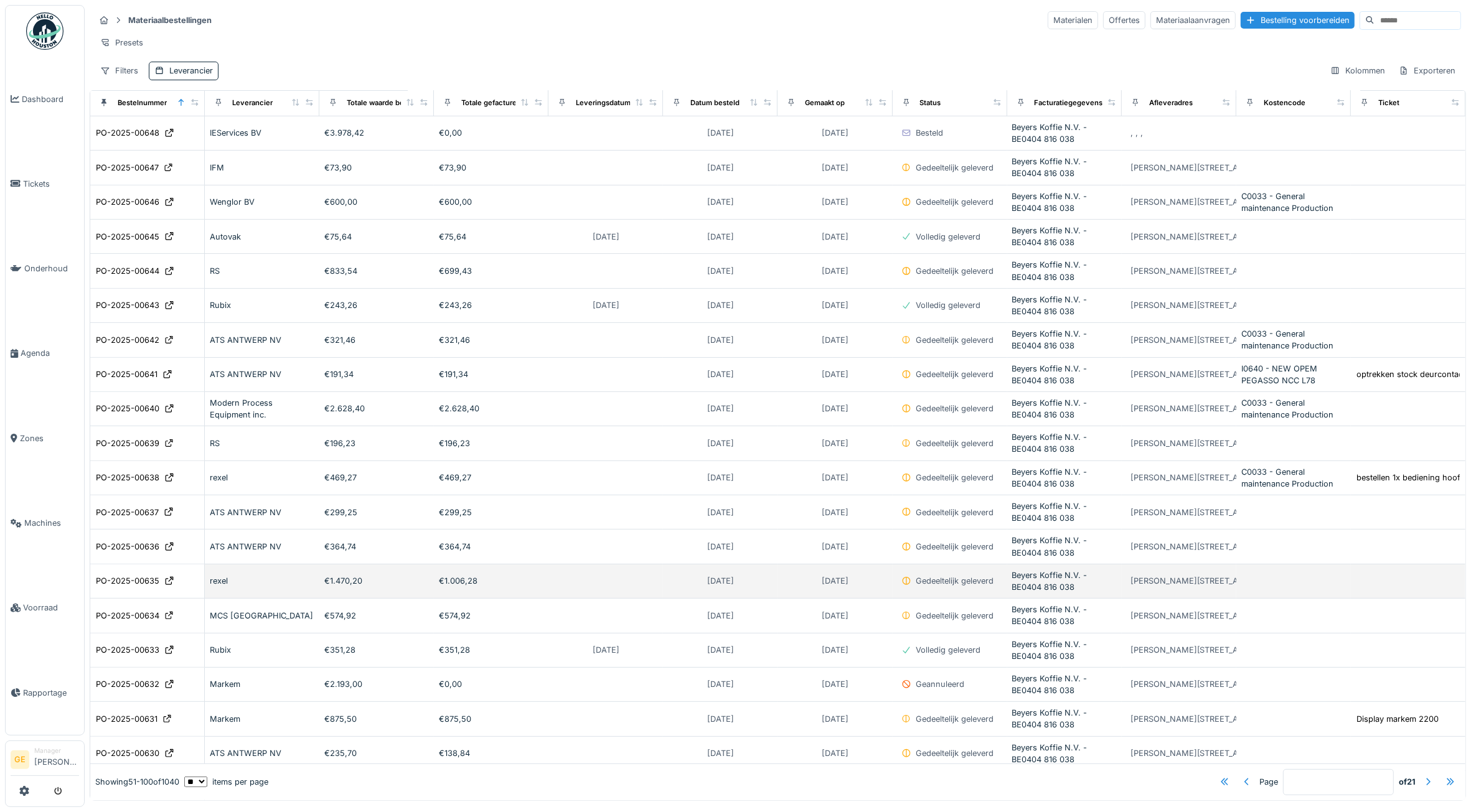
scroll to position [389, 0]
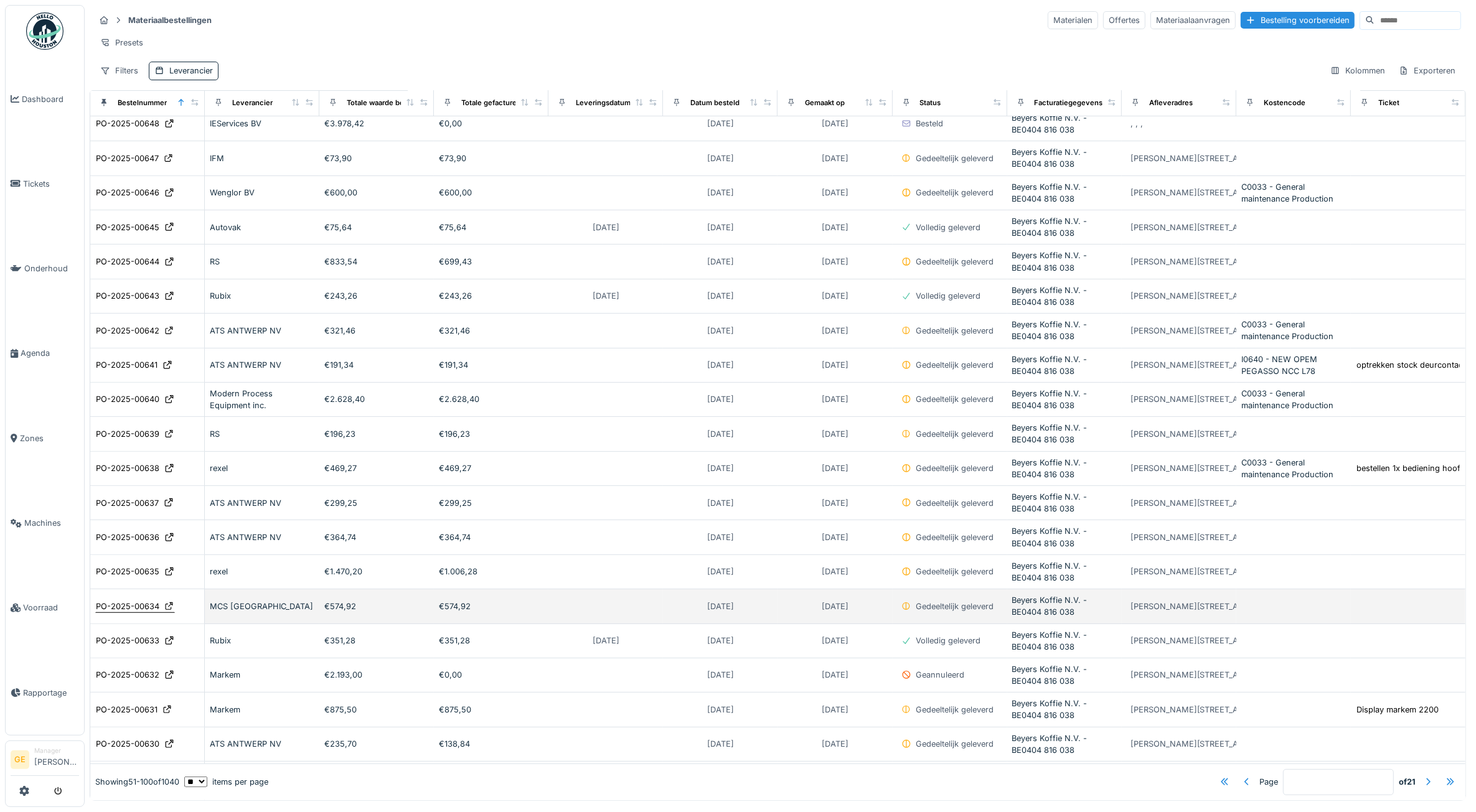
click at [132, 613] on div "PO-2025-00634" at bounding box center [128, 606] width 64 height 12
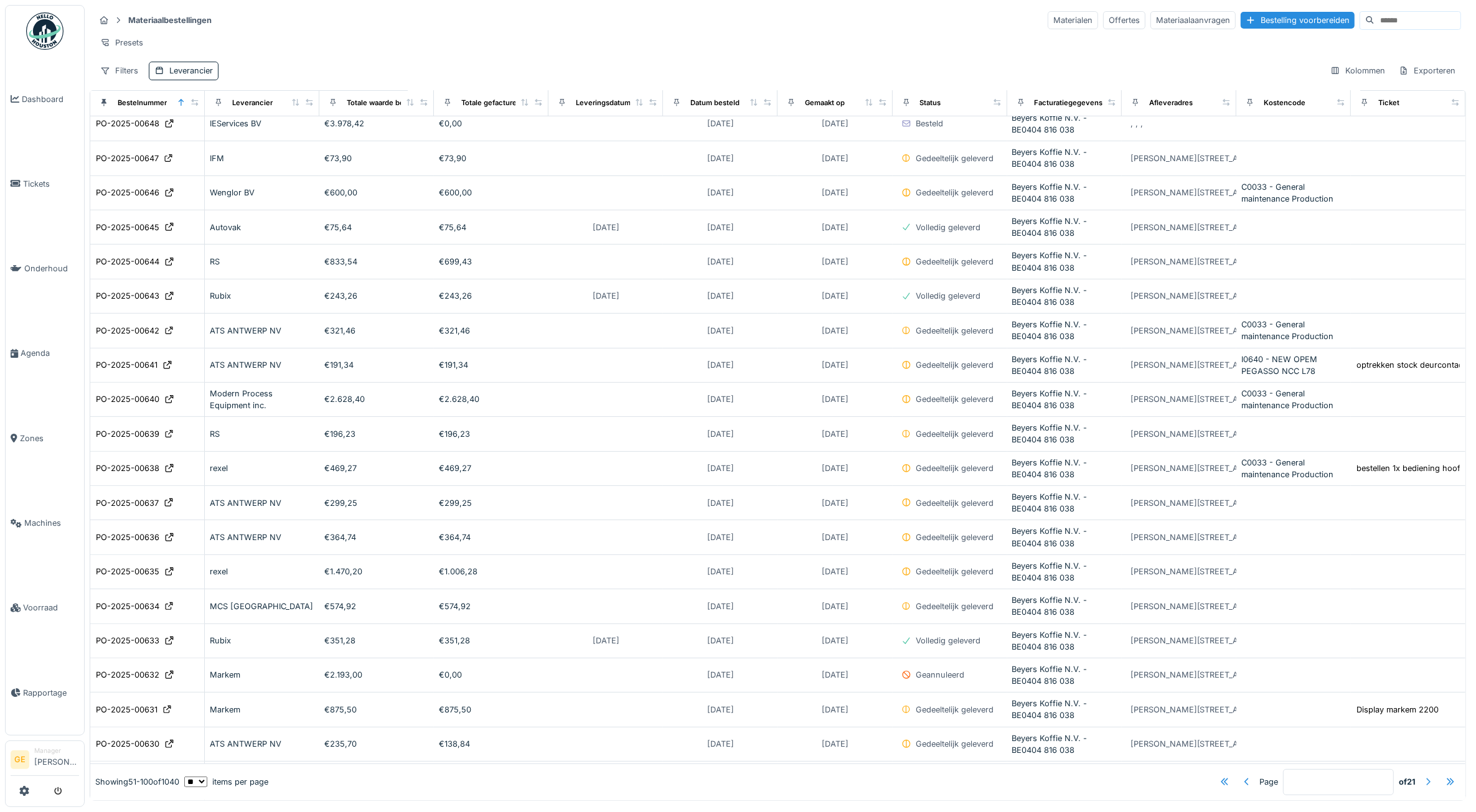
click at [1423, 776] on div at bounding box center [1428, 781] width 10 height 12
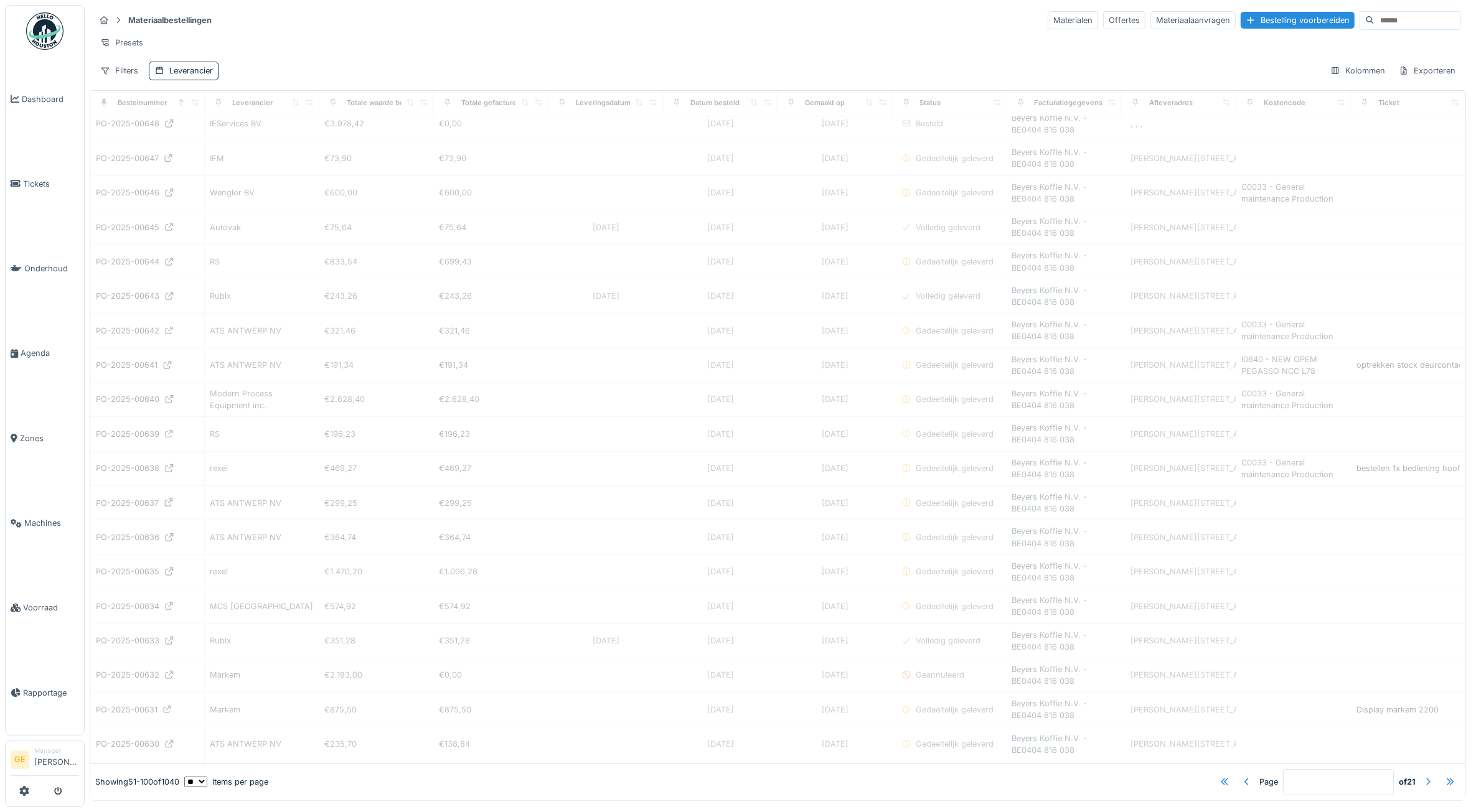
type input "*"
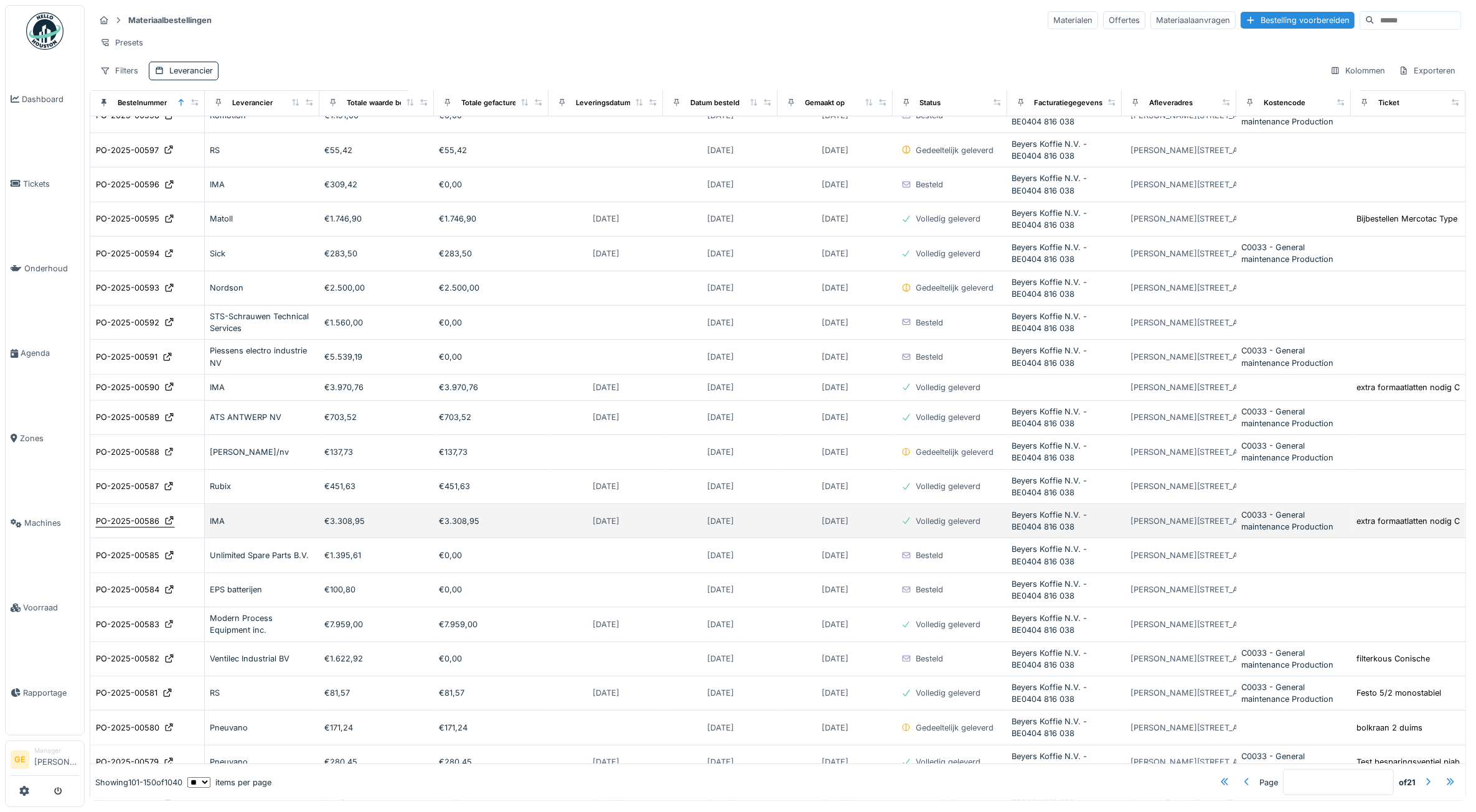
click at [128, 527] on div "PO-2025-00586" at bounding box center [128, 520] width 64 height 12
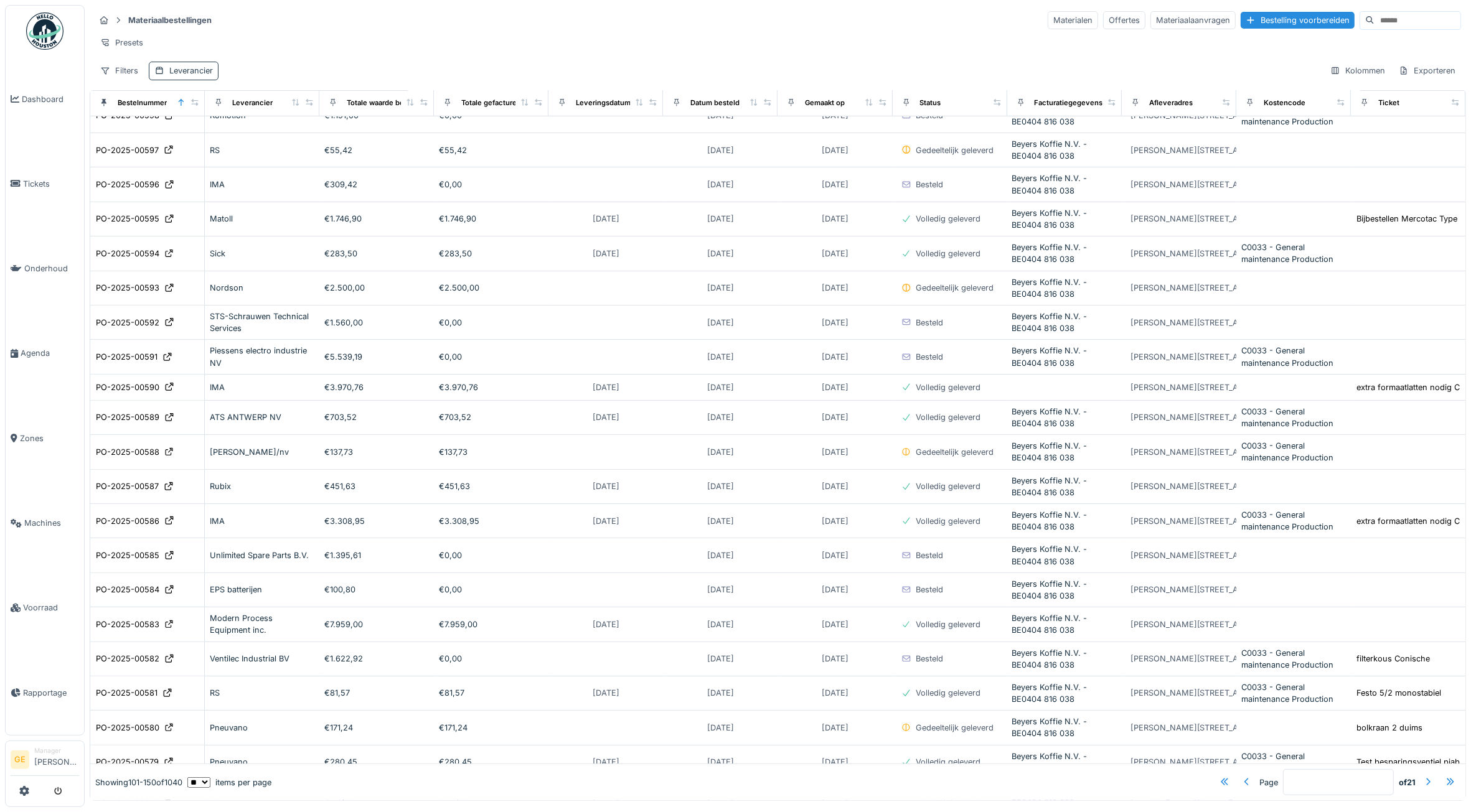
click at [174, 77] on div "Leverancier" at bounding box center [191, 70] width 43 height 12
click at [214, 140] on div "Leverancier" at bounding box center [193, 142] width 66 height 14
type input "***"
click at [197, 230] on div "IEServices BV" at bounding box center [230, 238] width 154 height 25
type input "****"
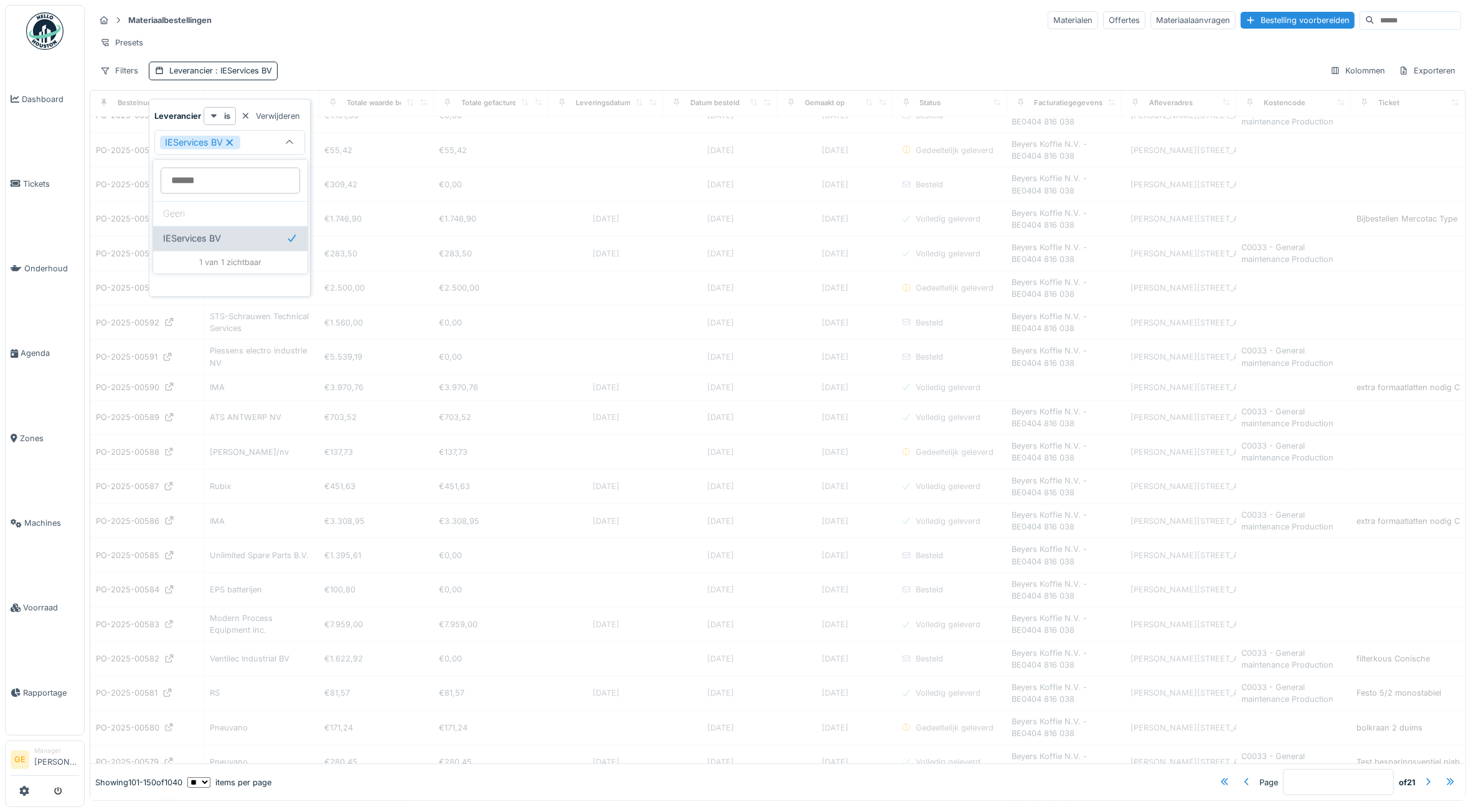
type input "*"
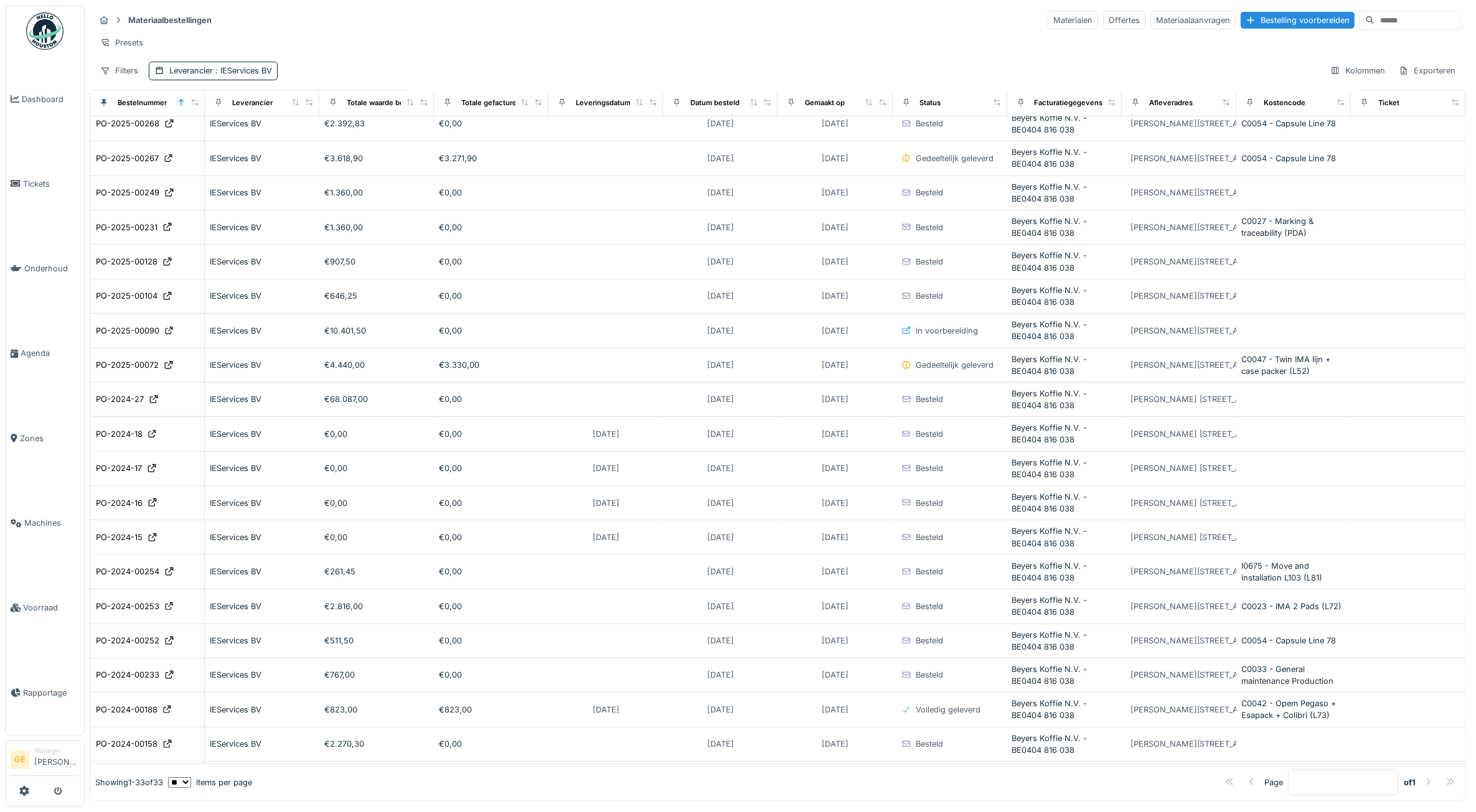
click at [428, 49] on div "Presets" at bounding box center [777, 43] width 1366 height 18
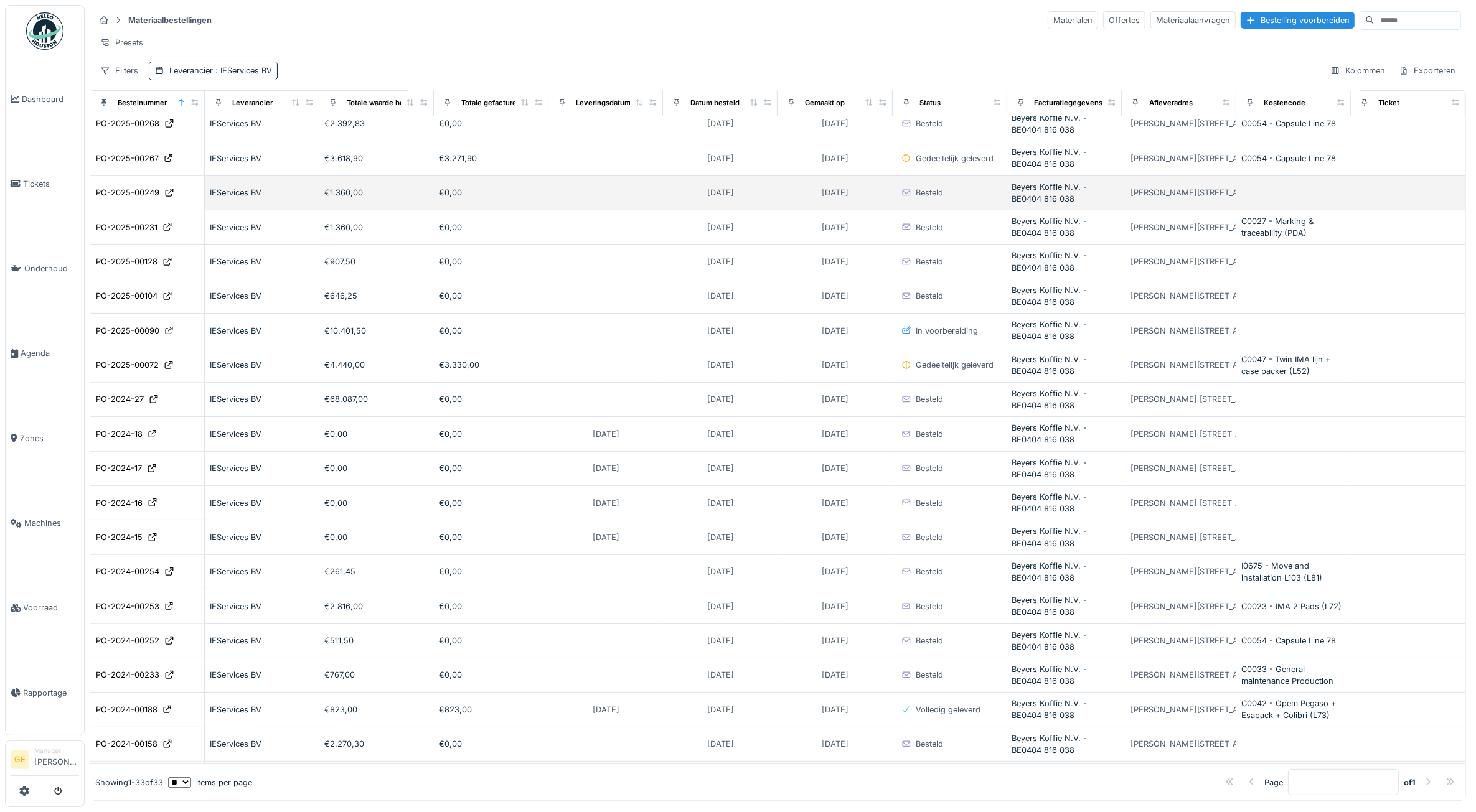
click at [118, 199] on td "PO-2025-00249" at bounding box center [147, 193] width 115 height 34
drag, startPoint x: 118, startPoint y: 199, endPoint x: 129, endPoint y: 208, distance: 14.2
click at [129, 199] on div "PO-2025-00249" at bounding box center [128, 192] width 64 height 12
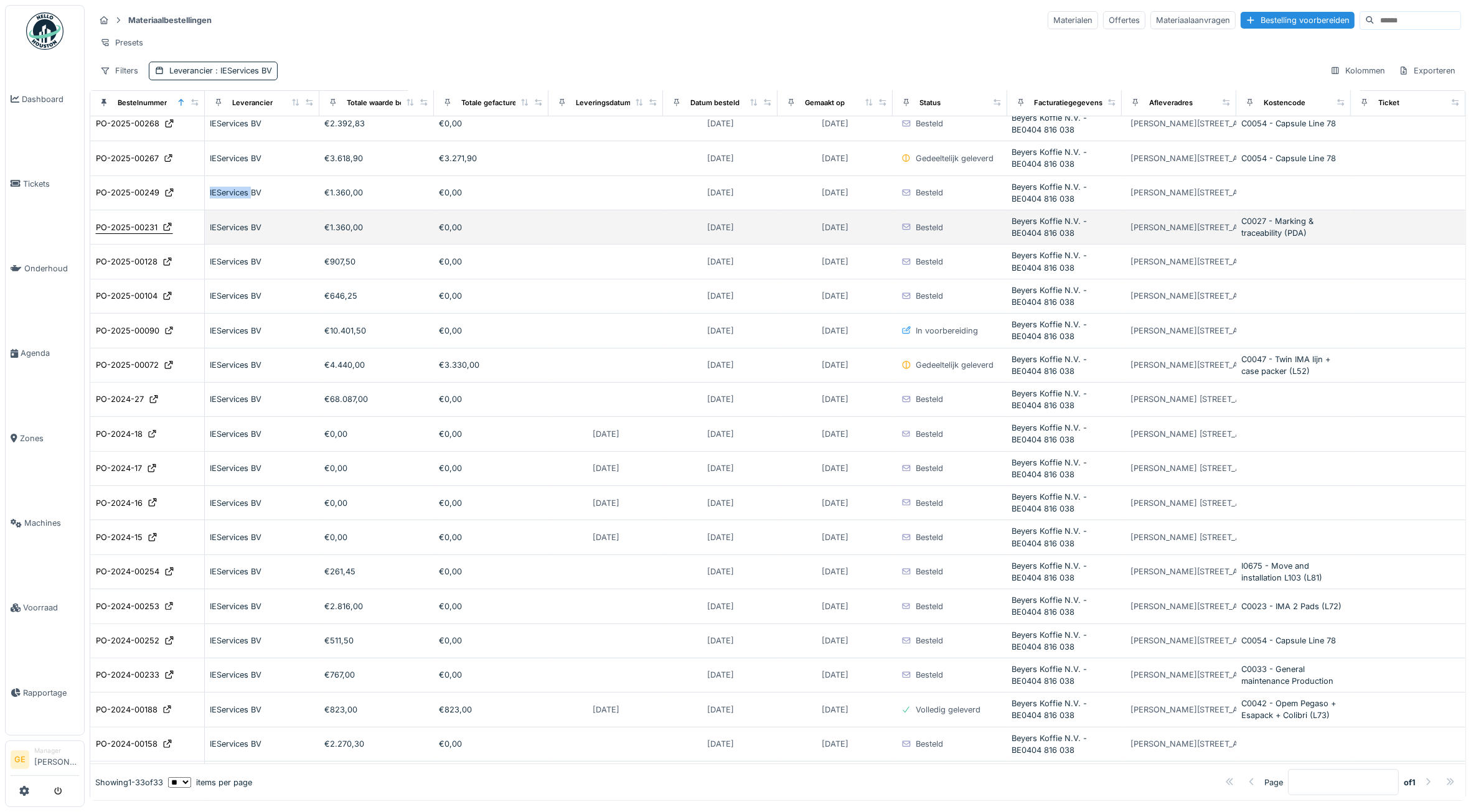
click at [132, 233] on div "PO-2025-00231" at bounding box center [126, 227] width 62 height 12
click at [130, 233] on div "PO-2025-00231" at bounding box center [126, 227] width 62 height 12
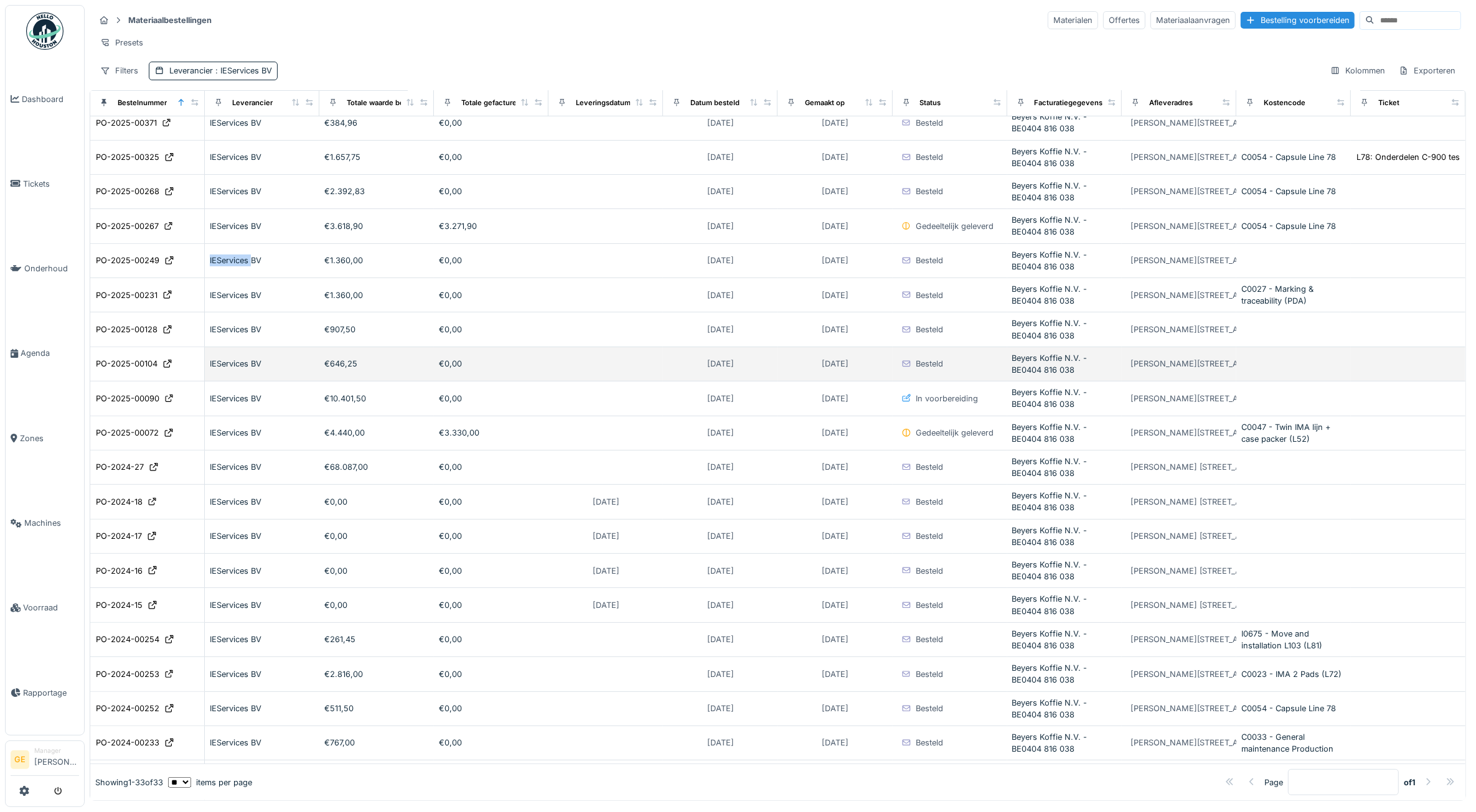
scroll to position [233, 0]
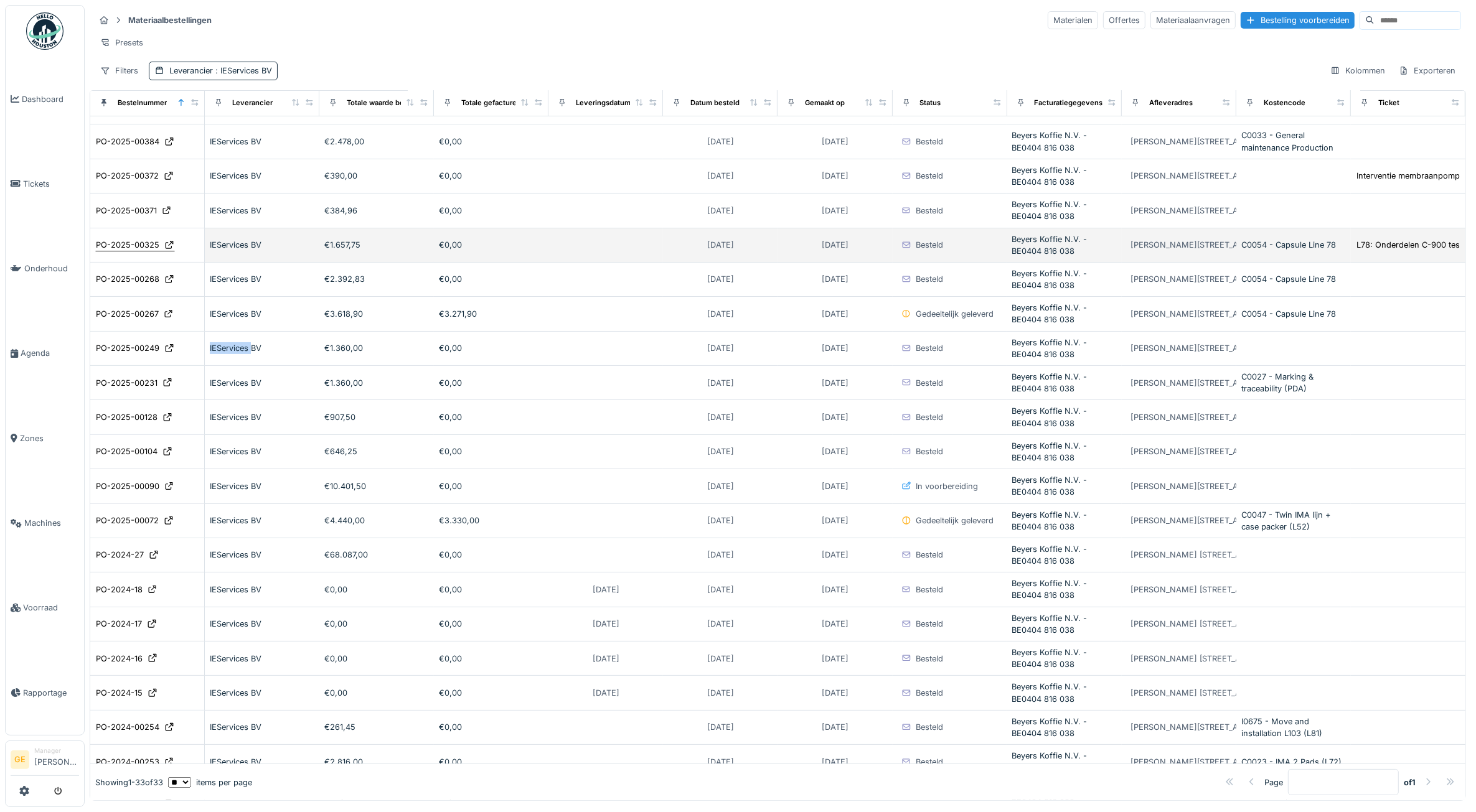
click at [128, 251] on div "PO-2025-00325" at bounding box center [128, 244] width 64 height 12
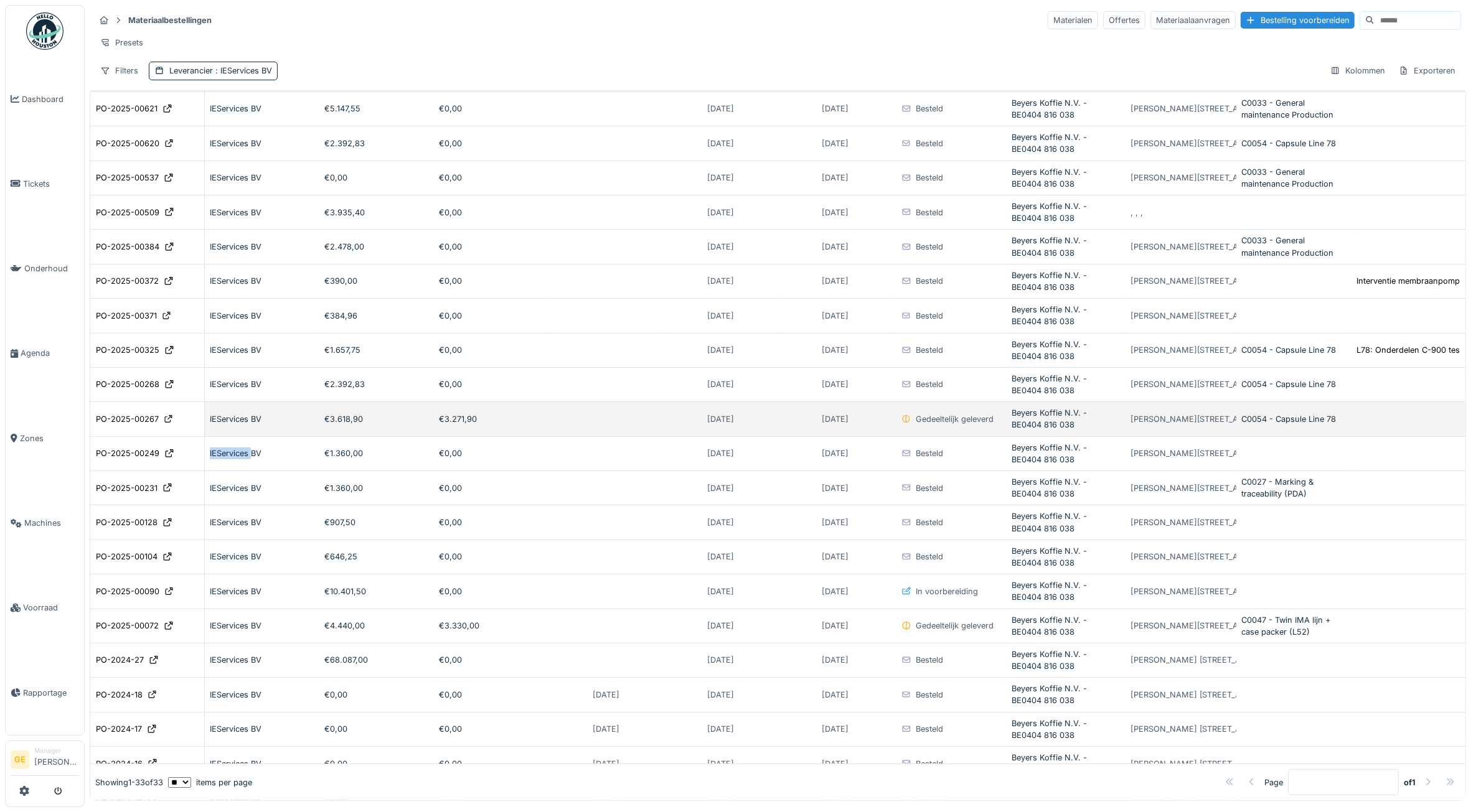
scroll to position [0, 0]
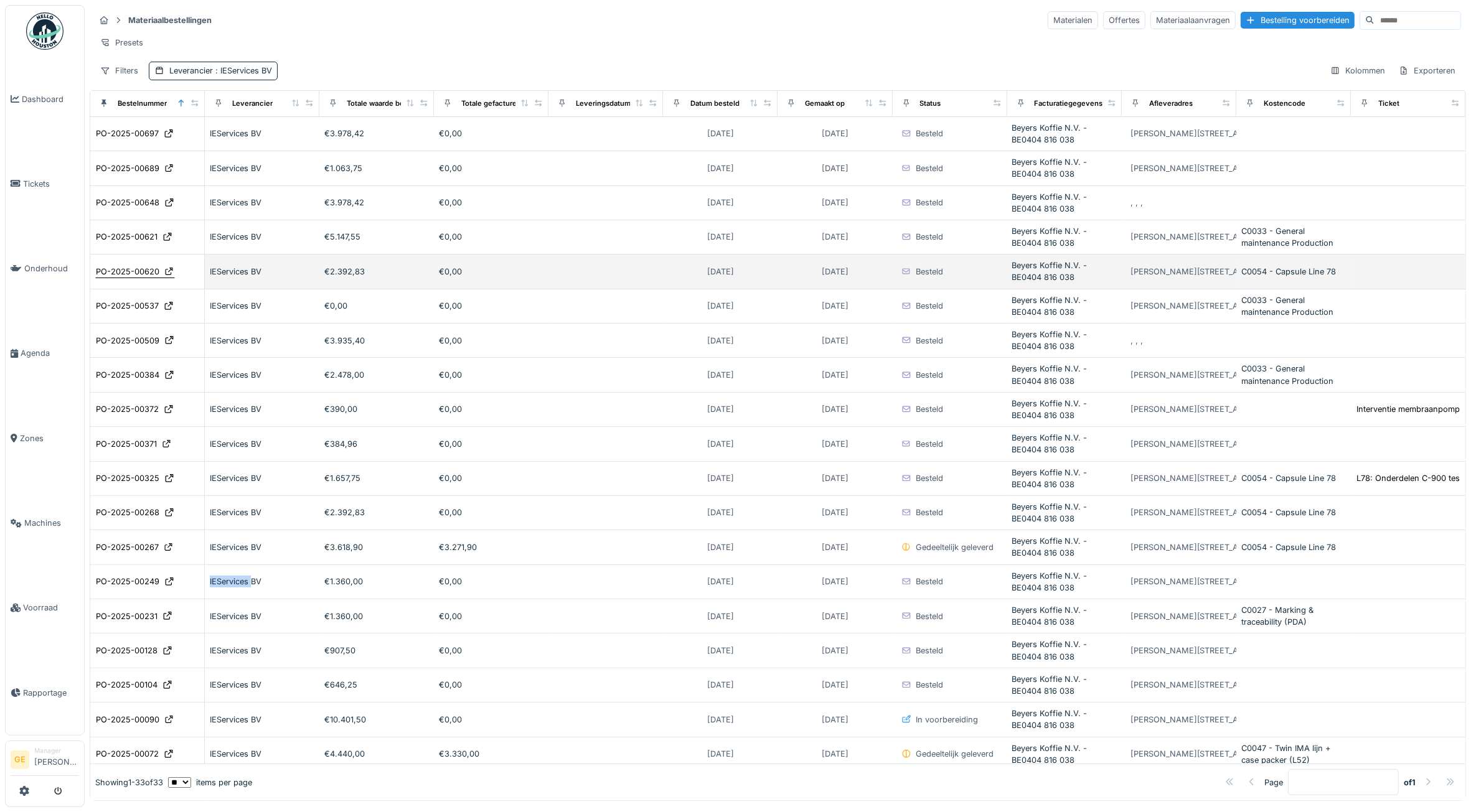
click at [130, 277] on div "PO-2025-00620" at bounding box center [128, 271] width 64 height 12
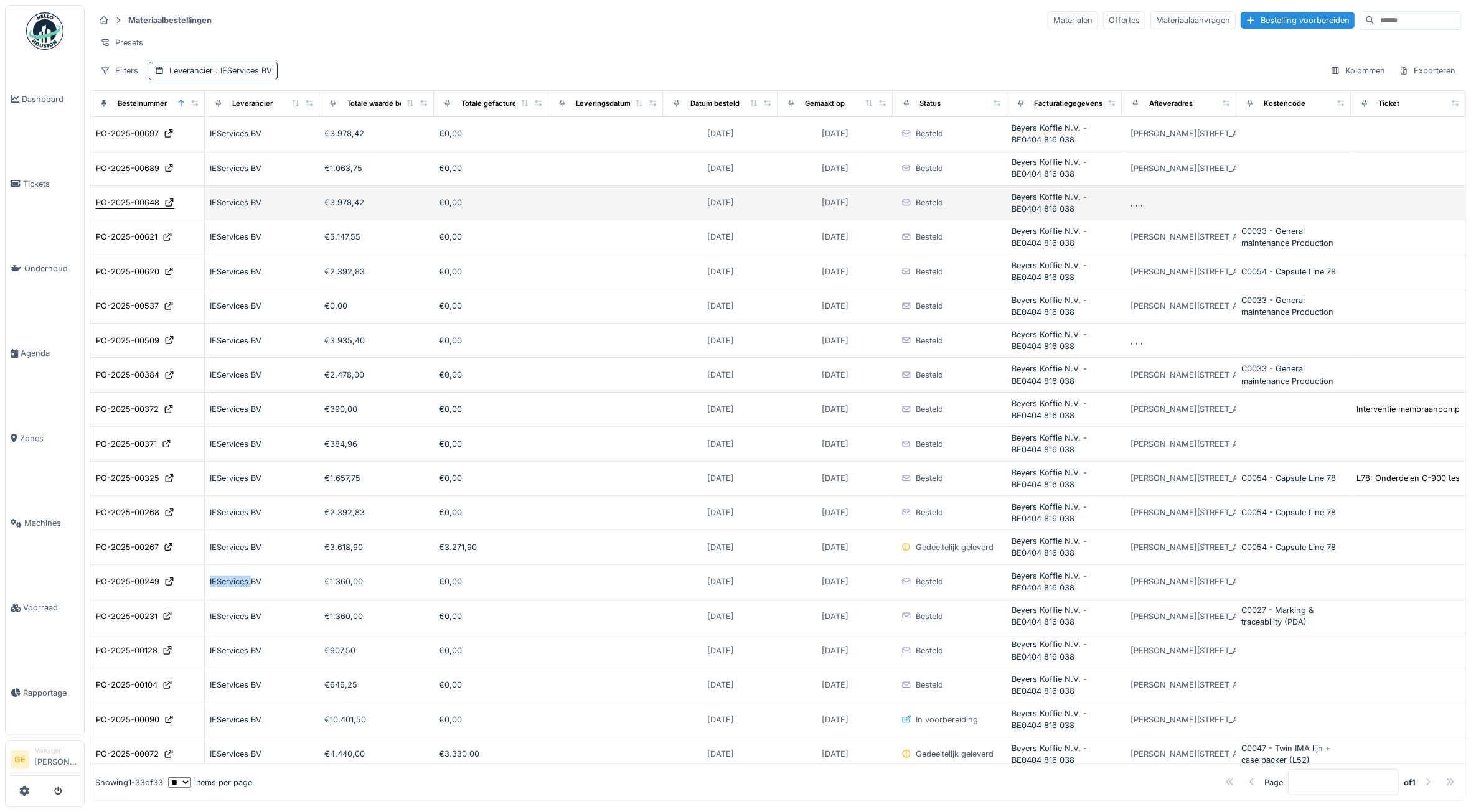
click at [121, 208] on div "PO-2025-00648" at bounding box center [128, 202] width 64 height 12
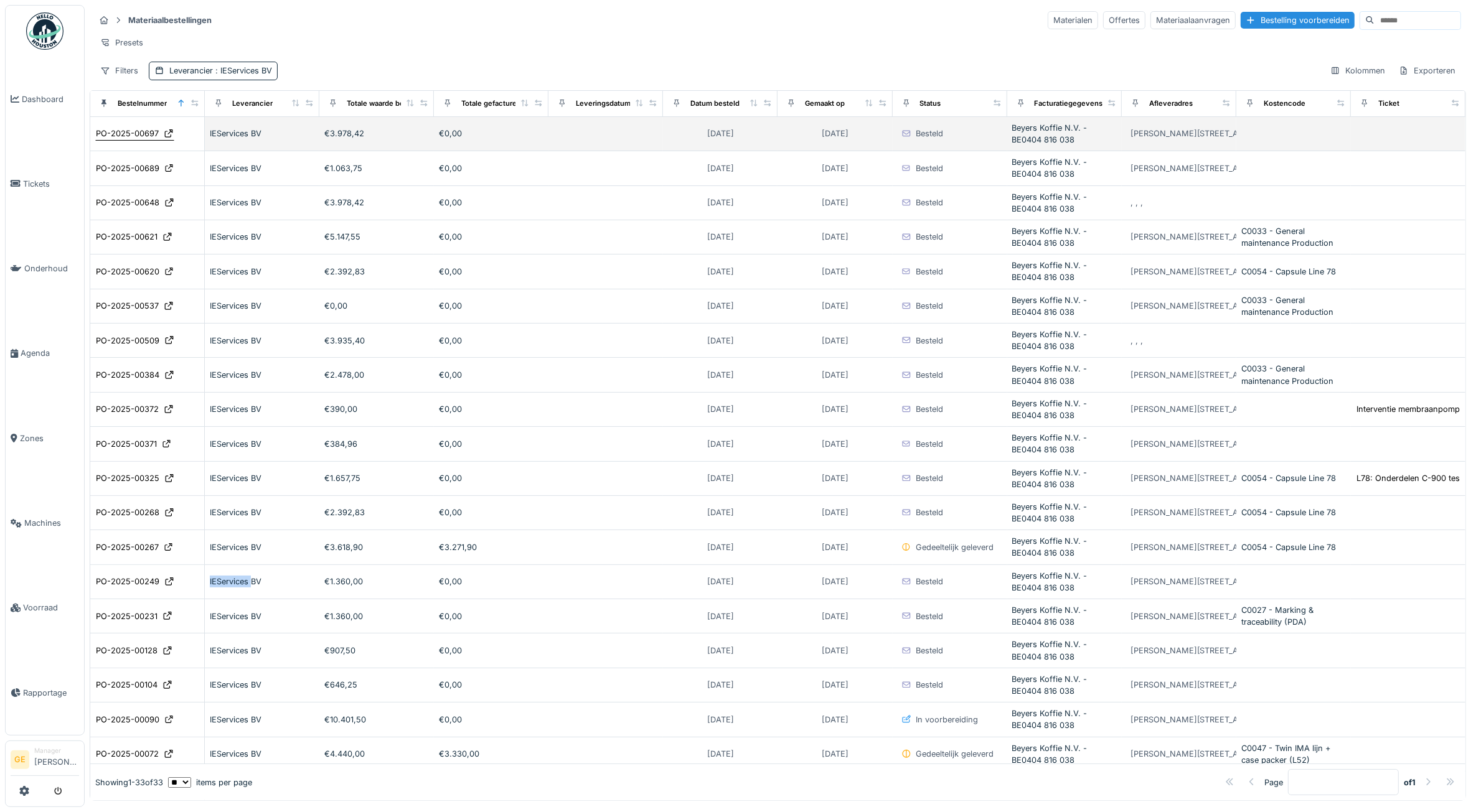
click at [150, 139] on div "PO-2025-00697" at bounding box center [127, 133] width 63 height 12
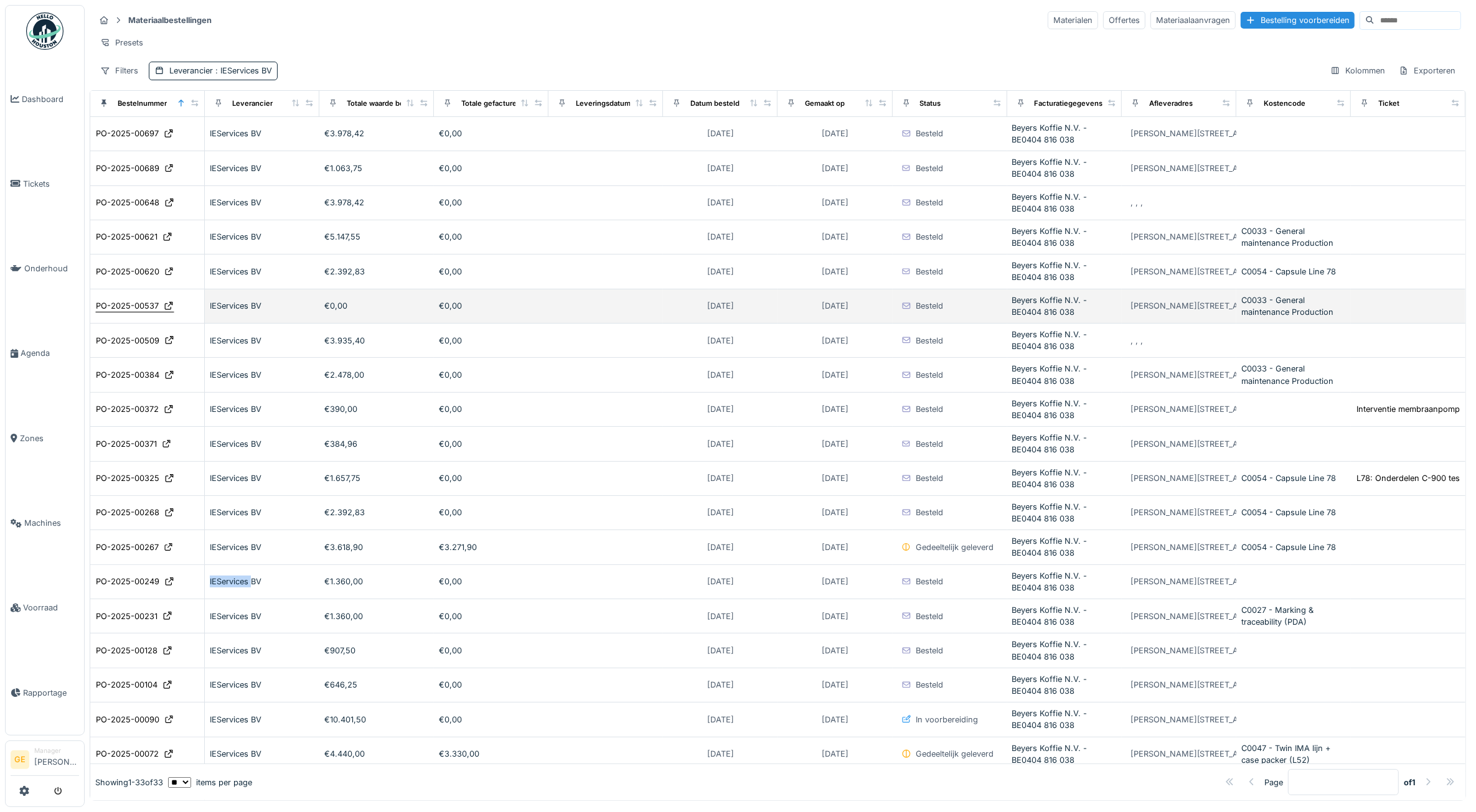
click at [145, 312] on div "PO-2025-00537" at bounding box center [127, 305] width 63 height 12
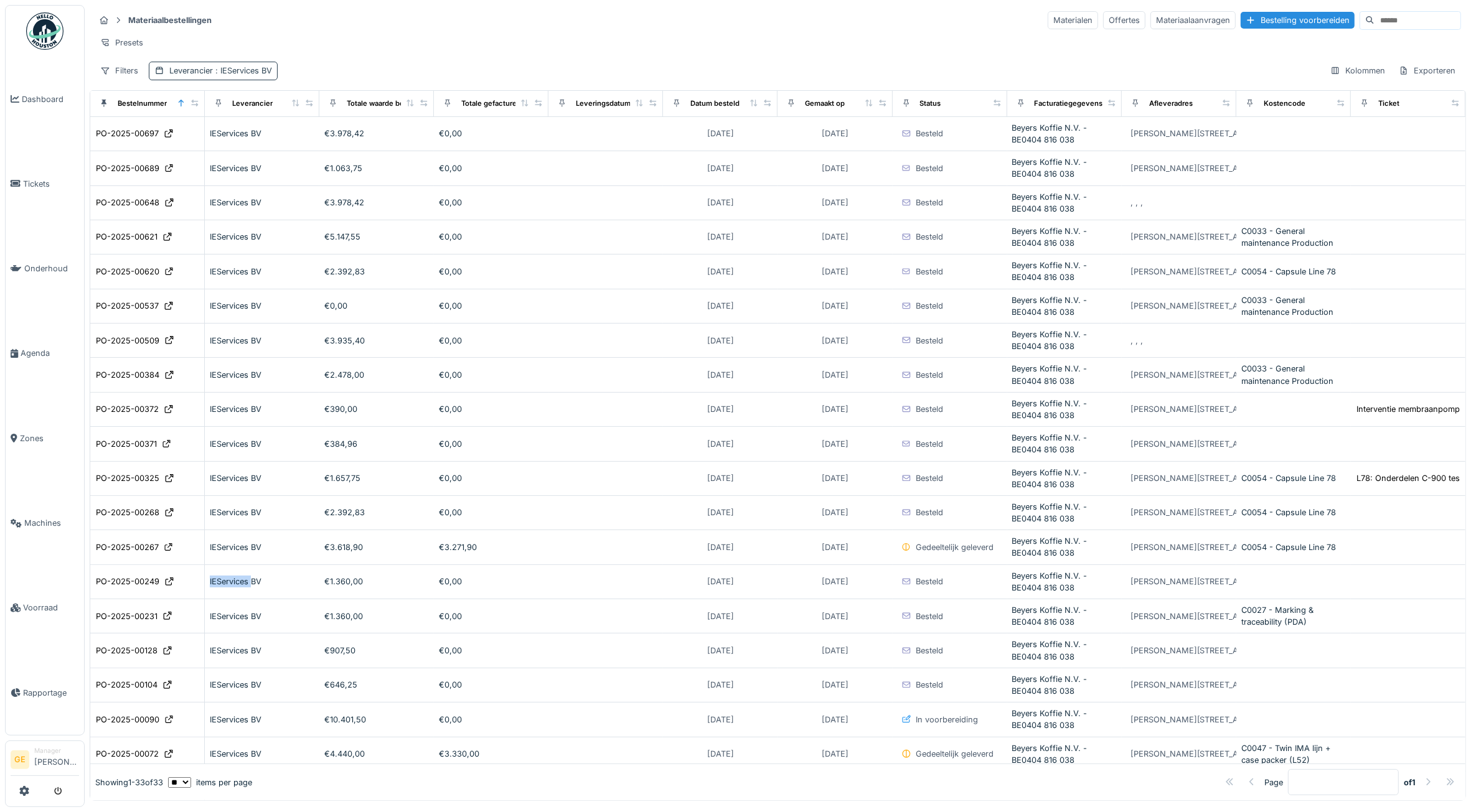
click at [230, 76] on div "Leverancier : IEServices BV" at bounding box center [213, 71] width 129 height 18
click at [230, 138] on div "IEServices BV" at bounding box center [200, 142] width 80 height 14
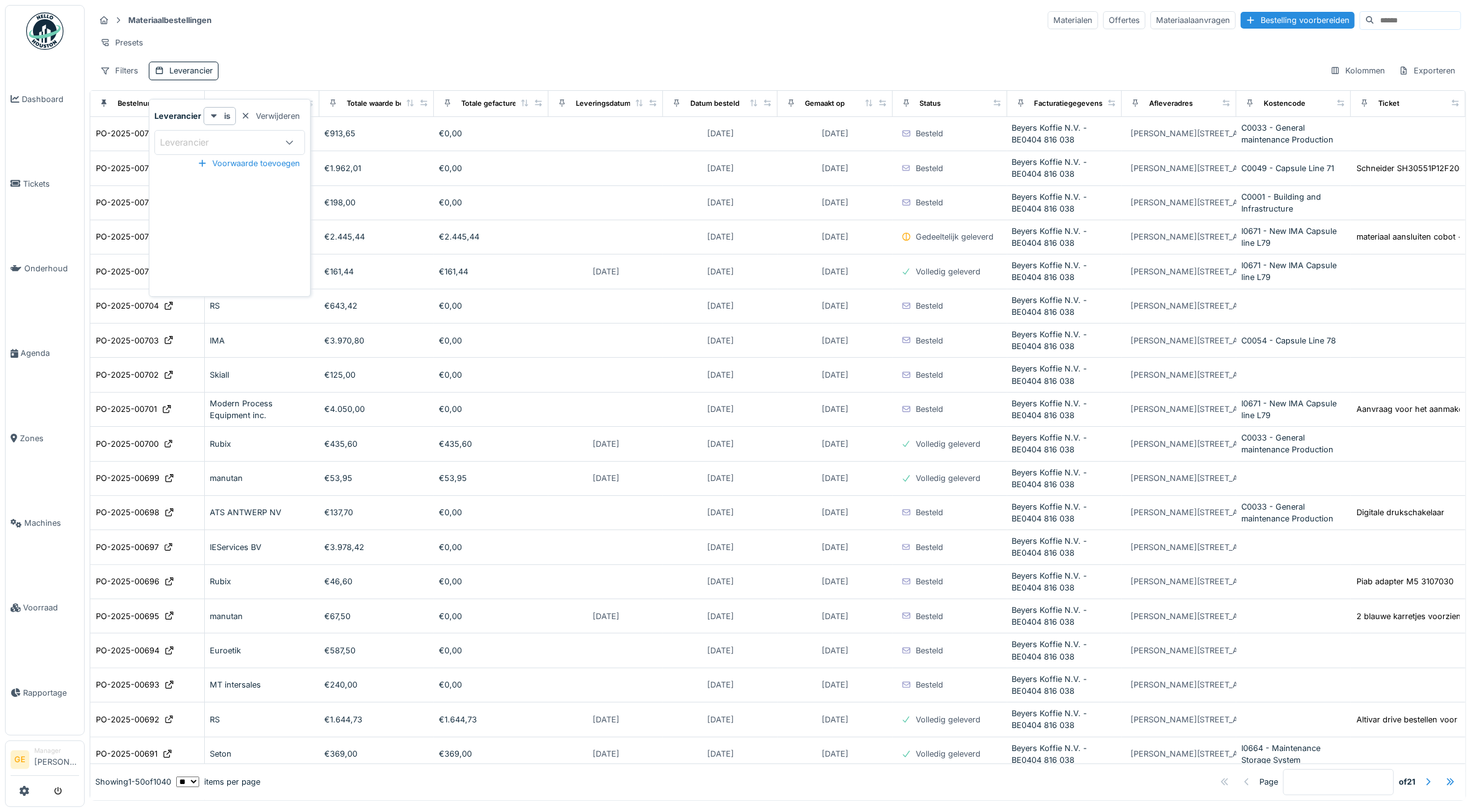
click at [277, 48] on div "Presets" at bounding box center [777, 43] width 1366 height 18
click at [1392, 16] on input at bounding box center [1417, 20] width 86 height 18
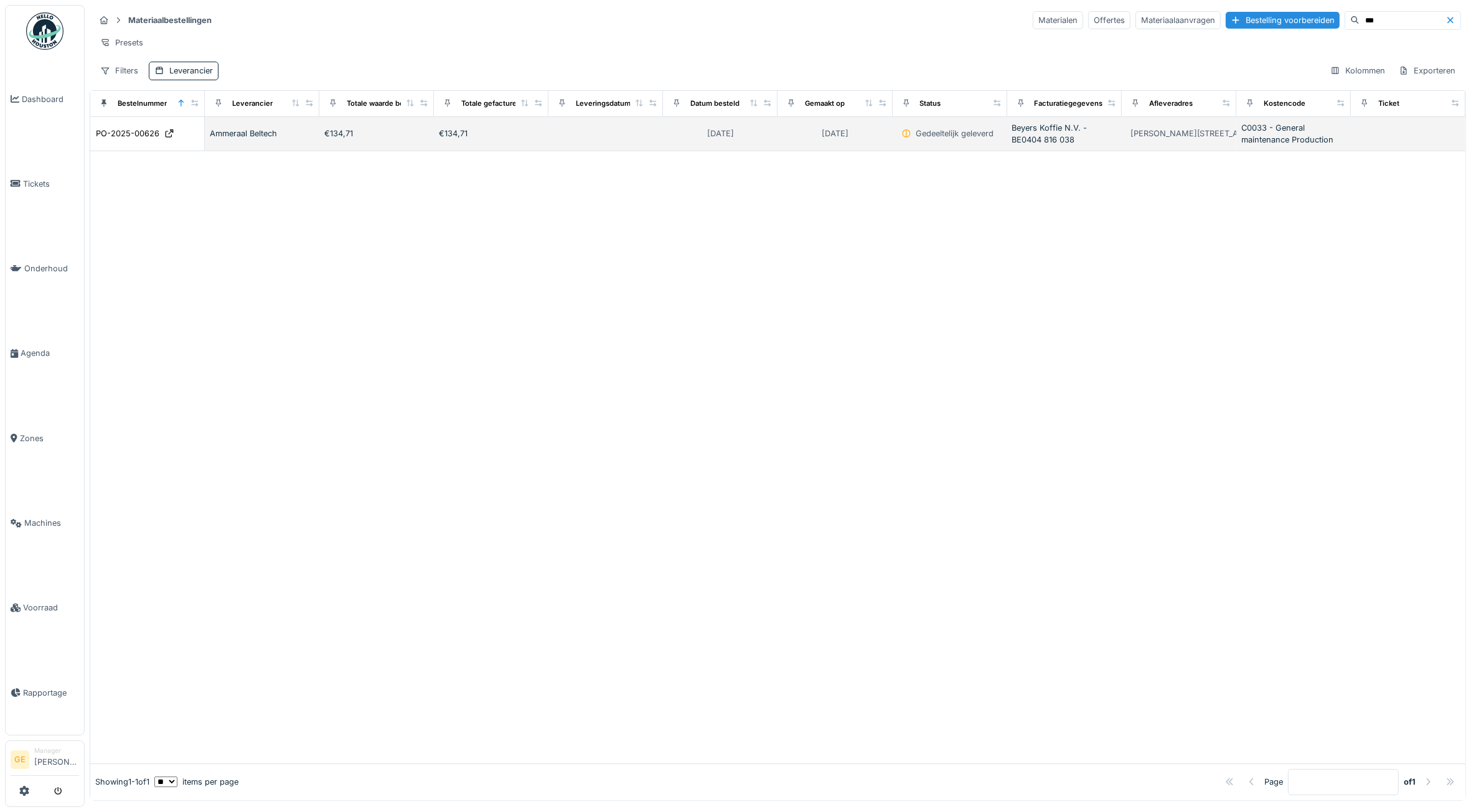
click at [132, 151] on td "PO-2025-00626" at bounding box center [147, 134] width 115 height 34
click at [144, 139] on div "PO-2025-00626" at bounding box center [128, 133] width 64 height 12
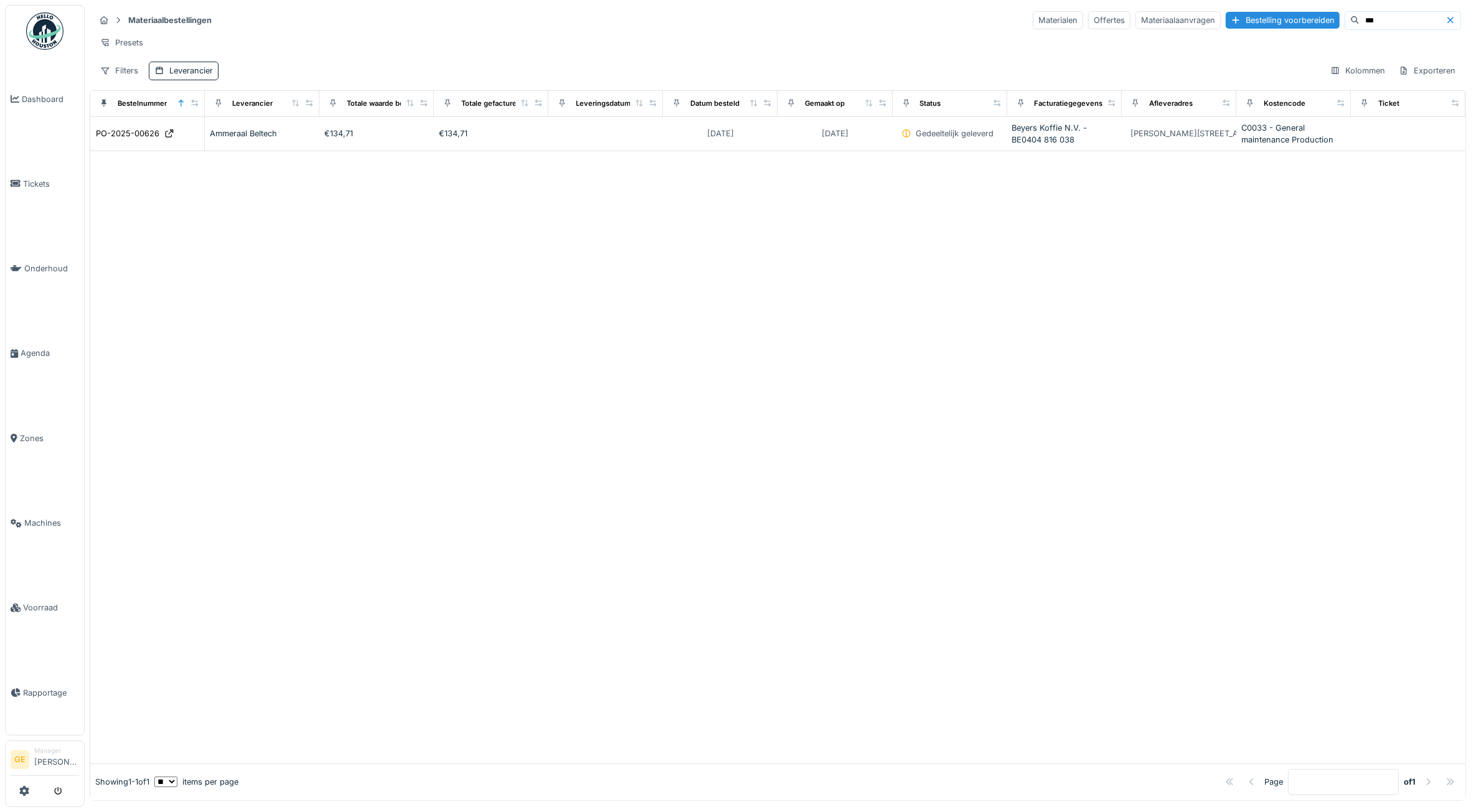
click at [1359, 22] on input "***" at bounding box center [1402, 20] width 86 height 18
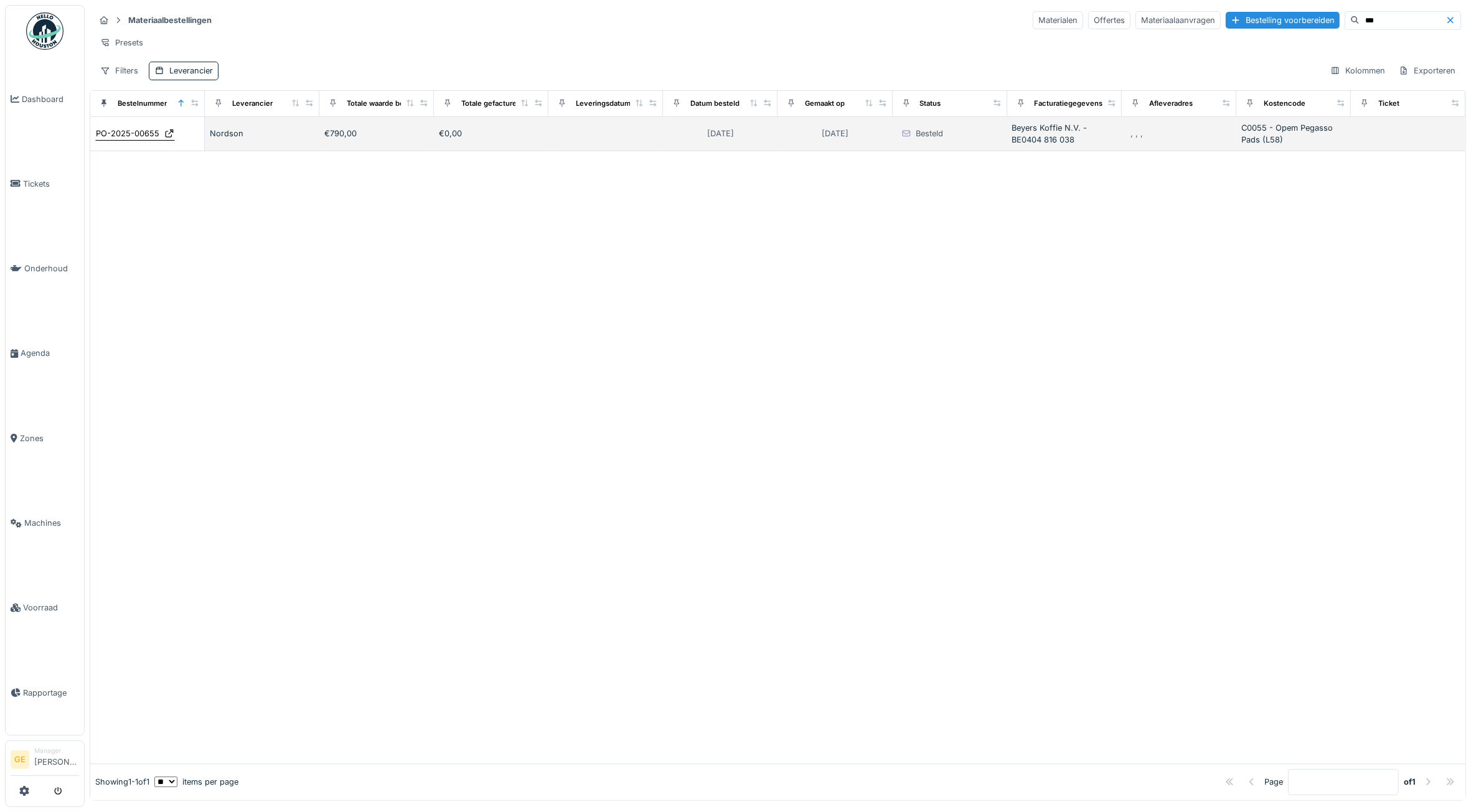
click at [134, 139] on div "PO-2025-00655" at bounding box center [128, 133] width 64 height 12
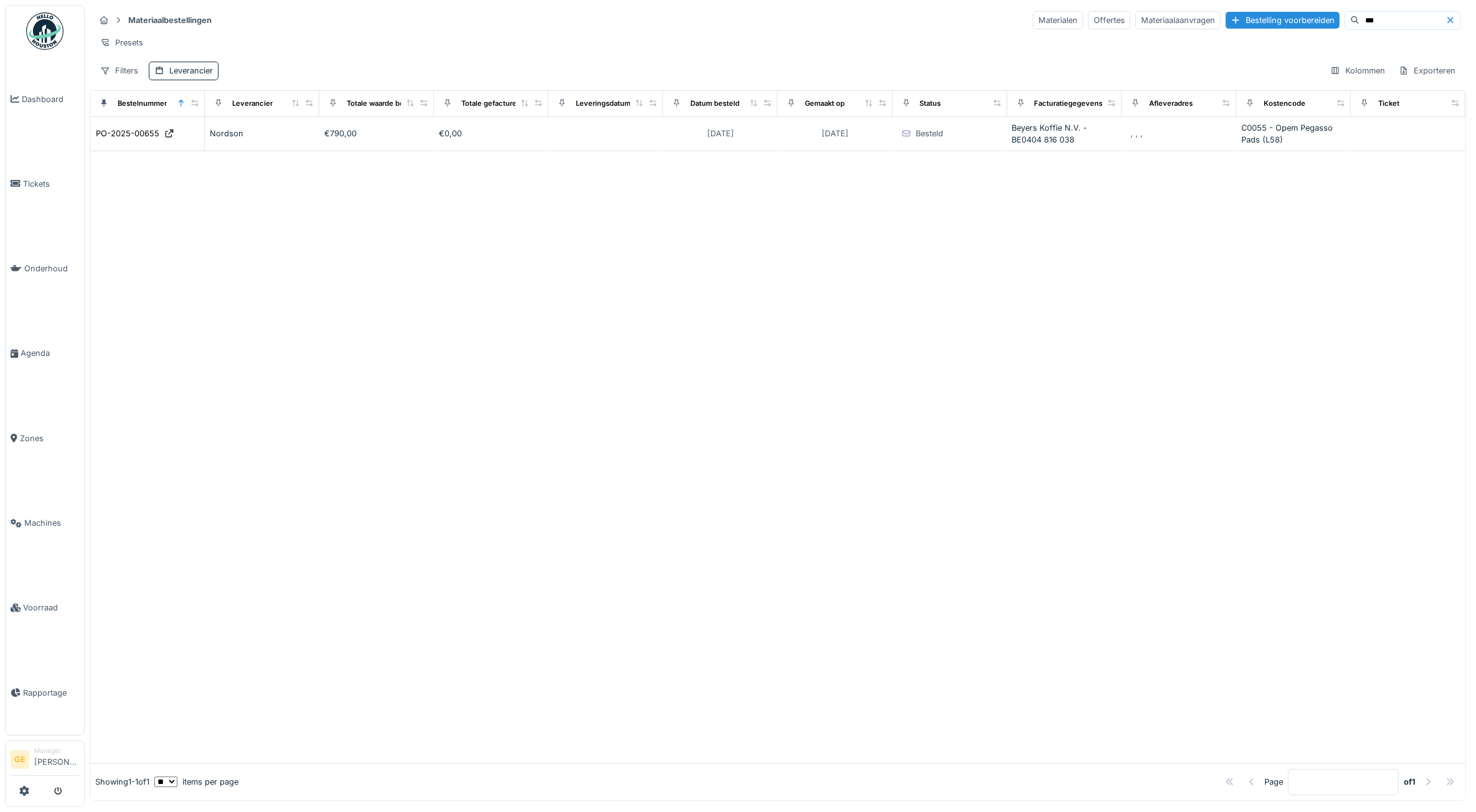
click at [1367, 19] on input "***" at bounding box center [1402, 20] width 86 height 18
type input "*"
type input "***"
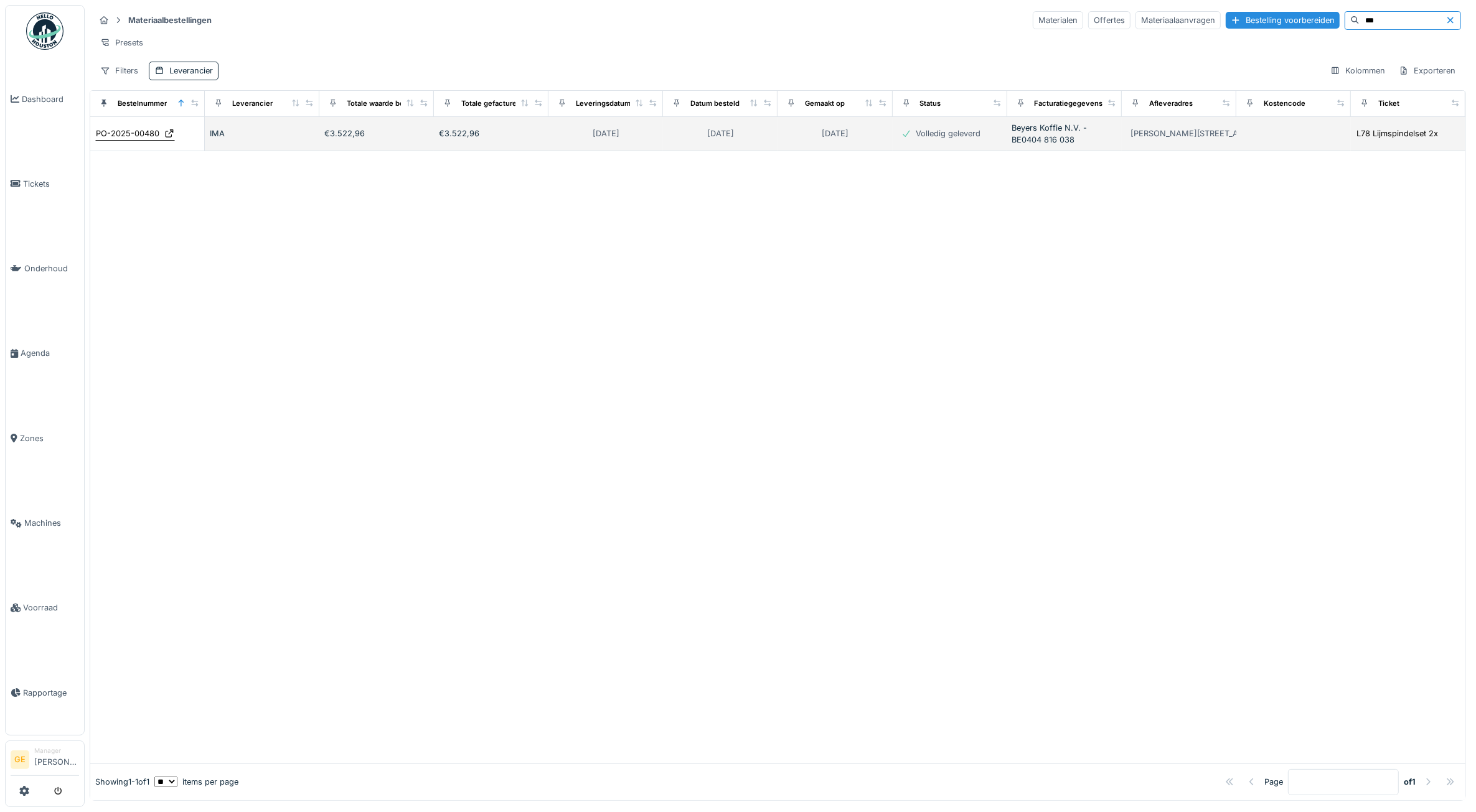
click at [139, 139] on div "PO-2025-00480" at bounding box center [128, 133] width 64 height 12
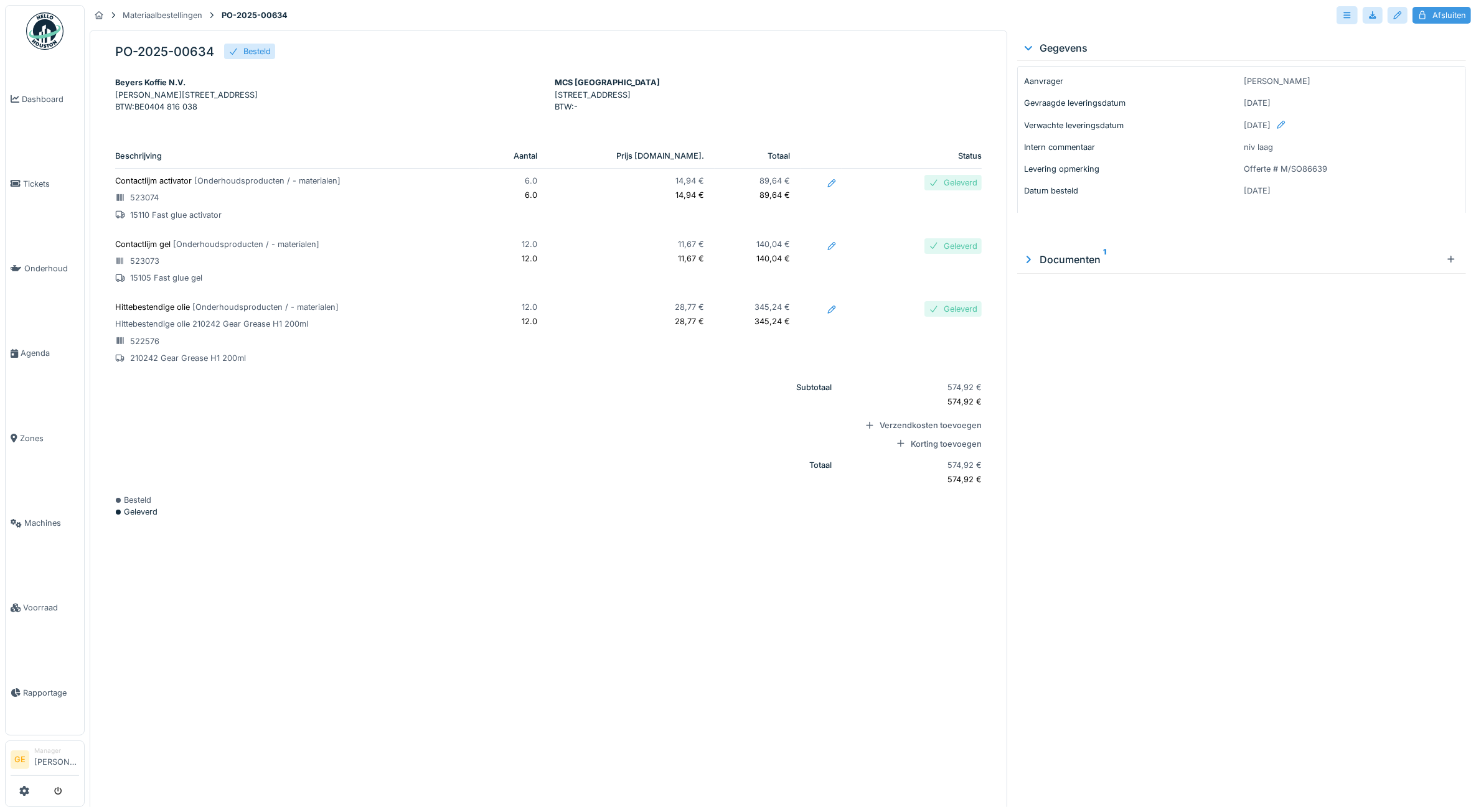
click at [1440, 12] on div "Afsluiten" at bounding box center [1441, 15] width 58 height 17
